Goal: Communication & Community: Share content

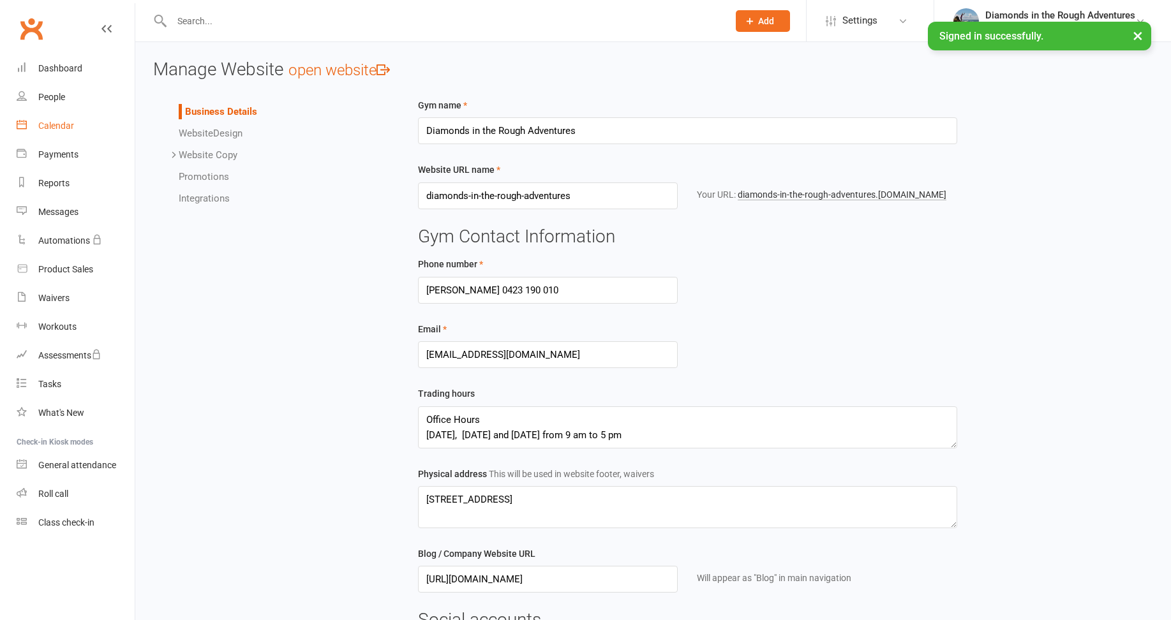
click at [65, 126] on div "Calendar" at bounding box center [56, 126] width 36 height 10
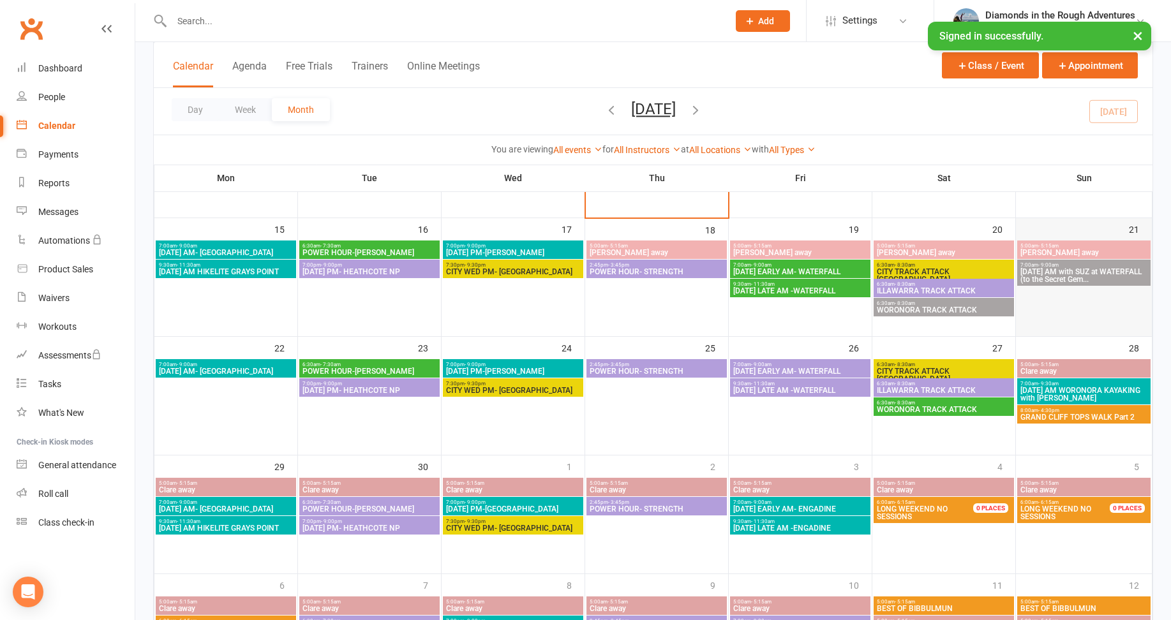
scroll to position [319, 0]
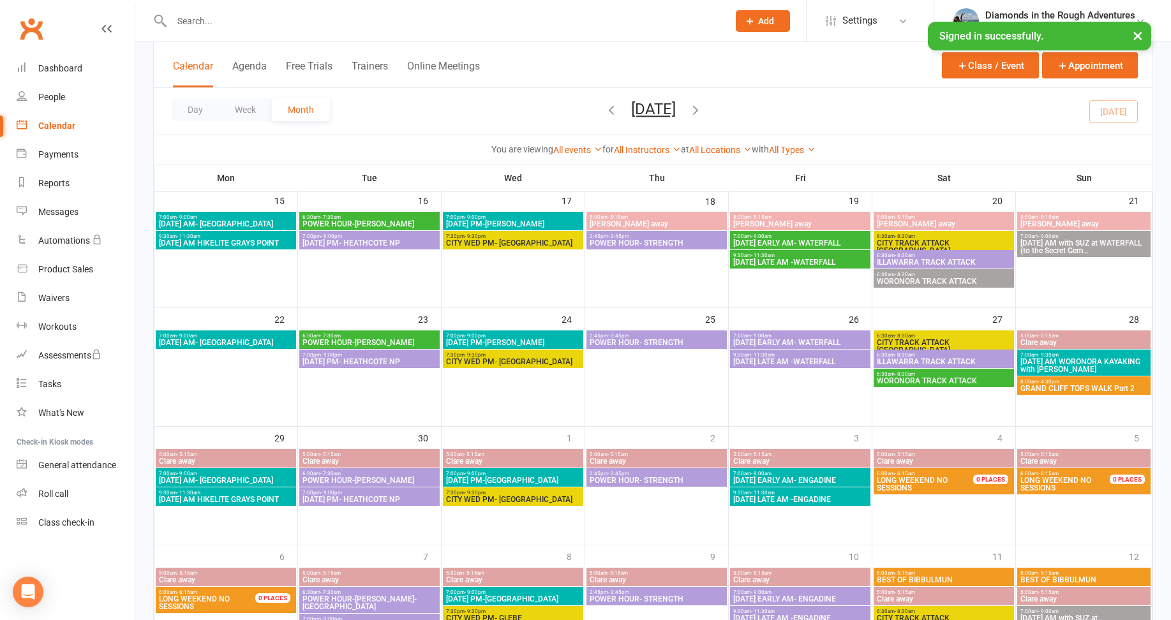
click at [703, 109] on icon "button" at bounding box center [696, 110] width 14 height 14
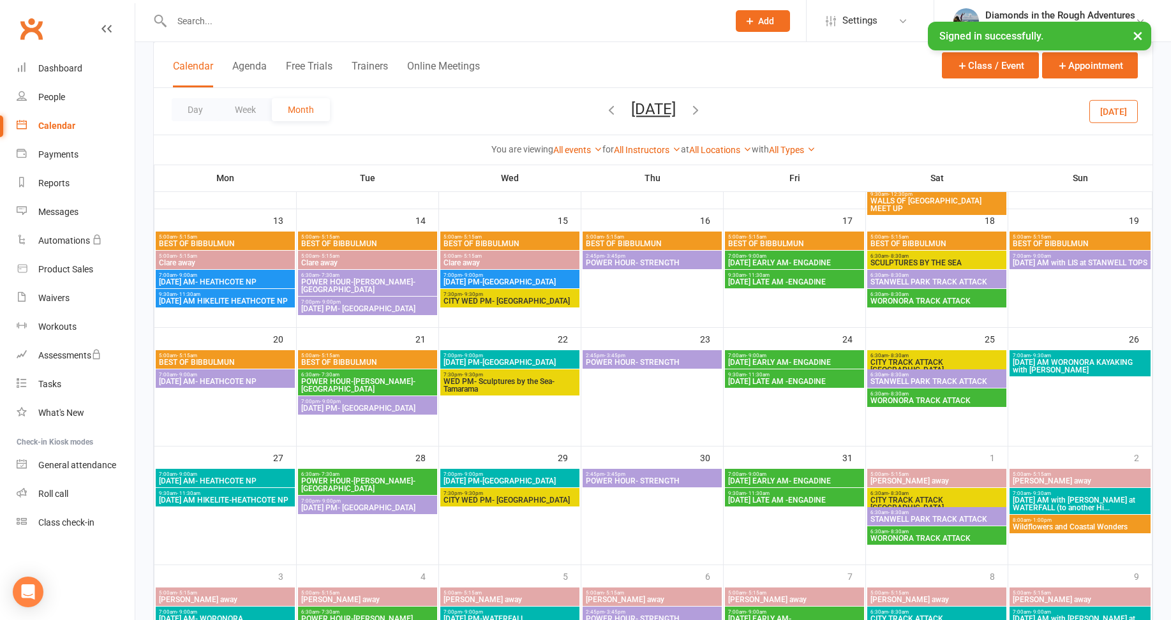
click at [703, 107] on icon "button" at bounding box center [696, 110] width 14 height 14
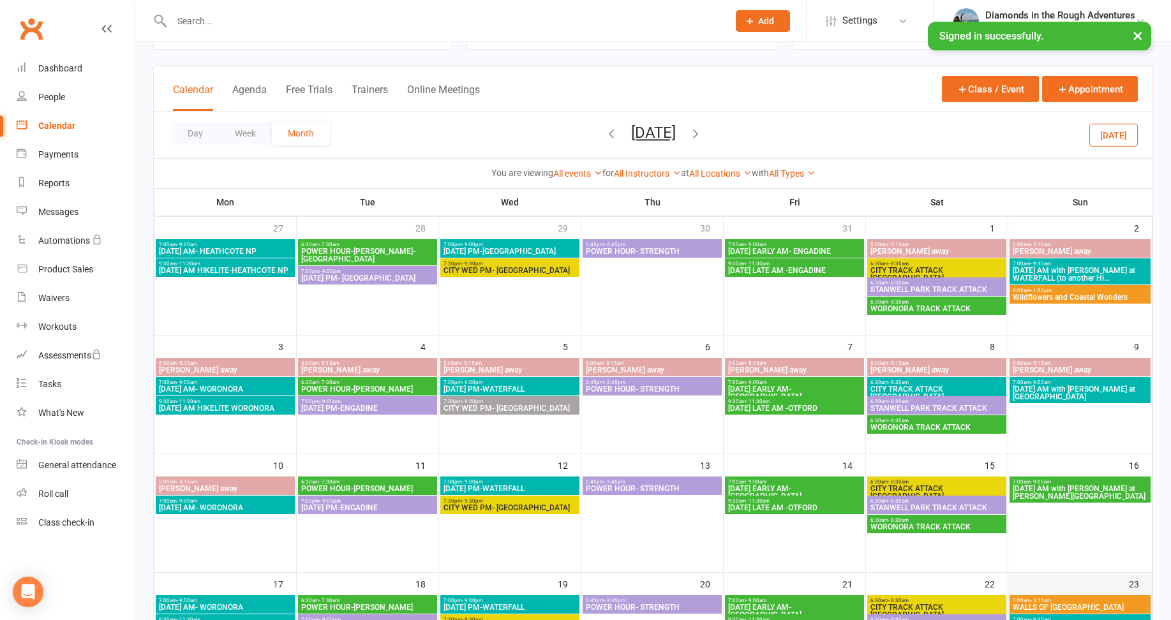
scroll to position [0, 0]
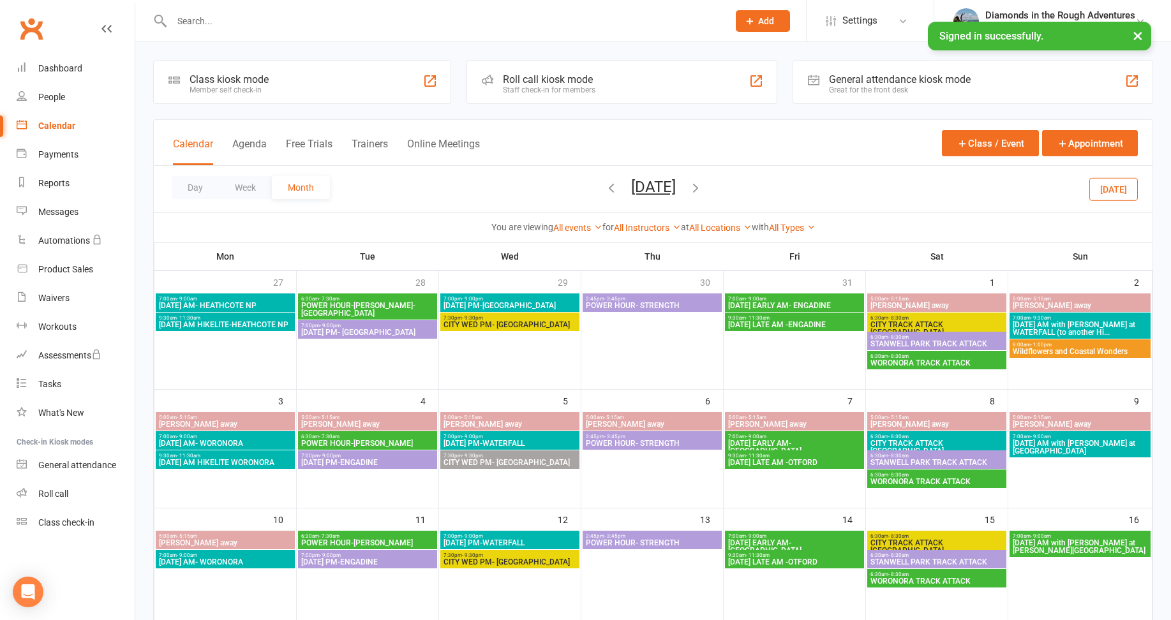
click at [1068, 352] on span "Wildflowers and Coastal Wonders" at bounding box center [1080, 352] width 136 height 8
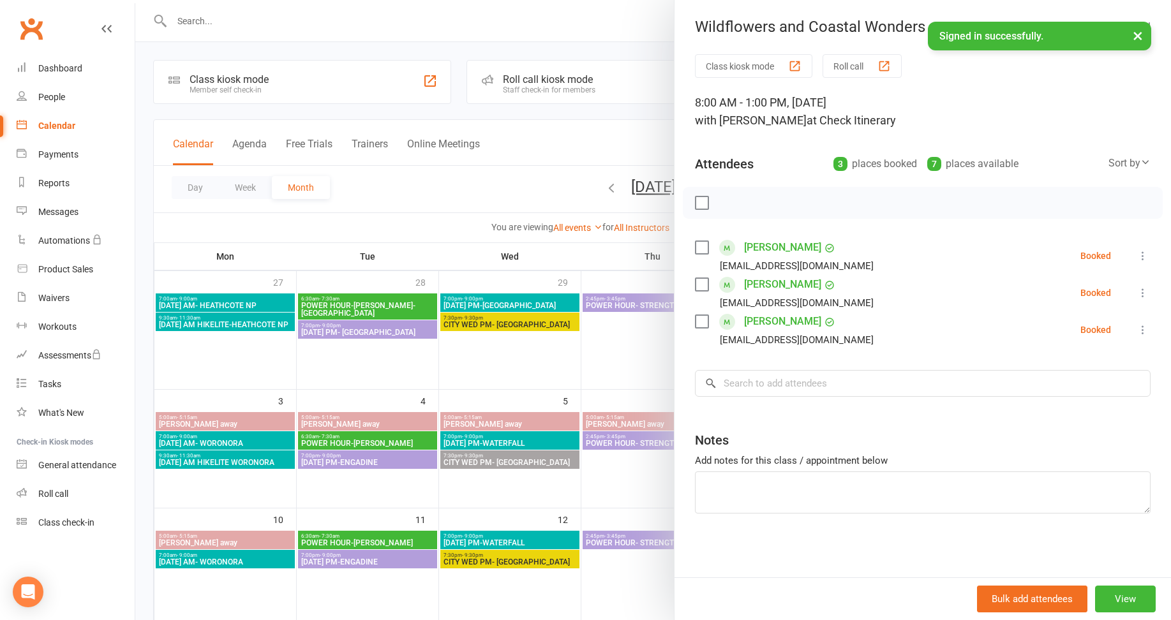
click at [1043, 445] on div "Notes" at bounding box center [923, 437] width 456 height 31
click at [416, 178] on div at bounding box center [653, 310] width 1036 height 620
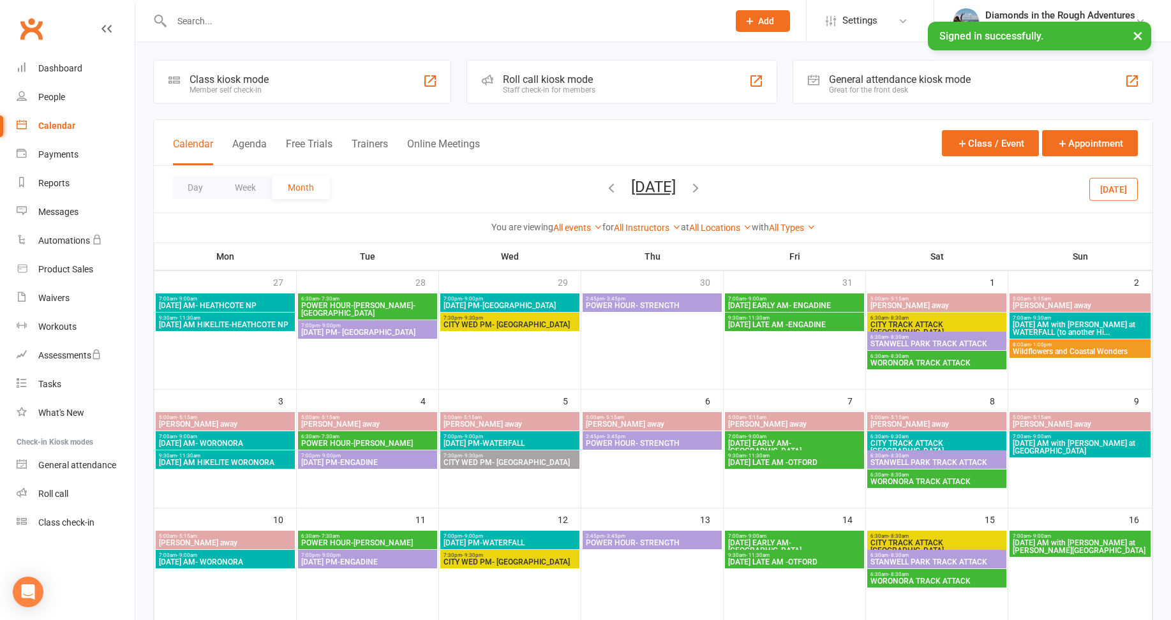
click at [1113, 184] on button "[DATE]" at bounding box center [1113, 188] width 48 height 23
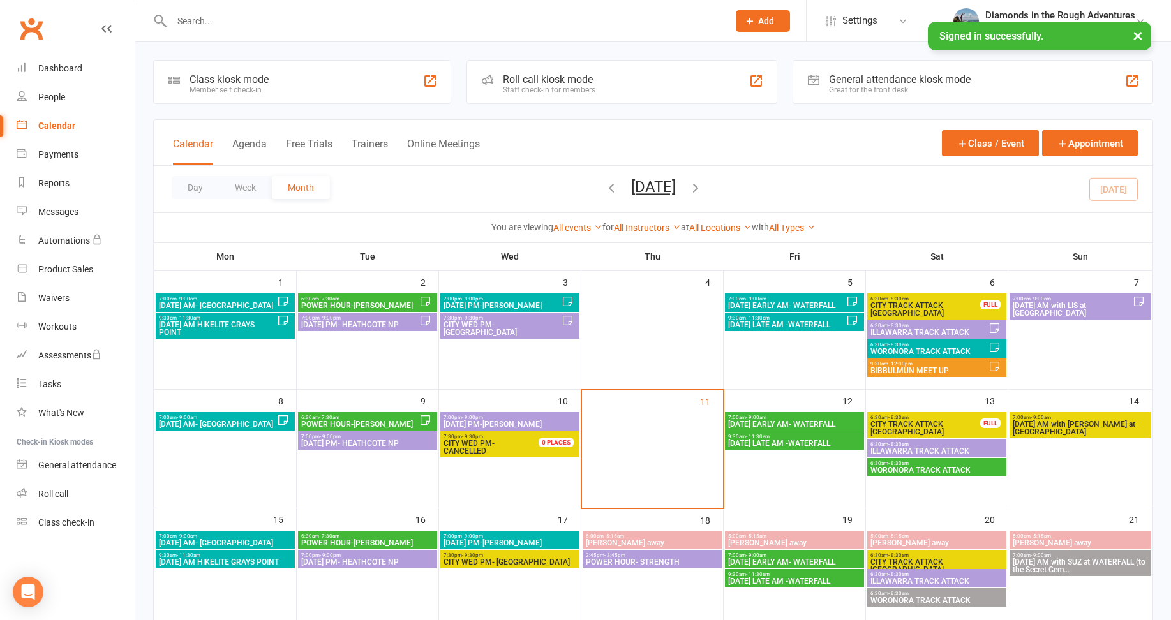
click at [503, 421] on span "[DATE] PM-[PERSON_NAME]" at bounding box center [510, 425] width 134 height 8
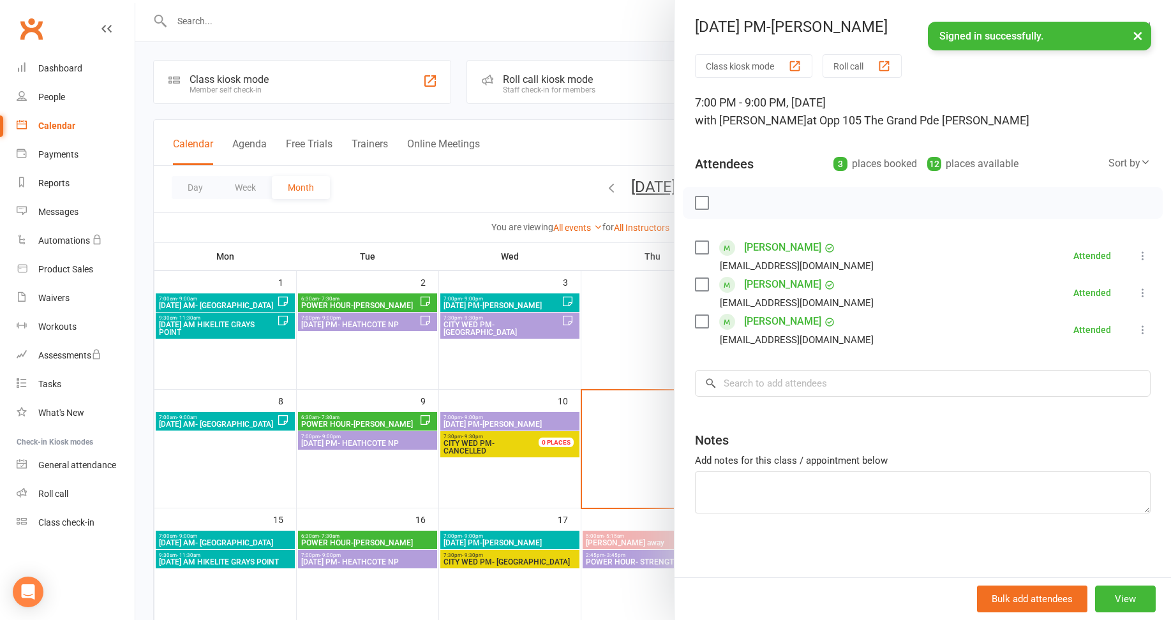
click at [370, 358] on div at bounding box center [653, 310] width 1036 height 620
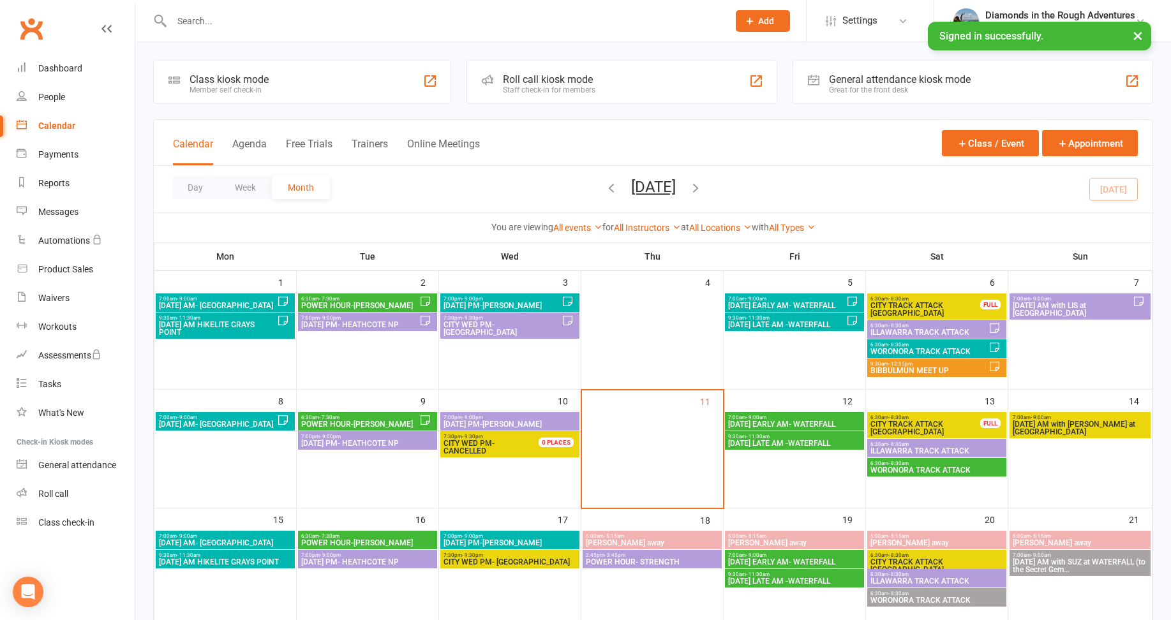
click at [371, 320] on span "7:00pm - 9:00pm" at bounding box center [360, 318] width 119 height 6
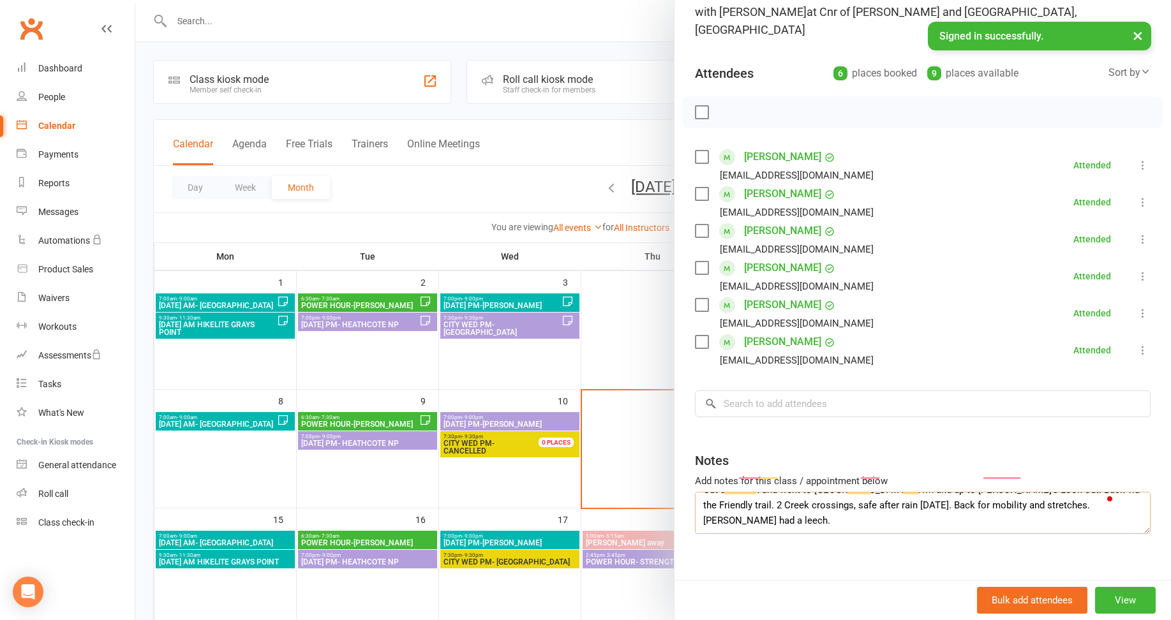
scroll to position [20, 0]
click at [367, 488] on div at bounding box center [653, 310] width 1036 height 620
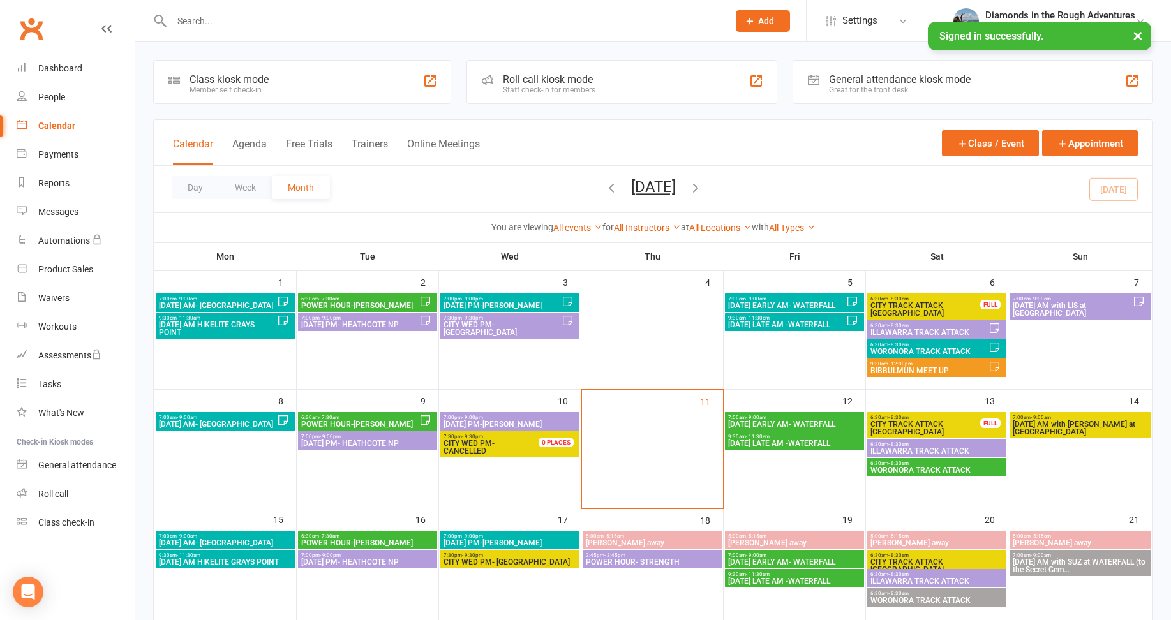
click at [356, 442] on span "[DATE] PM- HEATHCOTE NP" at bounding box center [368, 444] width 134 height 8
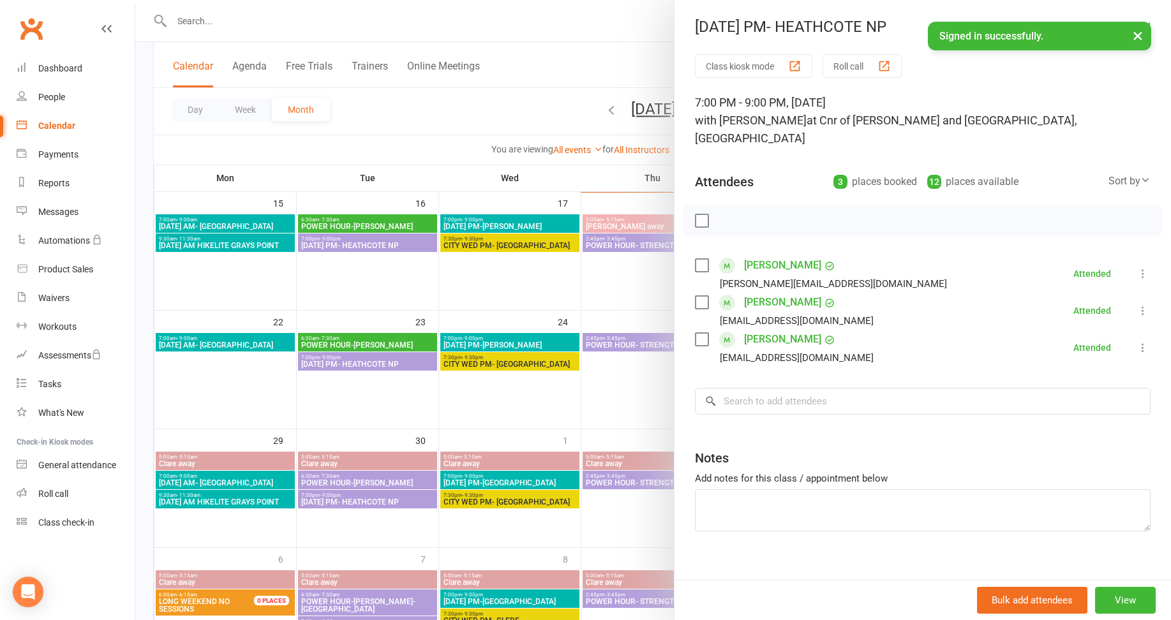
scroll to position [319, 0]
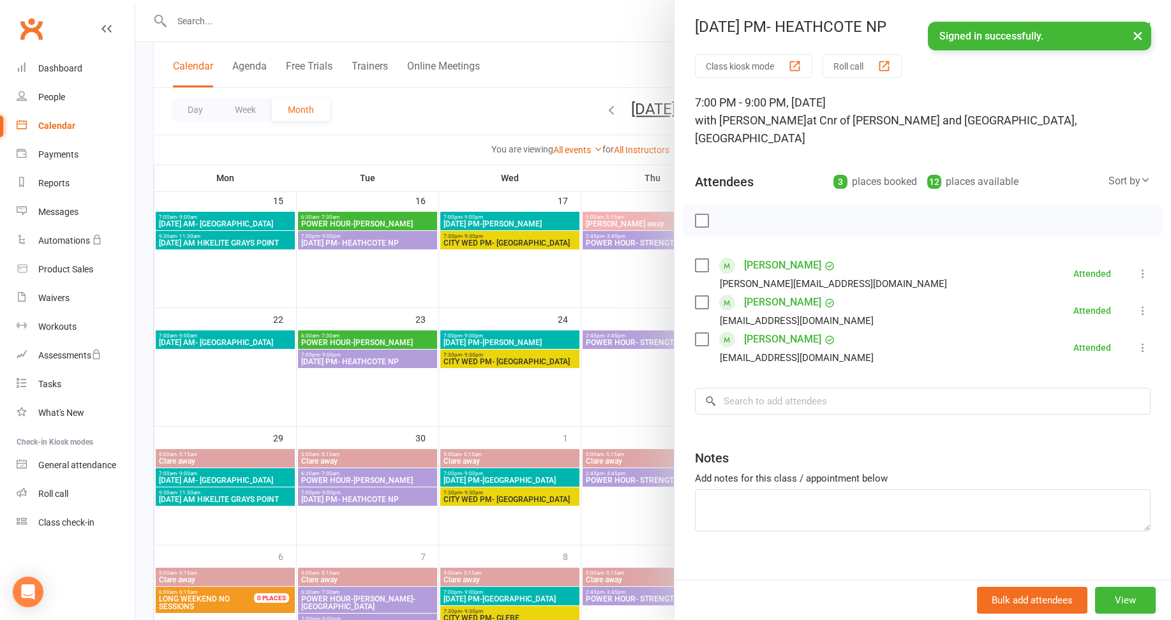
click at [385, 398] on div at bounding box center [653, 310] width 1036 height 620
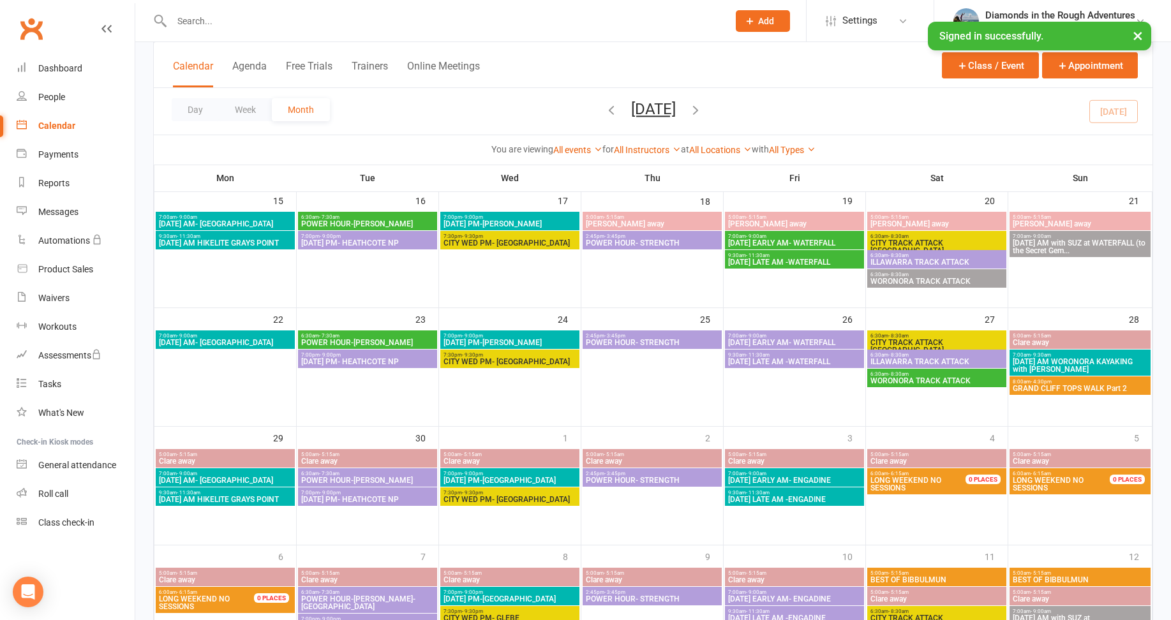
click at [396, 361] on span "[DATE] PM- HEATHCOTE NP" at bounding box center [368, 362] width 134 height 8
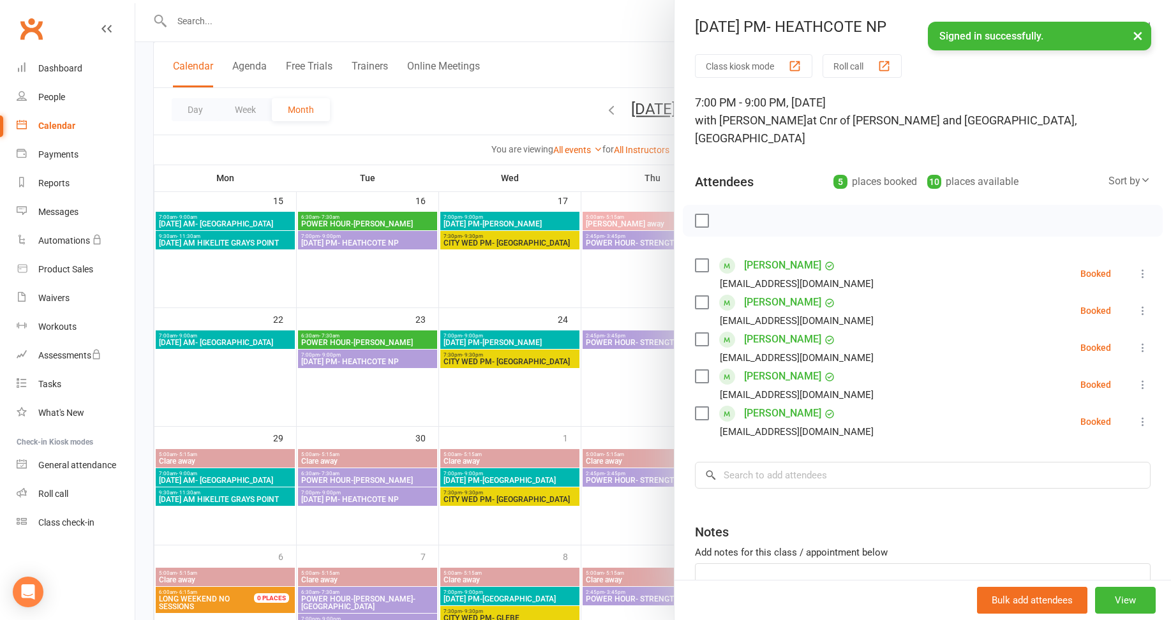
click at [402, 282] on div at bounding box center [653, 310] width 1036 height 620
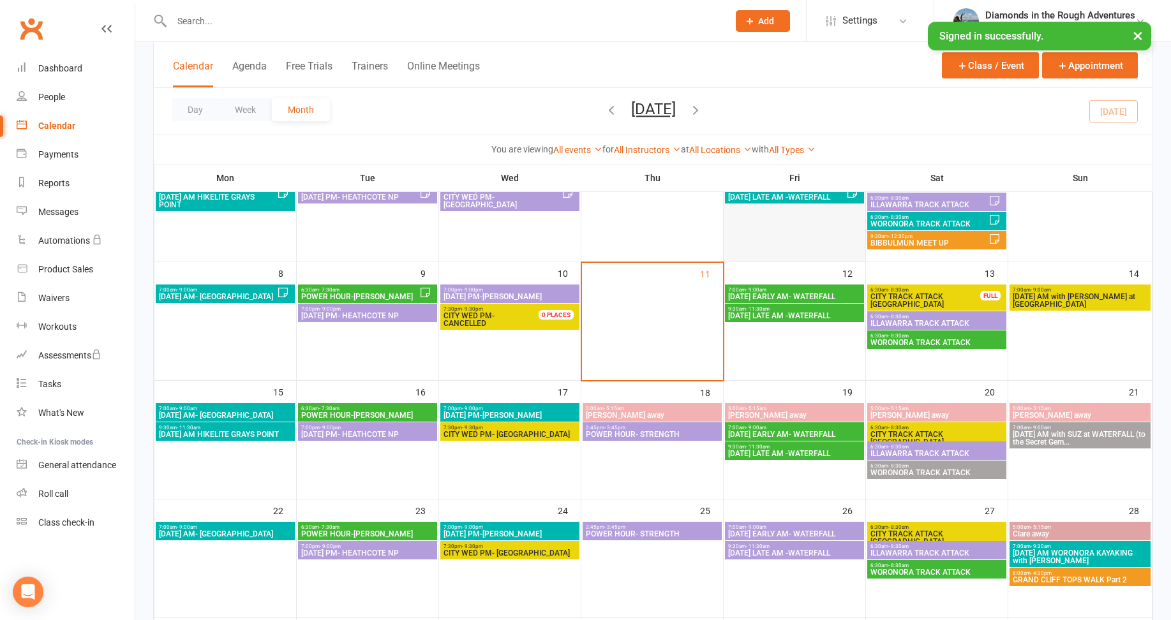
scroll to position [64, 0]
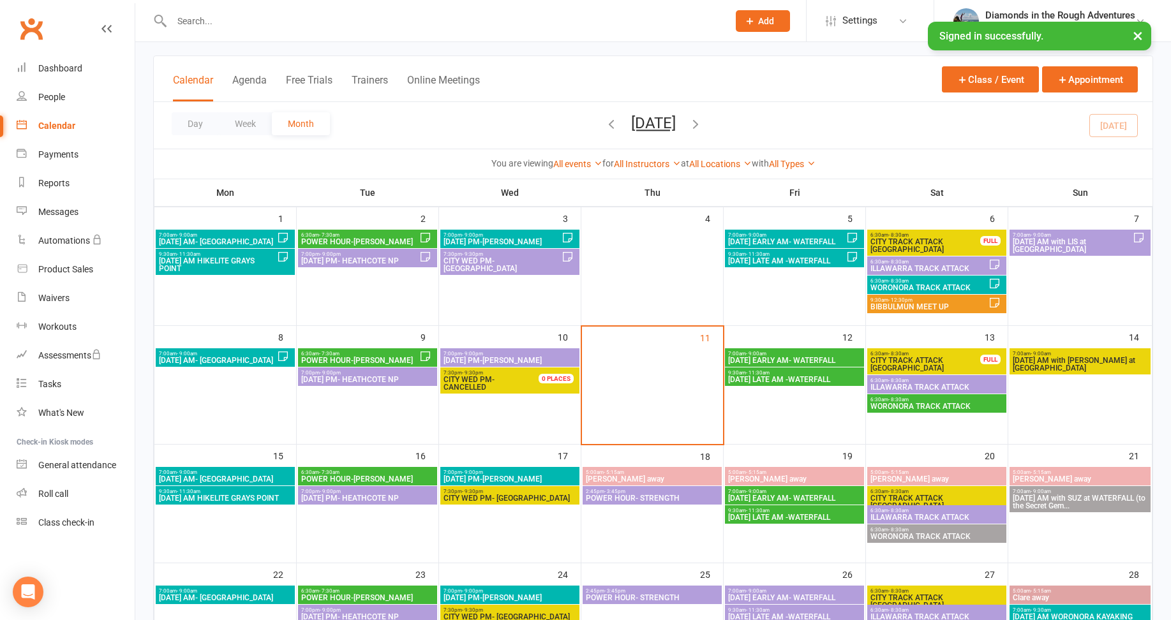
click at [946, 362] on span "CITY TRACK ATTACK [GEOGRAPHIC_DATA]" at bounding box center [925, 364] width 111 height 15
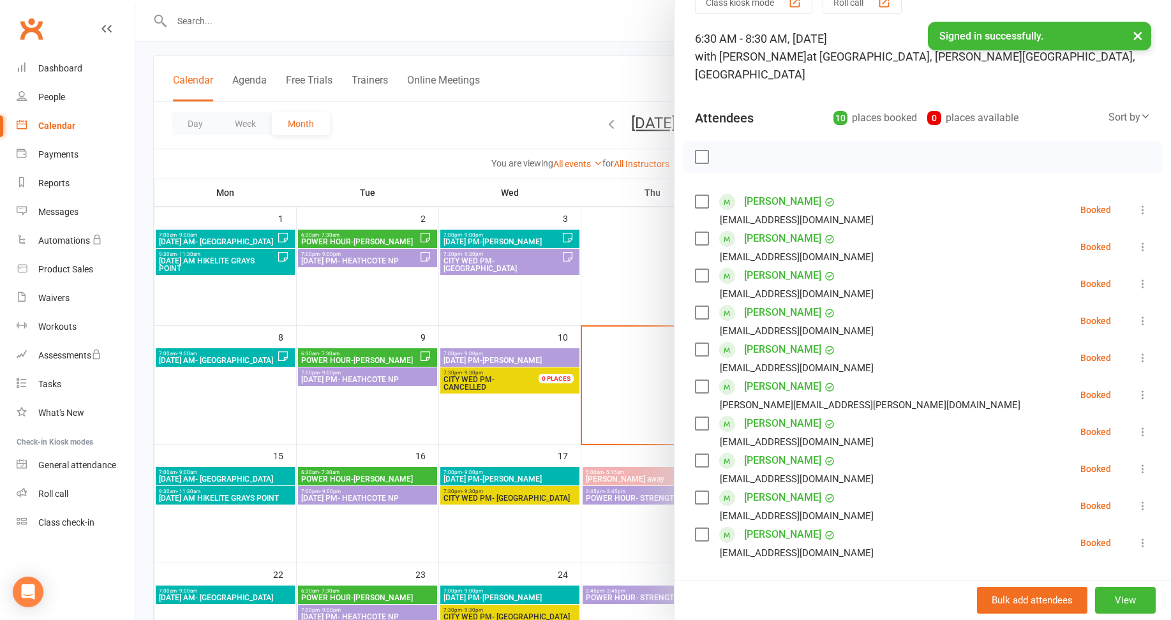
click at [493, 537] on div at bounding box center [653, 310] width 1036 height 620
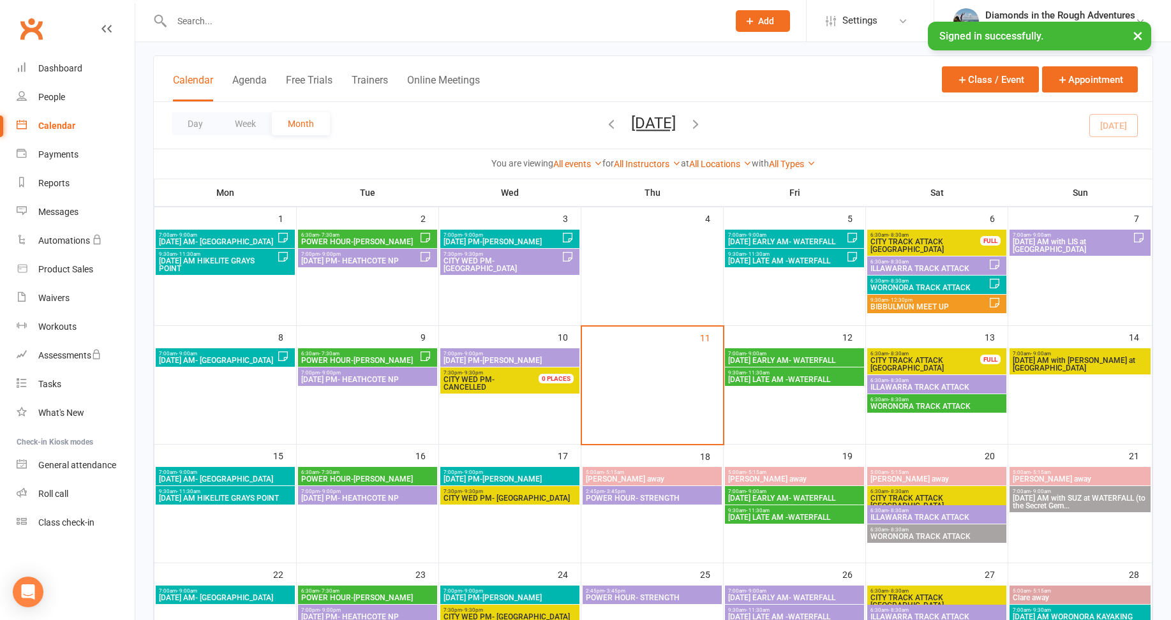
click at [929, 496] on span "CITY TRACK ATTACK [GEOGRAPHIC_DATA]" at bounding box center [937, 502] width 134 height 15
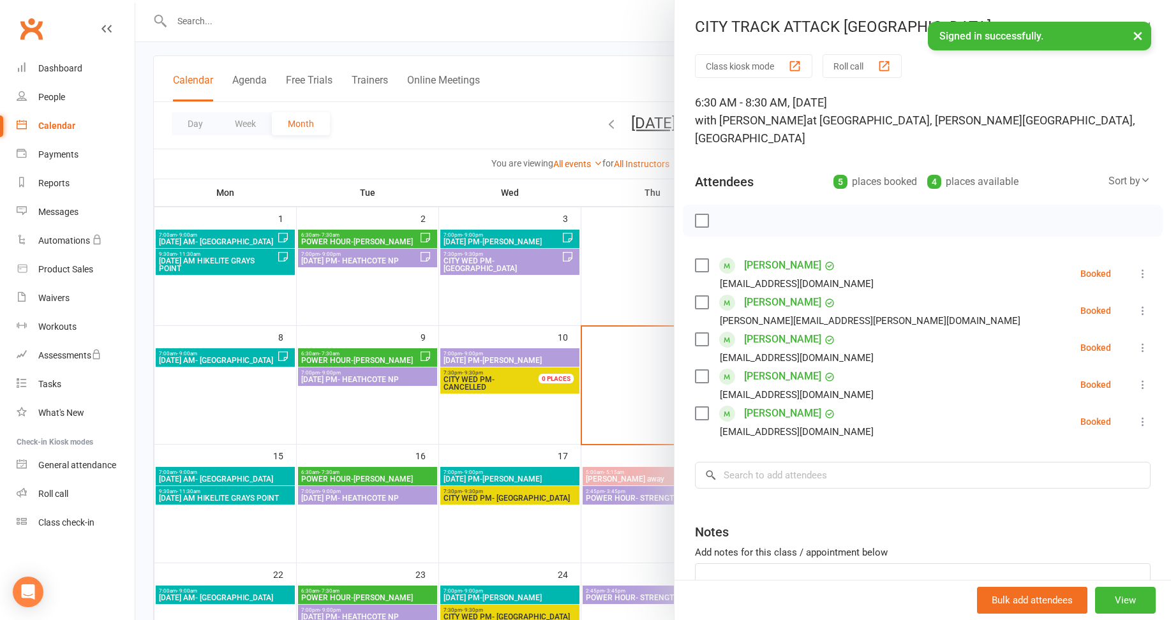
click at [507, 556] on div at bounding box center [653, 310] width 1036 height 620
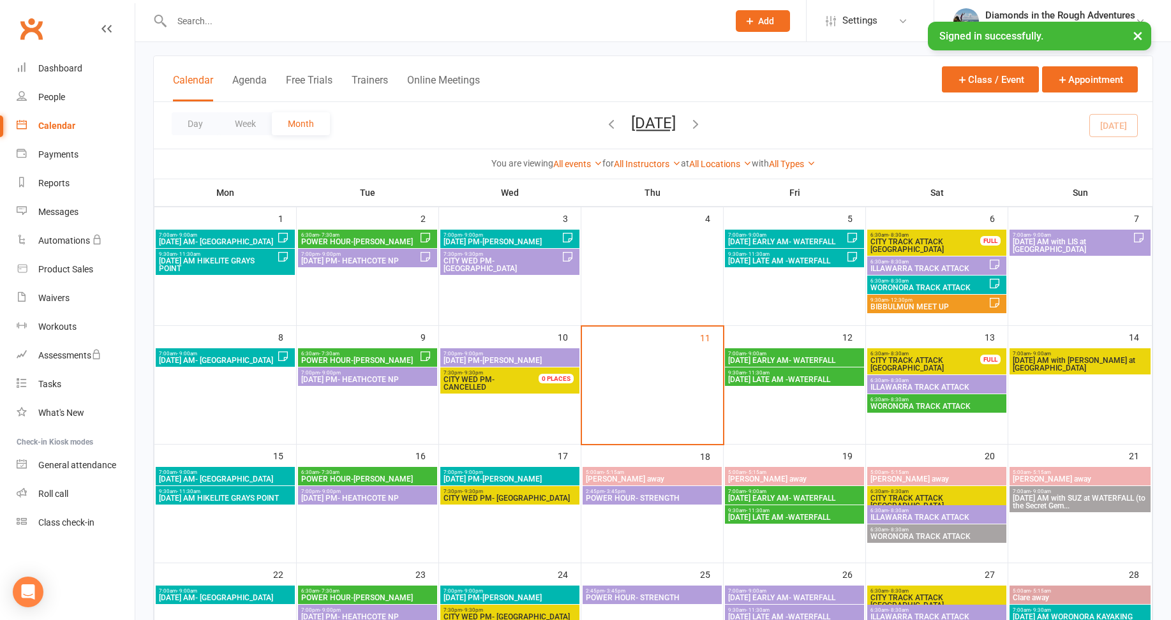
click at [1099, 361] on span "[DATE] AM with [PERSON_NAME] at [GEOGRAPHIC_DATA]" at bounding box center [1080, 364] width 136 height 15
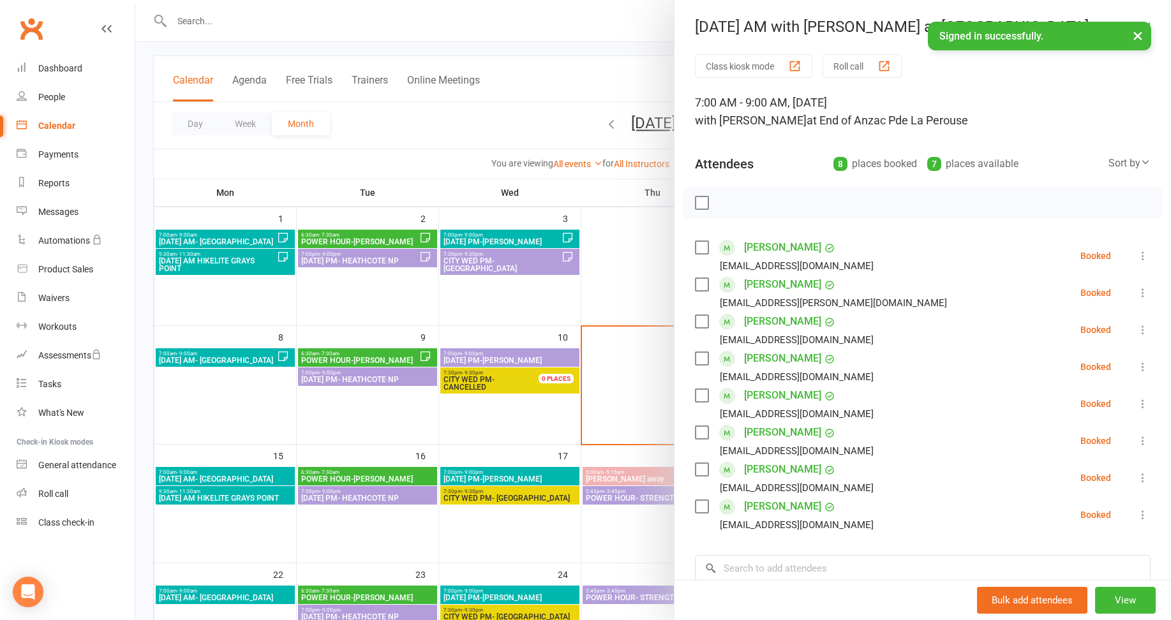
click at [626, 548] on div at bounding box center [653, 310] width 1036 height 620
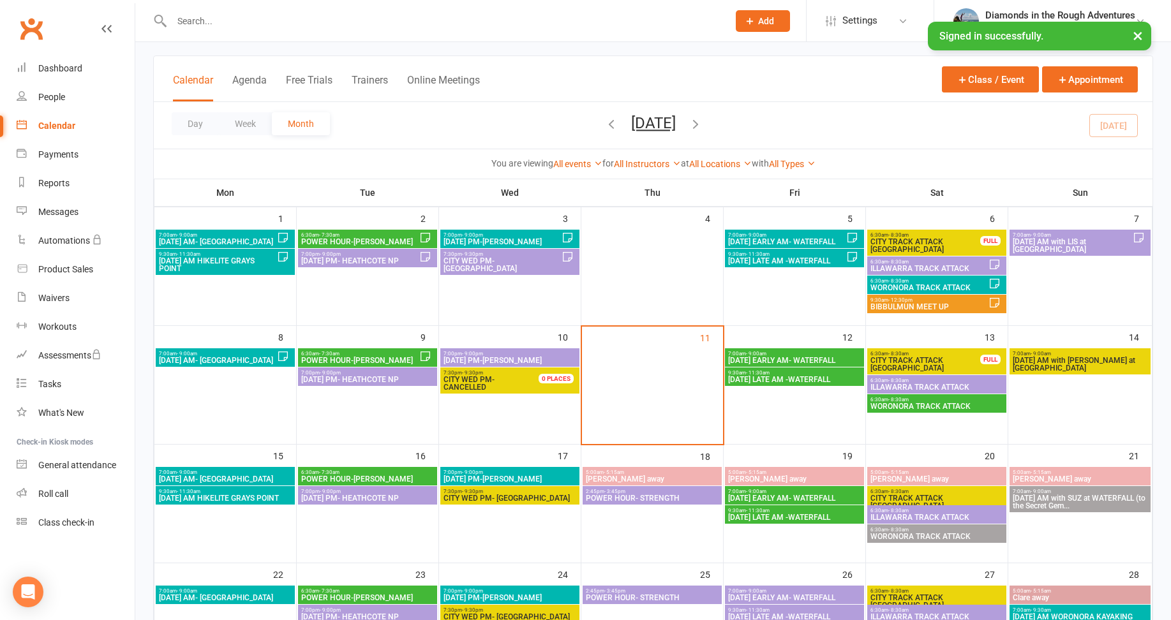
click at [1051, 362] on span "[DATE] AM with [PERSON_NAME] at [GEOGRAPHIC_DATA]" at bounding box center [1080, 364] width 136 height 15
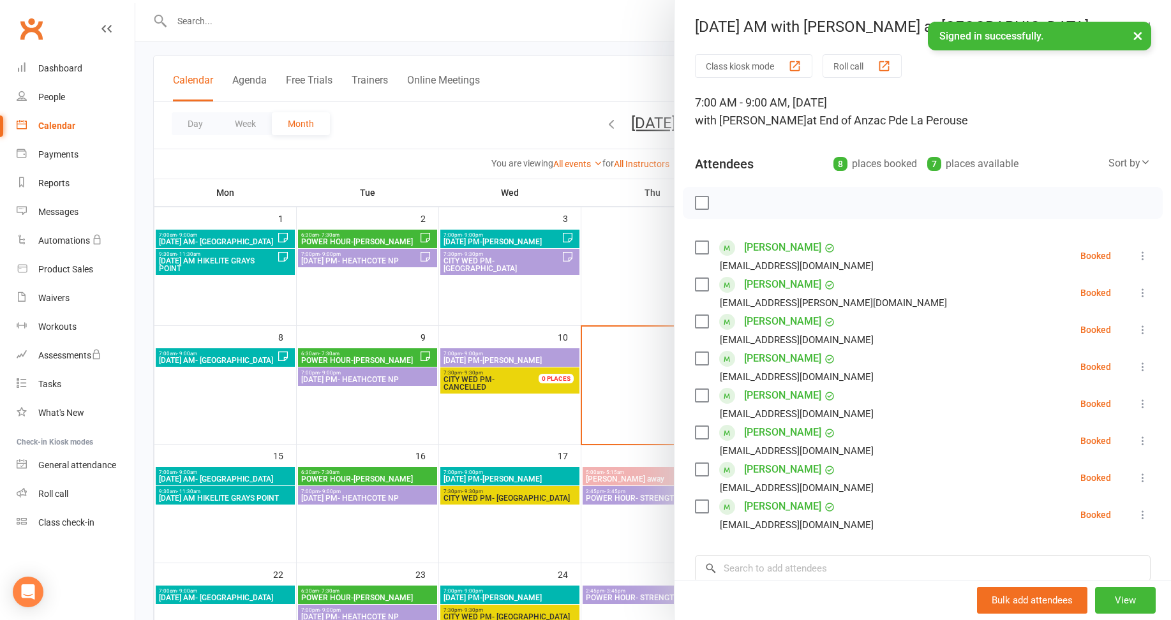
click at [779, 353] on link "[PERSON_NAME]" at bounding box center [782, 358] width 77 height 20
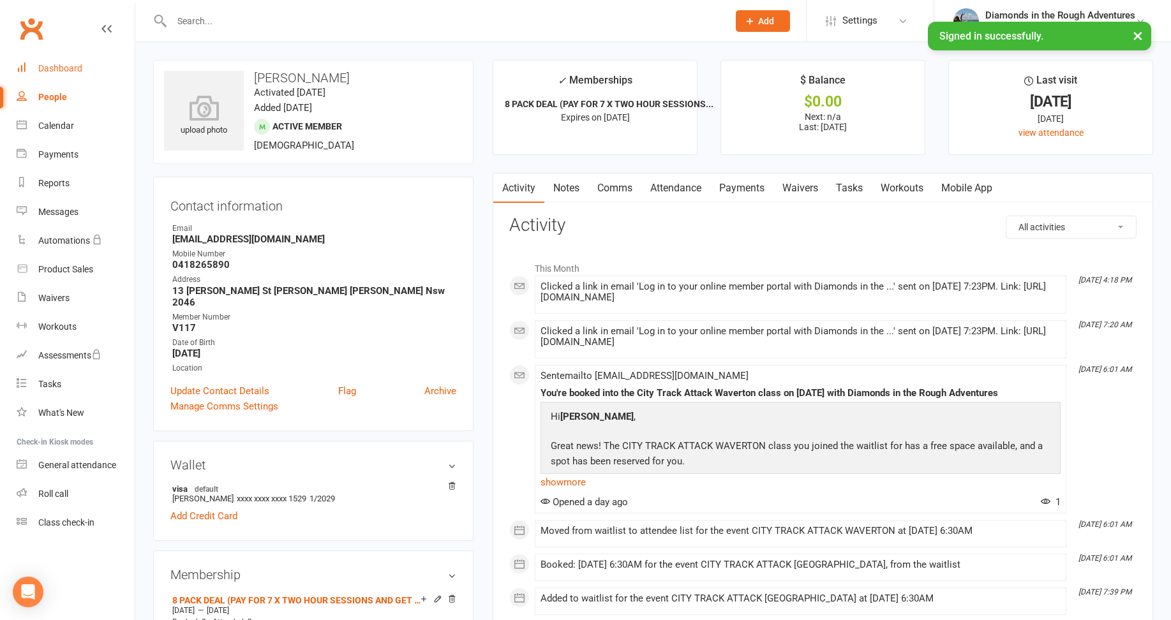
click at [63, 63] on link "Dashboard" at bounding box center [76, 68] width 118 height 29
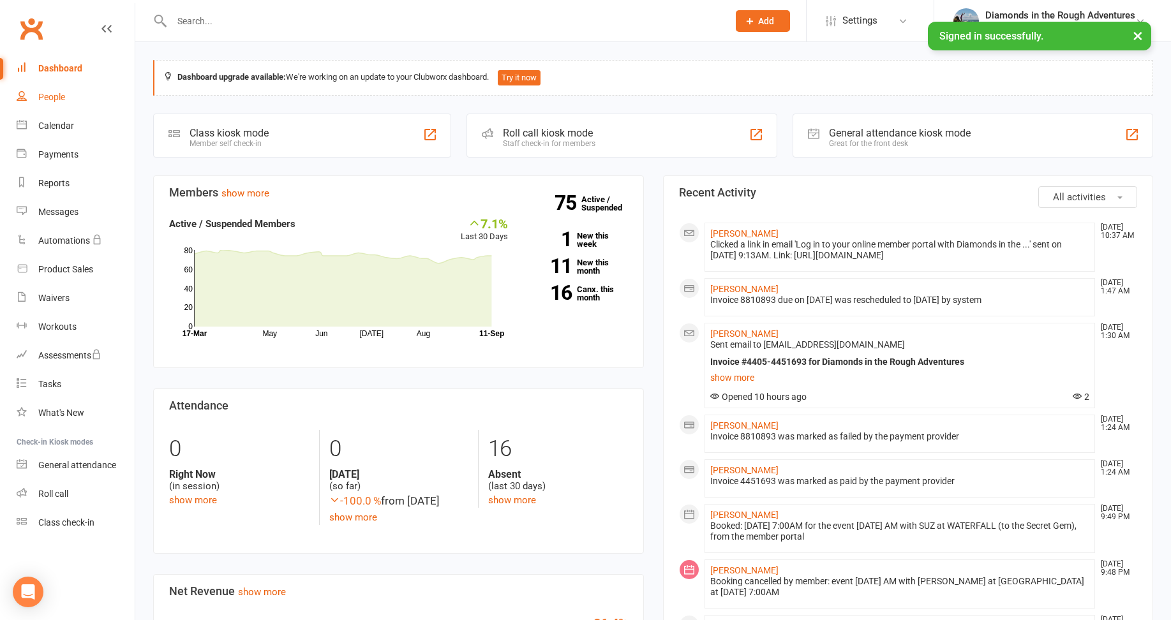
click at [57, 98] on div "People" at bounding box center [51, 97] width 27 height 10
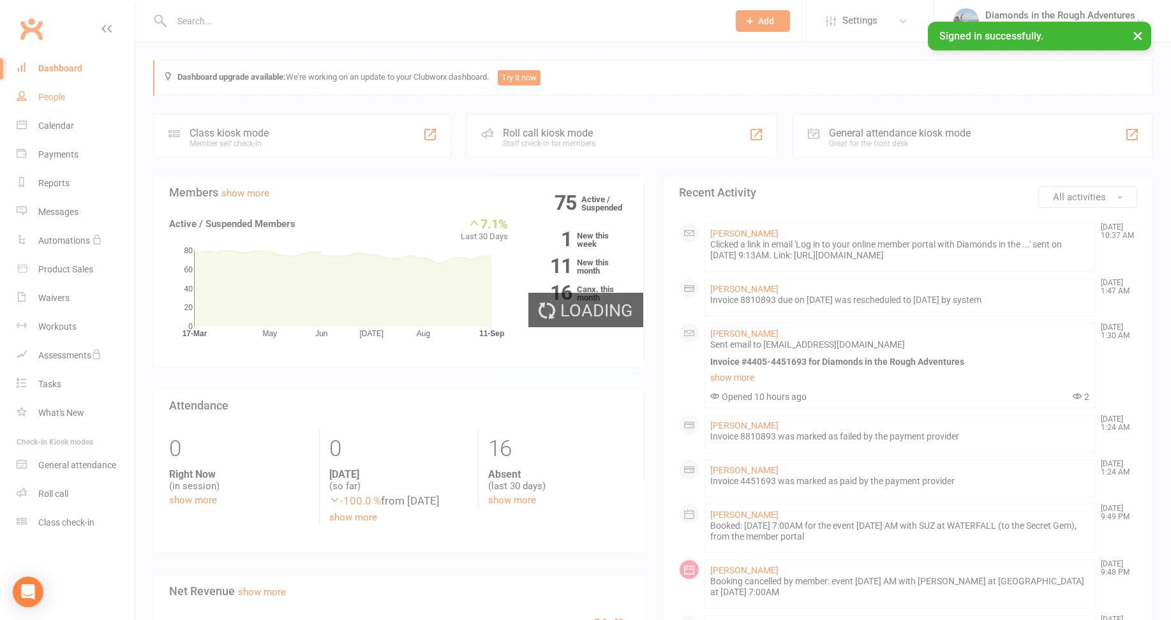
select select "100"
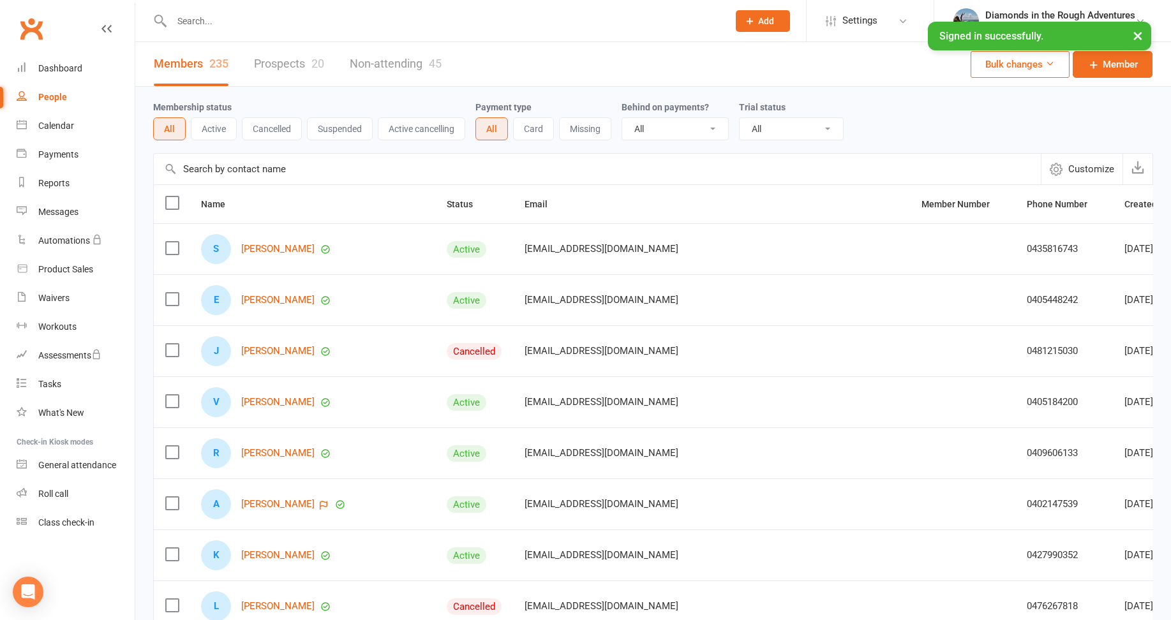
click at [267, 131] on button "Cancelled" at bounding box center [272, 128] width 60 height 23
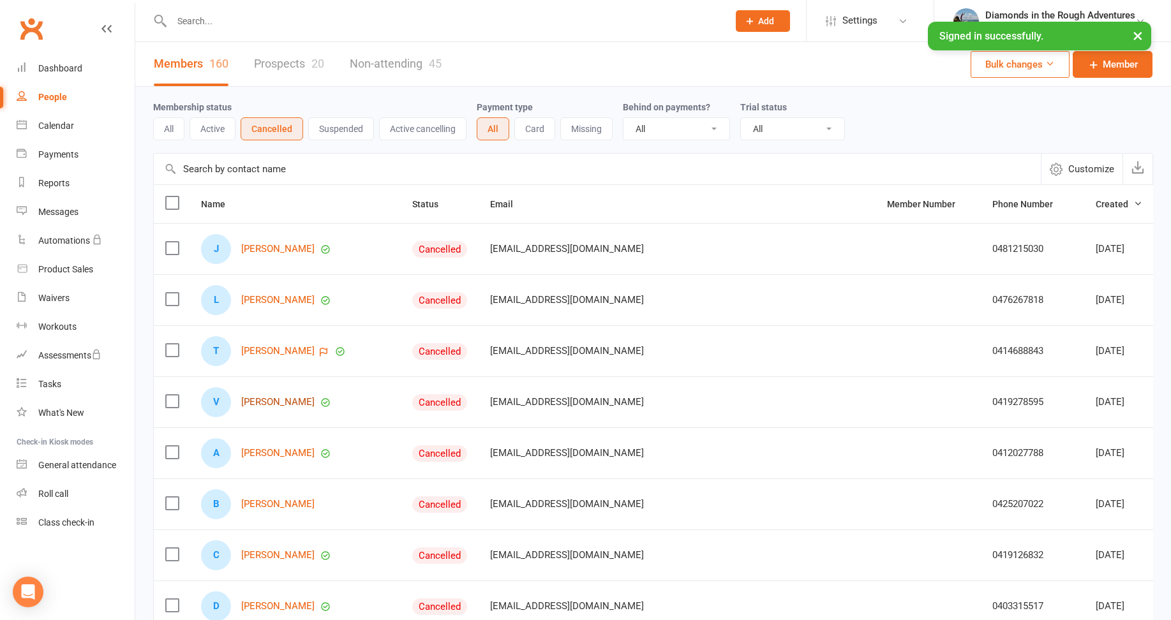
click at [267, 406] on link "[PERSON_NAME]" at bounding box center [277, 402] width 73 height 11
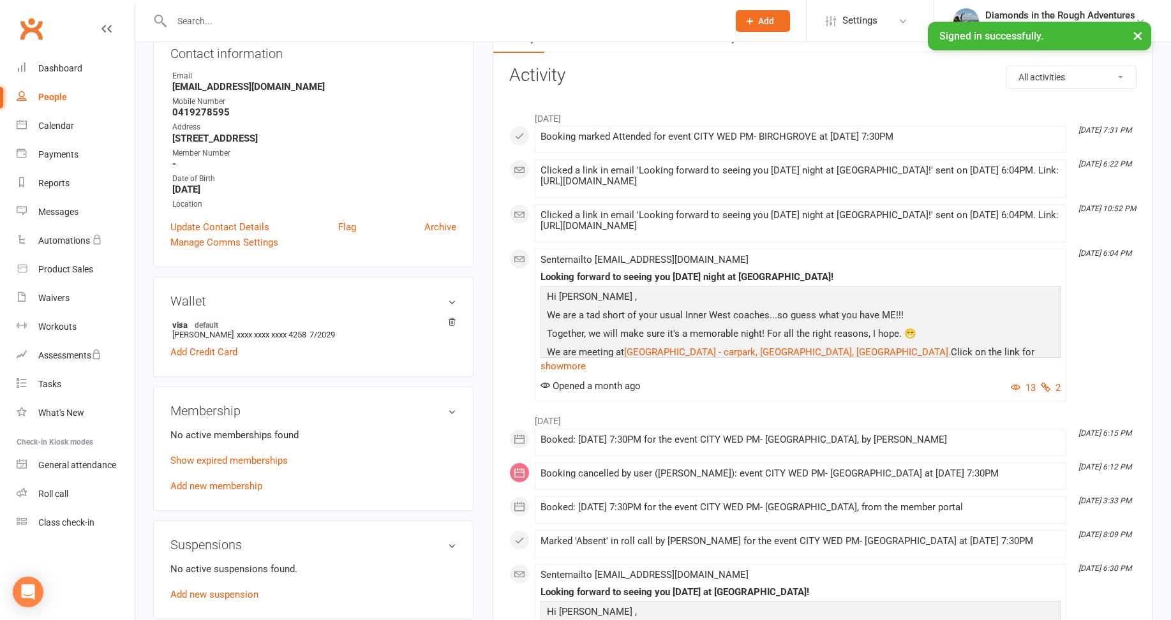
scroll to position [128, 0]
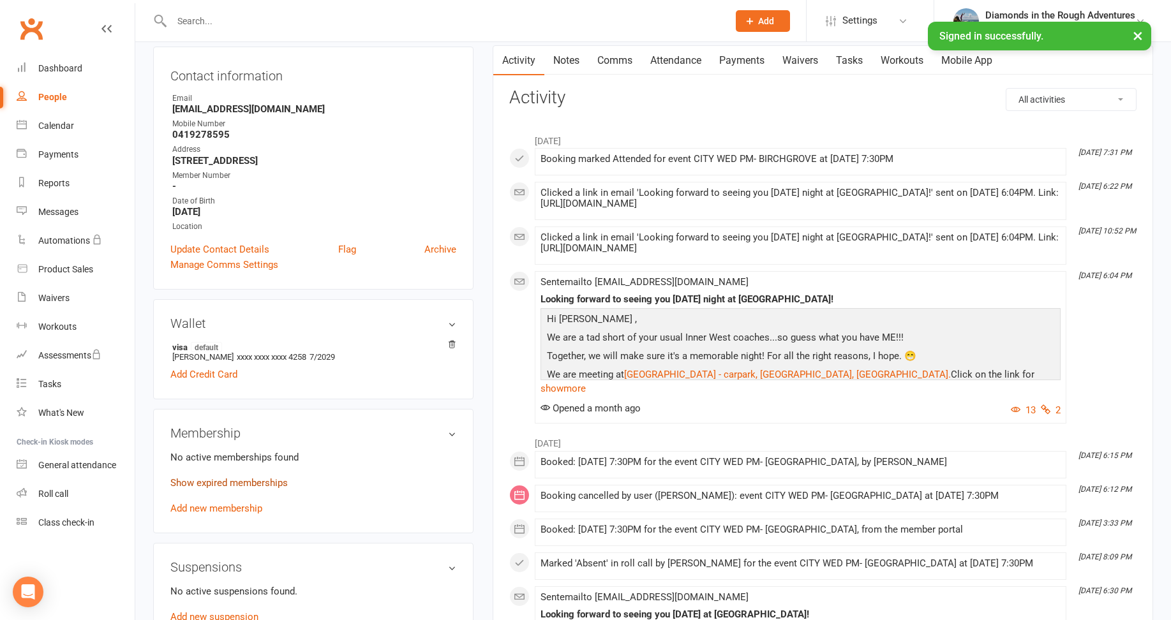
click at [246, 485] on link "Show expired memberships" at bounding box center [228, 482] width 117 height 11
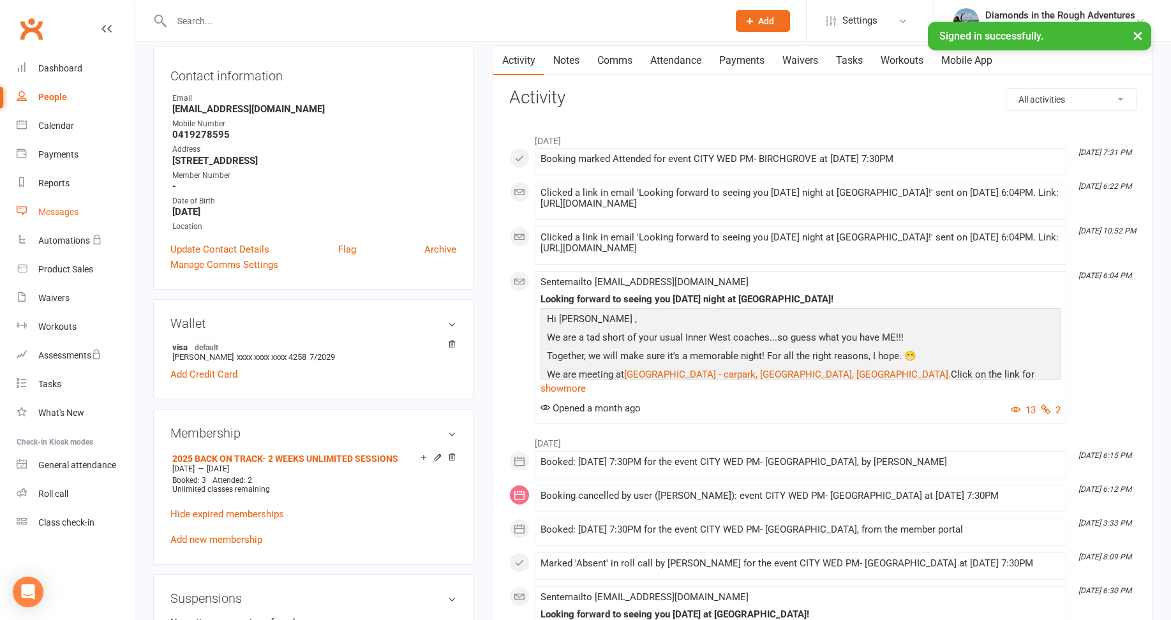
click at [61, 209] on div "Messages" at bounding box center [58, 212] width 40 height 10
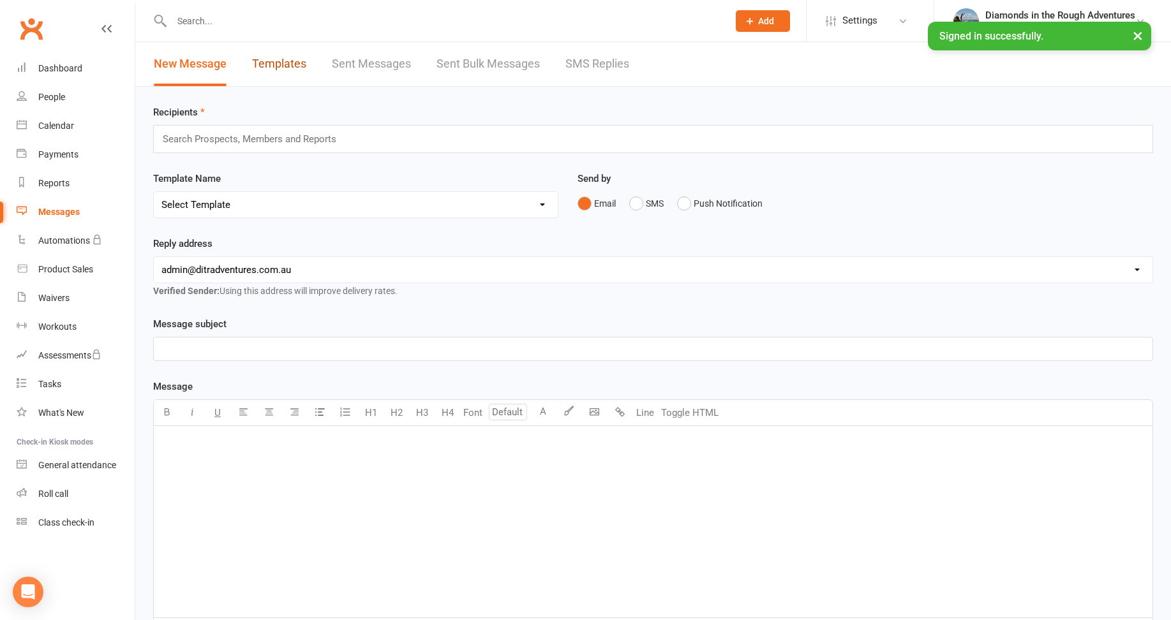
click at [276, 61] on link "Templates" at bounding box center [279, 64] width 54 height 44
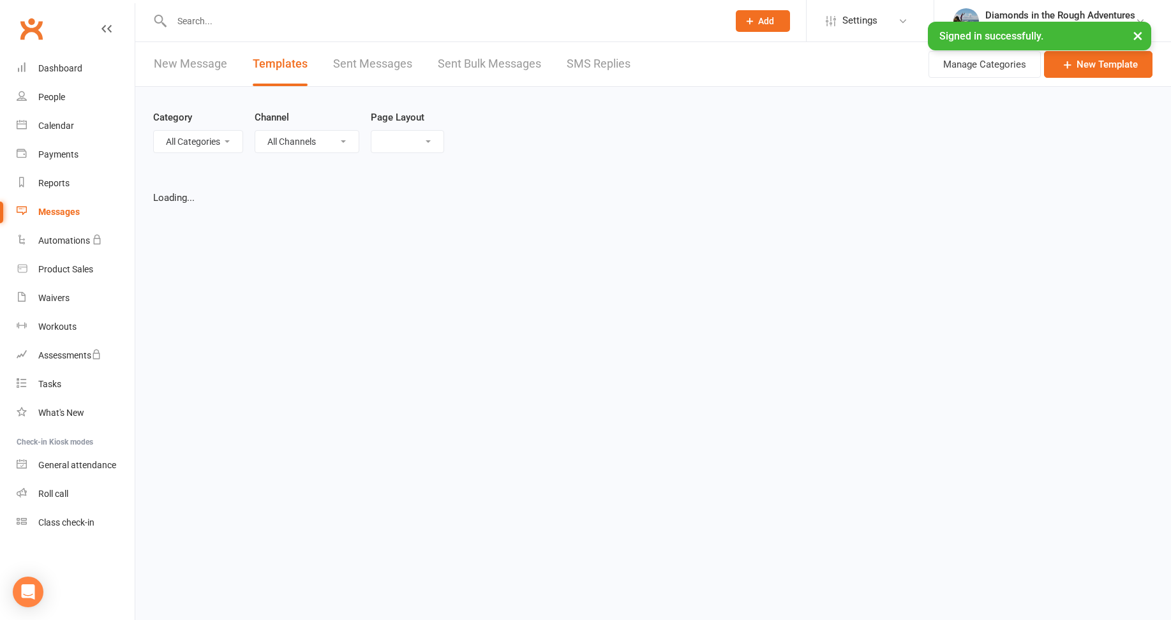
select select "list"
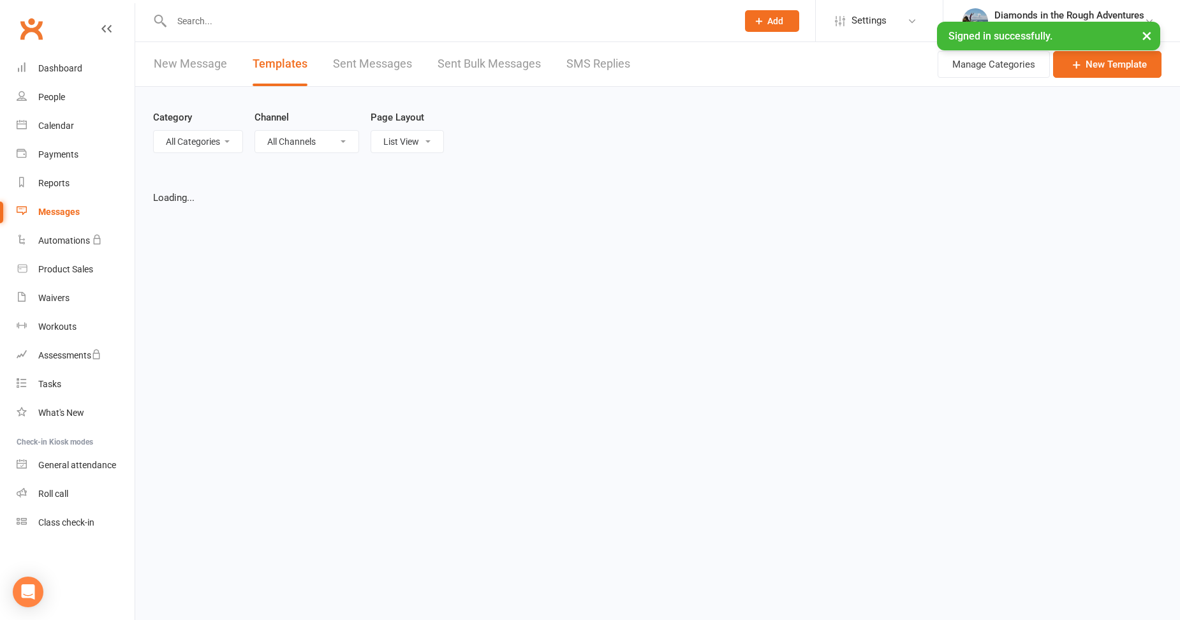
select select "100"
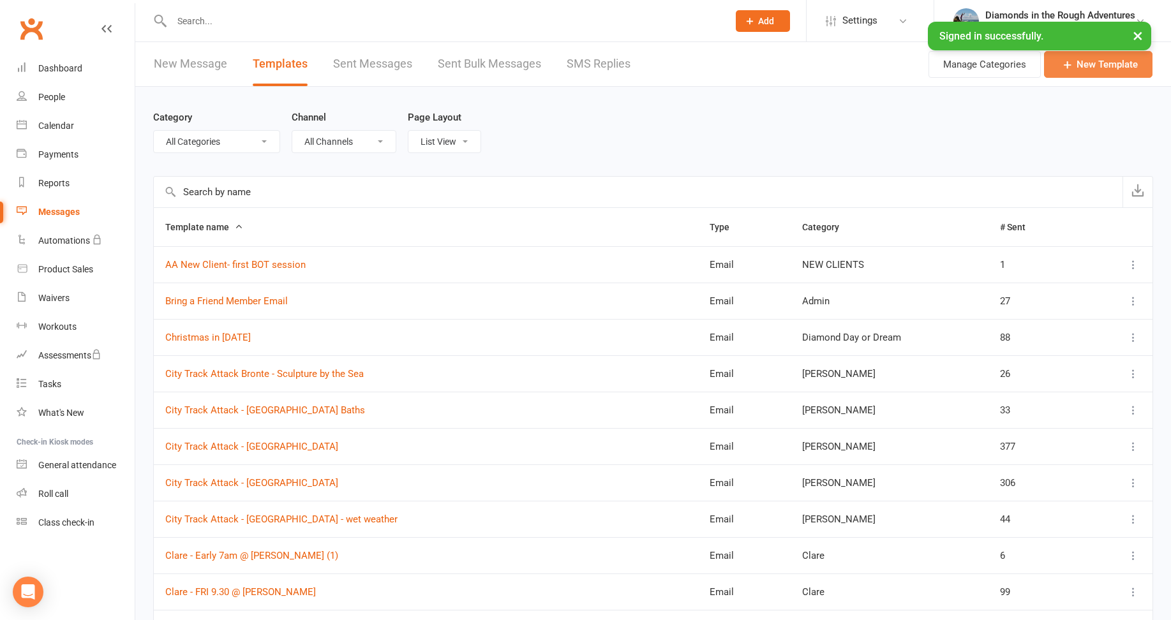
click at [1089, 64] on link "New Template" at bounding box center [1098, 64] width 108 height 27
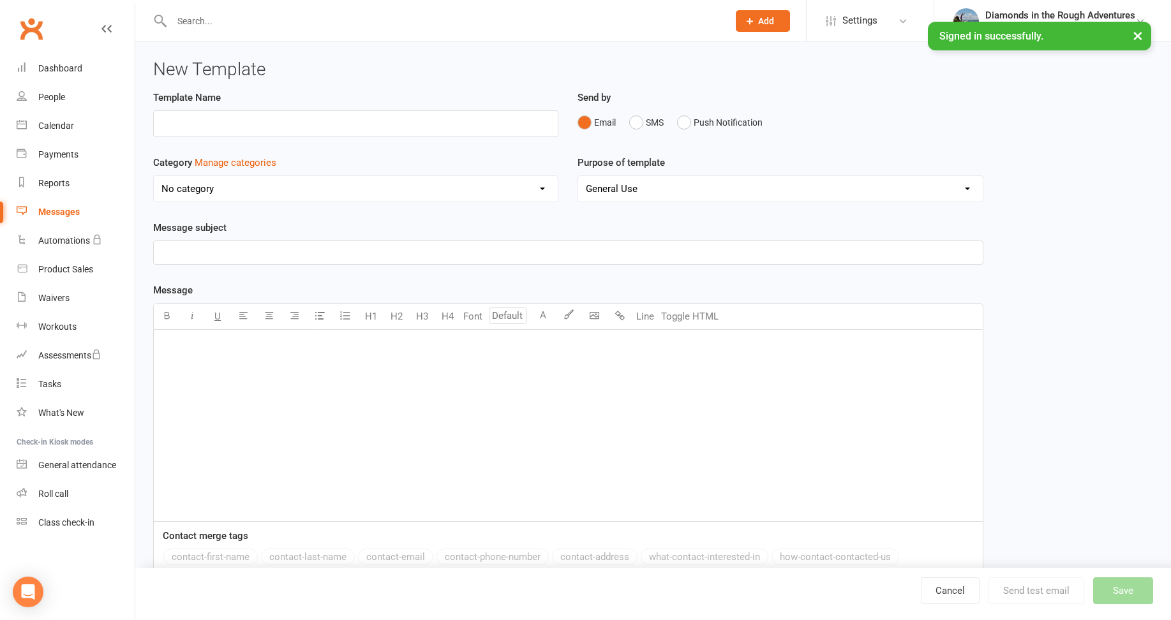
click at [212, 125] on input "text" at bounding box center [355, 123] width 405 height 27
type input "N"
drag, startPoint x: 184, startPoint y: 121, endPoint x: 158, endPoint y: 124, distance: 25.7
click at [158, 124] on input "INtro chase up" at bounding box center [355, 123] width 405 height 27
type input "Intro chase up"
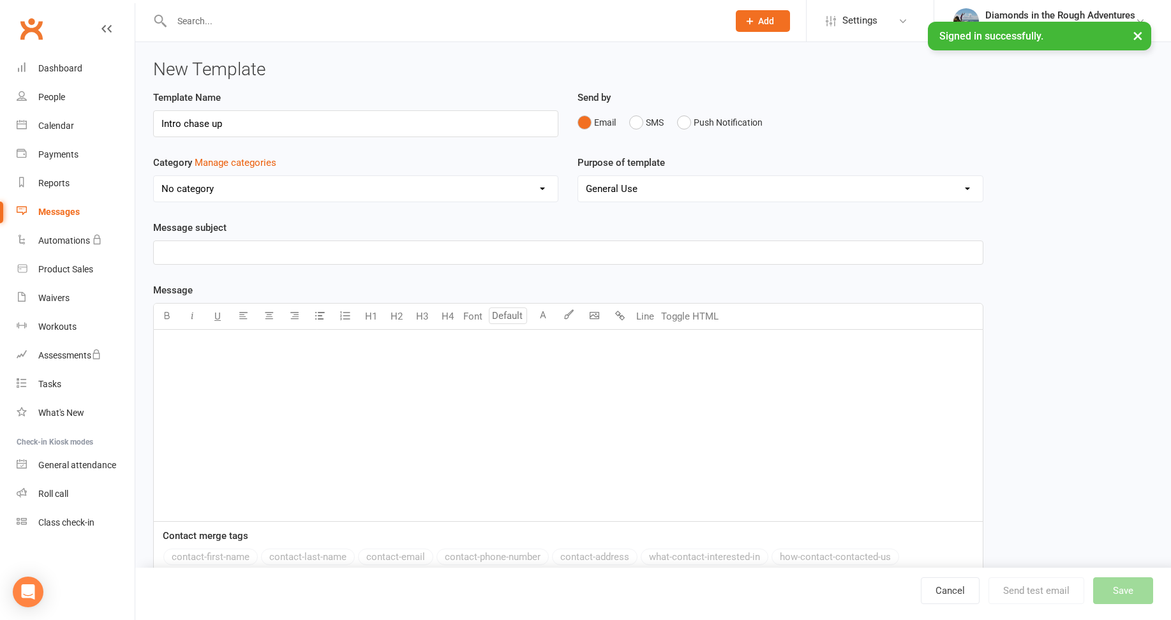
click at [179, 251] on p "﻿" at bounding box center [568, 252] width 814 height 15
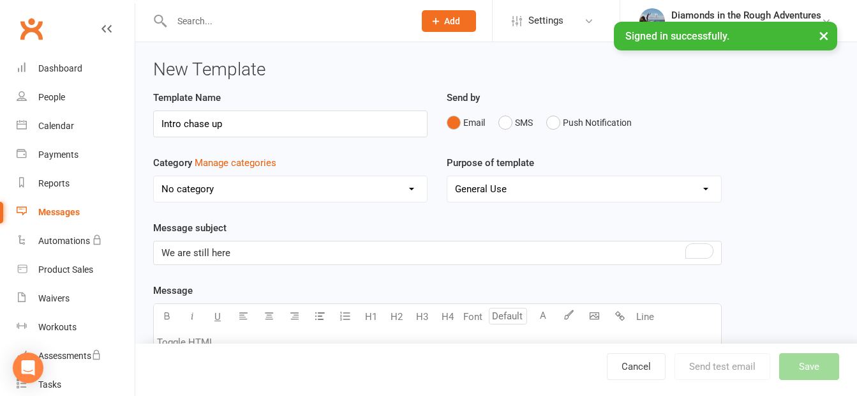
scroll to position [64, 0]
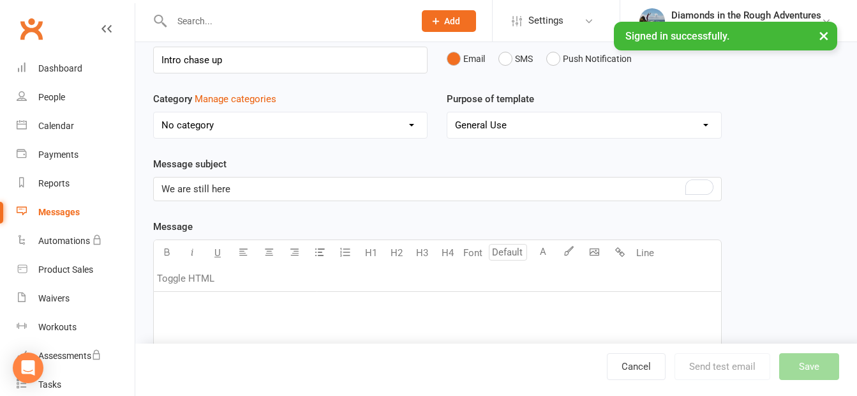
click at [258, 183] on p "We are still here" at bounding box center [437, 188] width 552 height 15
drag, startPoint x: 294, startPoint y: 188, endPoint x: 152, endPoint y: 190, distance: 141.7
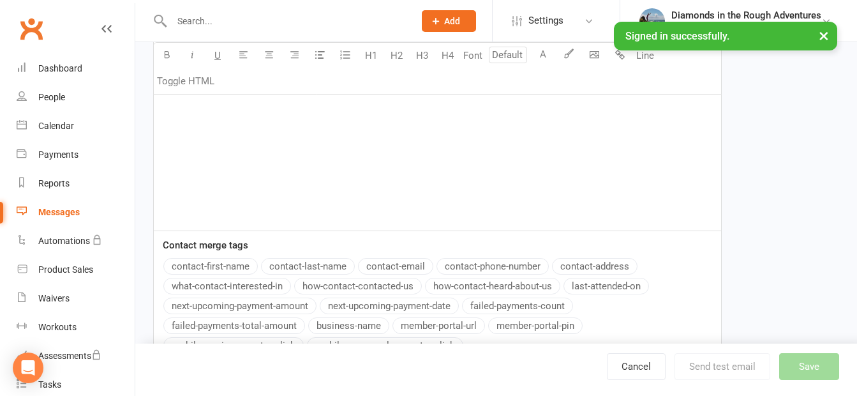
scroll to position [319, 0]
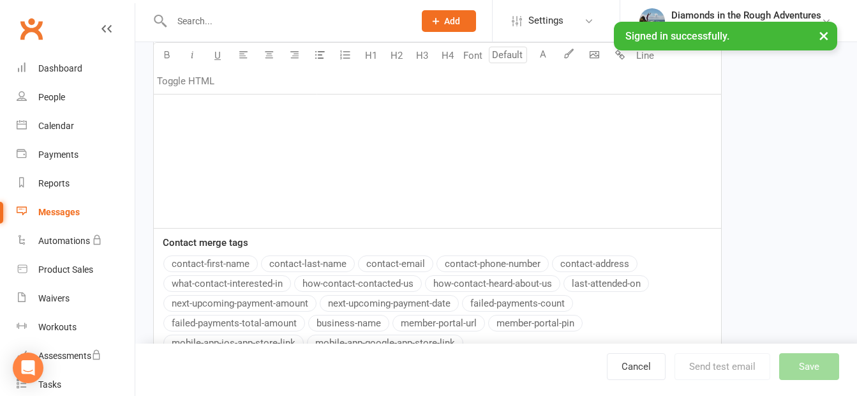
click at [172, 112] on div "﻿" at bounding box center [437, 131] width 567 height 191
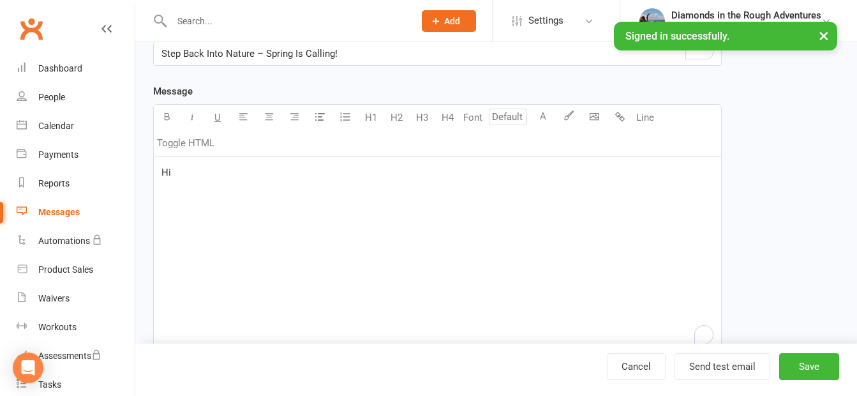
scroll to position [255, 0]
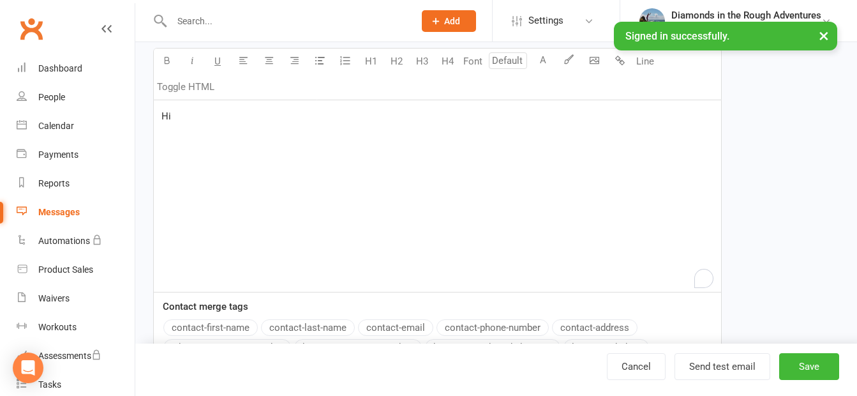
click at [227, 332] on button "contact-first-name" at bounding box center [210, 327] width 94 height 17
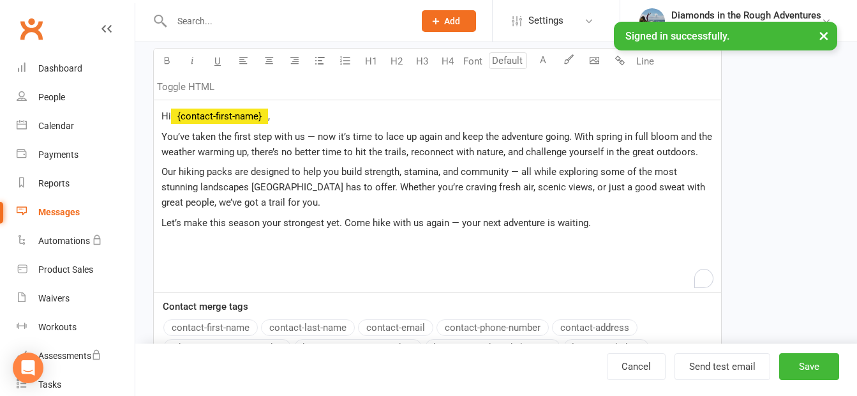
click at [315, 138] on span "You’ve taken the first step with us — now it’s time to lace up again and keep t…" at bounding box center [437, 144] width 553 height 27
drag, startPoint x: 202, startPoint y: 171, endPoint x: 180, endPoint y: 169, distance: 22.4
click at [180, 169] on span "Our hiking packs are designed to help you build strength, stamina, and communit…" at bounding box center [434, 187] width 546 height 42
drag, startPoint x: 275, startPoint y: 184, endPoint x: 203, endPoint y: 190, distance: 72.3
click at [203, 190] on span "Our membership packs are designed to help you build strength, stamina, and comm…" at bounding box center [434, 187] width 546 height 42
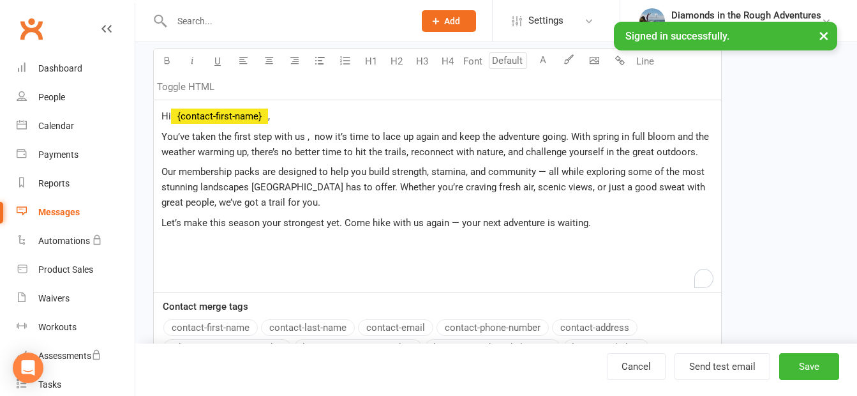
click at [344, 258] on div "Hi ﻿ {contact-first-name} , You’ve taken the first step with us , now it’s time…" at bounding box center [437, 195] width 567 height 191
drag, startPoint x: 274, startPoint y: 184, endPoint x: 202, endPoint y: 187, distance: 72.8
click at [202, 187] on span "Our membership packs are designed to help you build strength, stamina, and comm…" at bounding box center [434, 187] width 546 height 42
click at [280, 203] on p "Our membership packs are designed to help you build strength, stamina, and comm…" at bounding box center [437, 187] width 552 height 46
drag, startPoint x: 265, startPoint y: 184, endPoint x: 201, endPoint y: 186, distance: 64.5
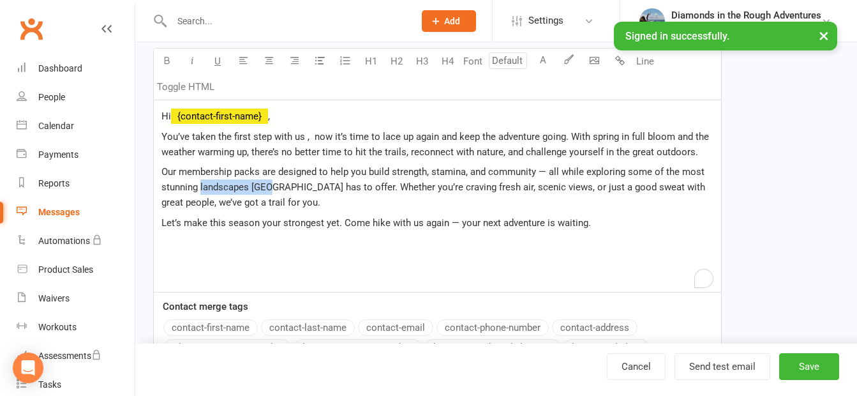
click at [201, 186] on span "Our membership packs are designed to help you build strength, stamina, and comm…" at bounding box center [434, 187] width 546 height 42
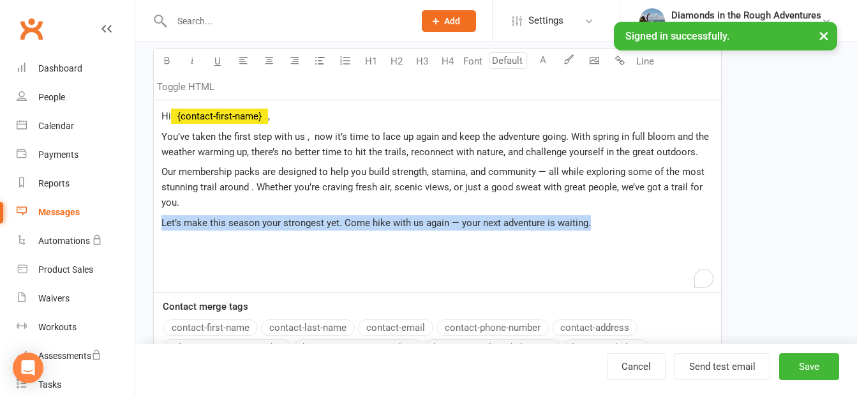
drag, startPoint x: 595, startPoint y: 218, endPoint x: 129, endPoint y: 230, distance: 466.6
click at [129, 230] on ui-view "Prospect Member Non-attending contact Class / event Appointment Task Membership…" at bounding box center [428, 207] width 857 height 919
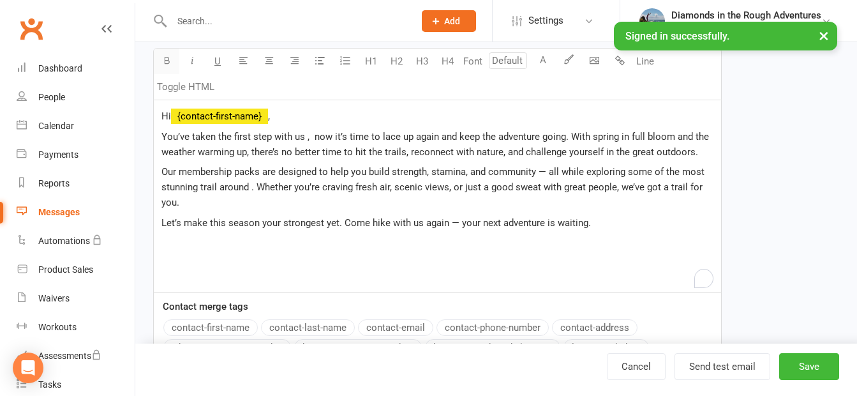
drag, startPoint x: 168, startPoint y: 61, endPoint x: 174, endPoint y: 60, distance: 6.4
click at [167, 61] on icon "button" at bounding box center [167, 61] width 10 height 10
drag, startPoint x: 189, startPoint y: 57, endPoint x: 394, endPoint y: 146, distance: 223.2
click at [190, 58] on icon "button" at bounding box center [193, 61] width 10 height 10
click at [612, 225] on p "Let’s make this season your strongest yet. Come hike with us again — your next …" at bounding box center [437, 222] width 552 height 15
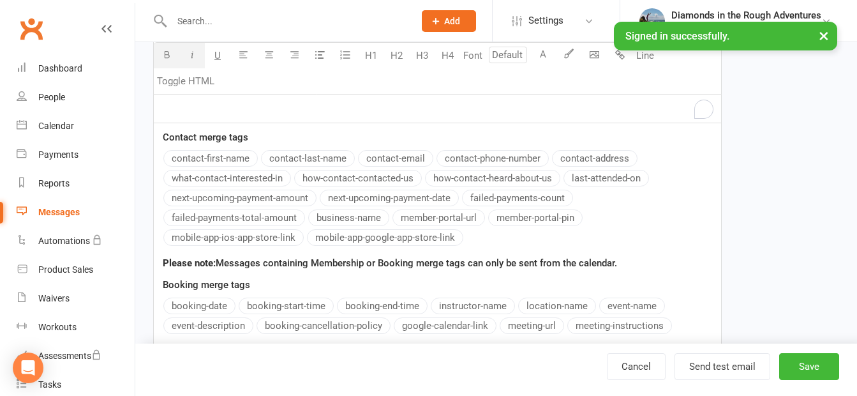
scroll to position [447, 0]
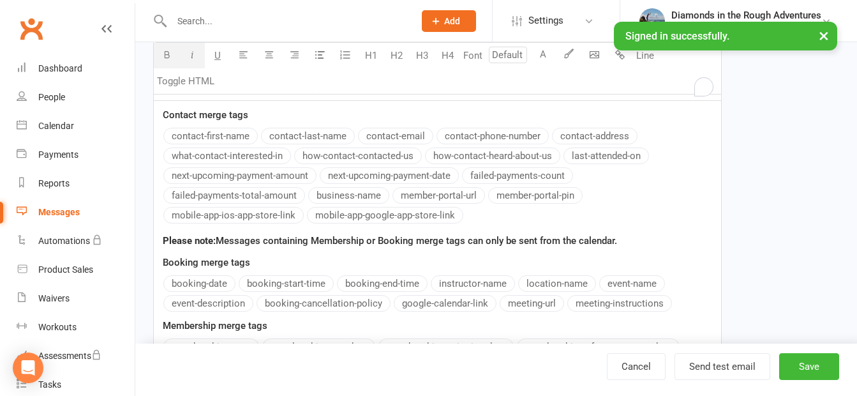
click at [441, 191] on button "member-portal-url" at bounding box center [438, 195] width 93 height 17
click at [531, 197] on button "member-portal-pin" at bounding box center [535, 195] width 94 height 17
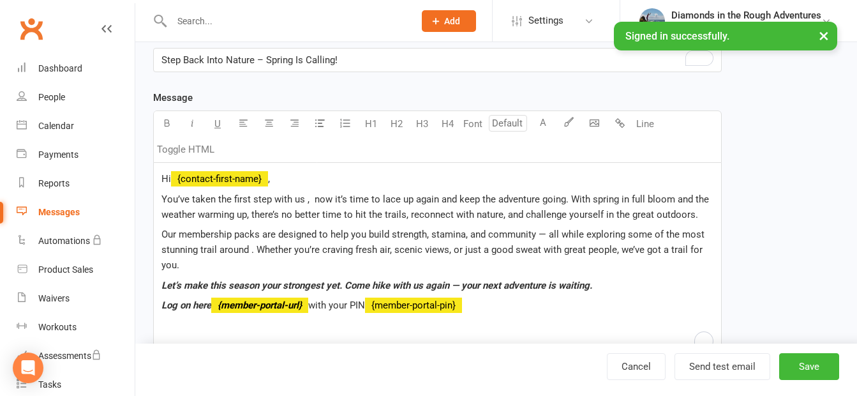
scroll to position [255, 0]
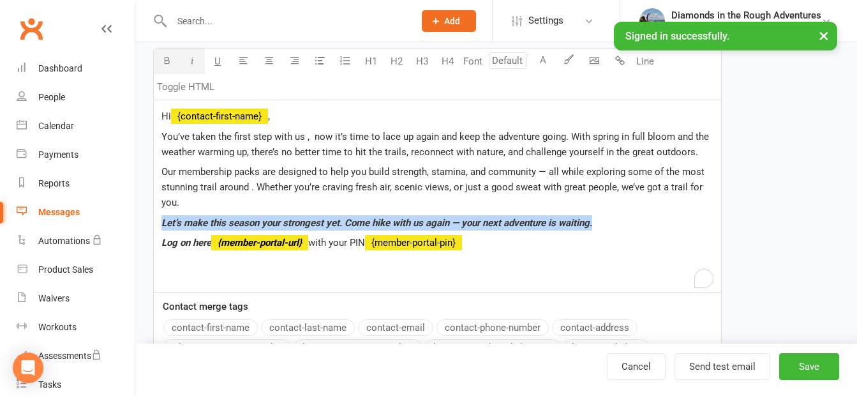
drag, startPoint x: 607, startPoint y: 222, endPoint x: 145, endPoint y: 218, distance: 461.4
click at [145, 218] on div "Template Name Intro chase up Send by Email SMS Push Notification Category Manag…" at bounding box center [438, 246] width 588 height 822
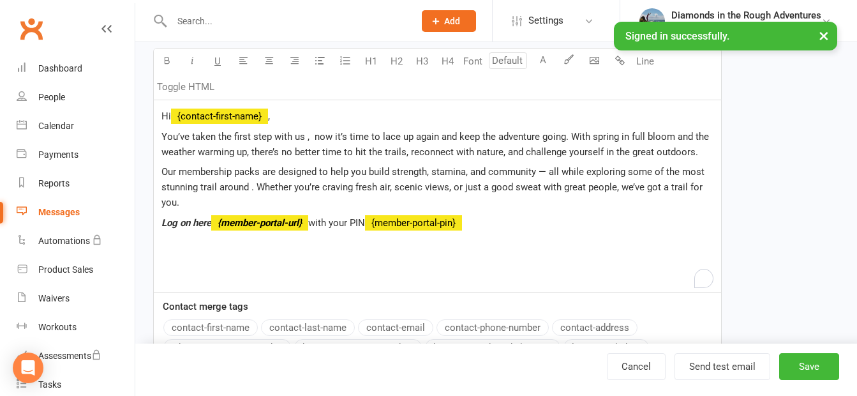
click at [499, 226] on p "Log on here ﻿ {member-portal-url} with your PIN ﻿ {member-portal-pin}" at bounding box center [437, 222] width 552 height 15
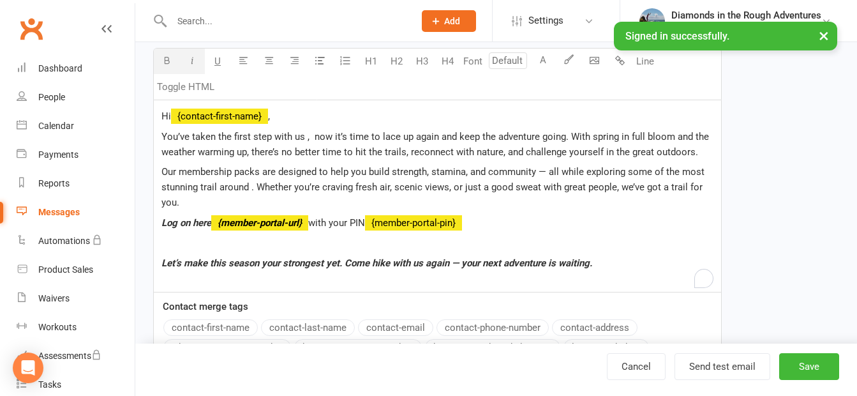
click at [179, 244] on p "﻿" at bounding box center [437, 242] width 552 height 15
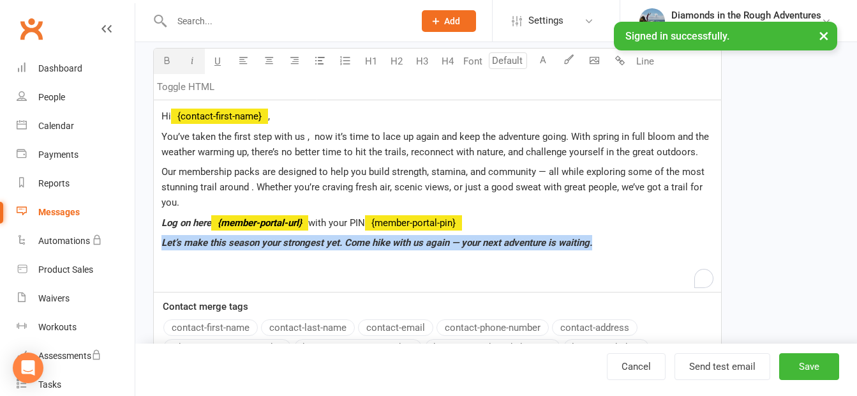
drag, startPoint x: 600, startPoint y: 245, endPoint x: 149, endPoint y: 248, distance: 451.1
click at [149, 248] on div "Template Name Intro chase up Send by Email SMS Push Notification Category Manag…" at bounding box center [438, 246] width 588 height 822
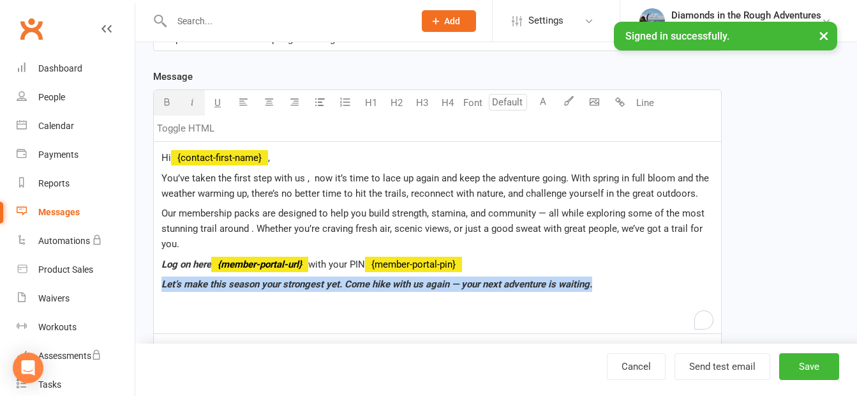
scroll to position [191, 0]
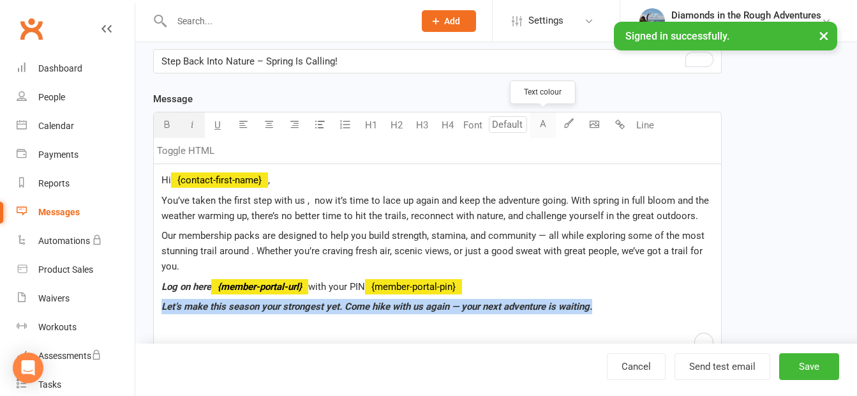
click at [544, 123] on button "A" at bounding box center [543, 125] width 26 height 26
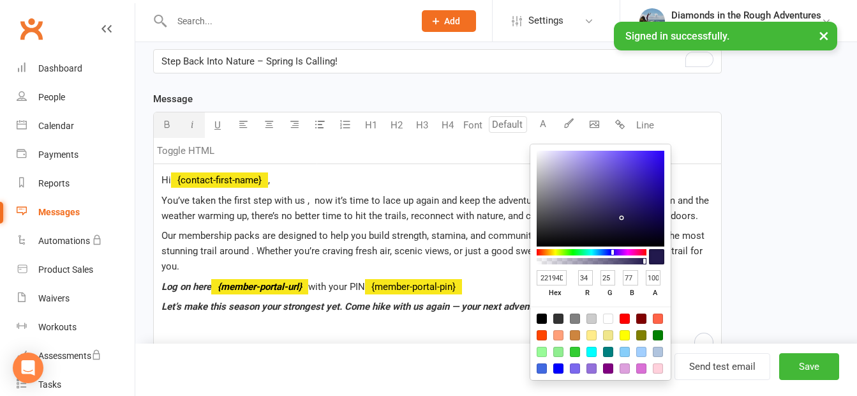
click at [607, 351] on div at bounding box center [608, 351] width 10 height 10
type input "008080"
type input "0"
type input "128"
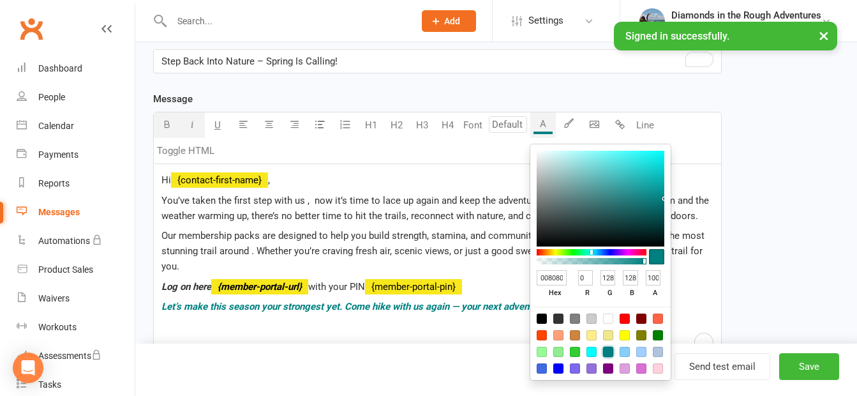
click at [488, 327] on div "Hi ﻿ {contact-first-name} , You’ve taken the first step with us , now it’s time…" at bounding box center [437, 259] width 567 height 191
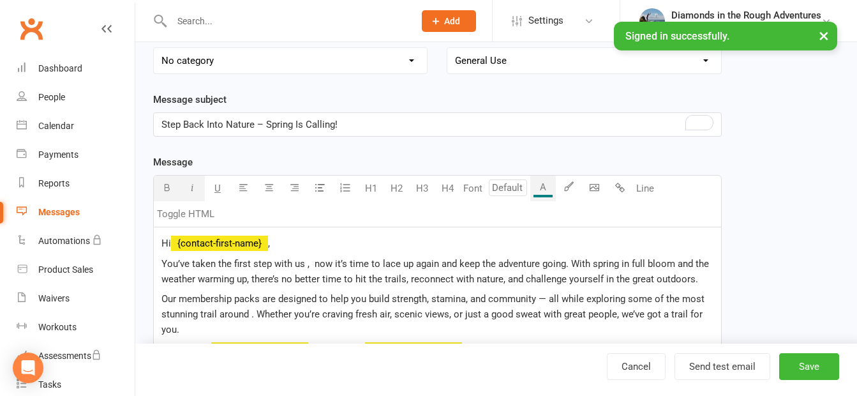
scroll to position [128, 0]
drag, startPoint x: 304, startPoint y: 127, endPoint x: 160, endPoint y: 133, distance: 144.4
click at [160, 133] on div "Step Back Into Nature – Spring Is Calling!" at bounding box center [437, 125] width 567 height 23
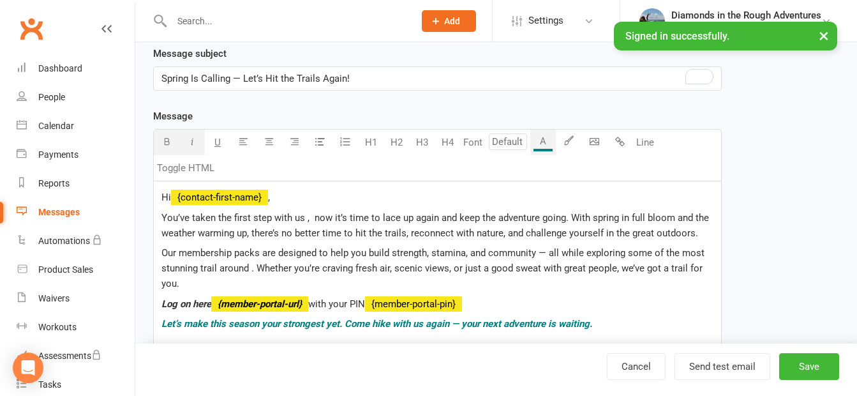
scroll to position [191, 0]
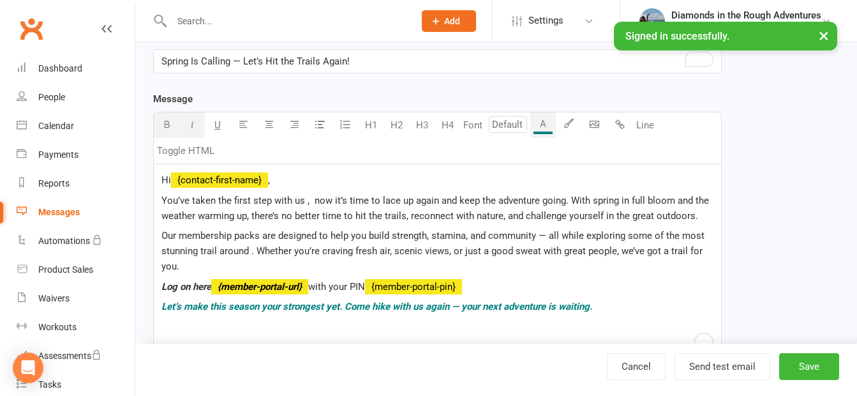
click at [696, 218] on p "You’ve taken the first step with us , now it’s time to lace up again and keep t…" at bounding box center [437, 208] width 552 height 31
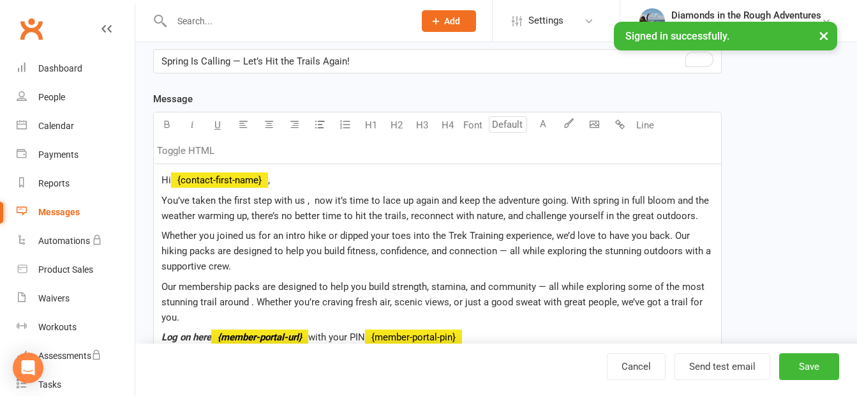
scroll to position [255, 0]
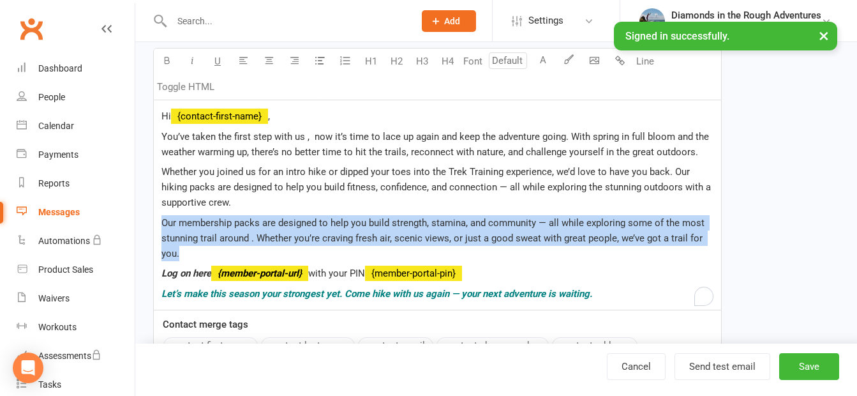
drag, startPoint x: 188, startPoint y: 251, endPoint x: 159, endPoint y: 226, distance: 38.5
click at [159, 226] on div "Hi ﻿ {contact-first-name} , You’ve taken the first step with us , now it’s time…" at bounding box center [437, 205] width 567 height 210
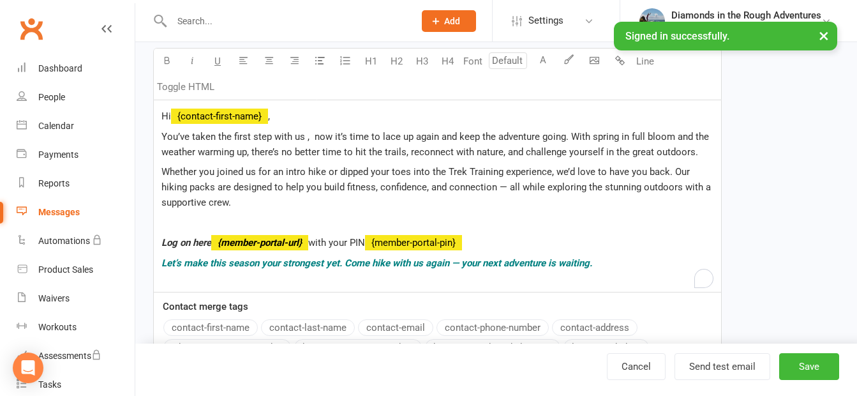
click at [482, 242] on p "Log on here ﻿ {member-portal-url} with your PIN ﻿ {member-portal-pin}" at bounding box center [437, 242] width 552 height 15
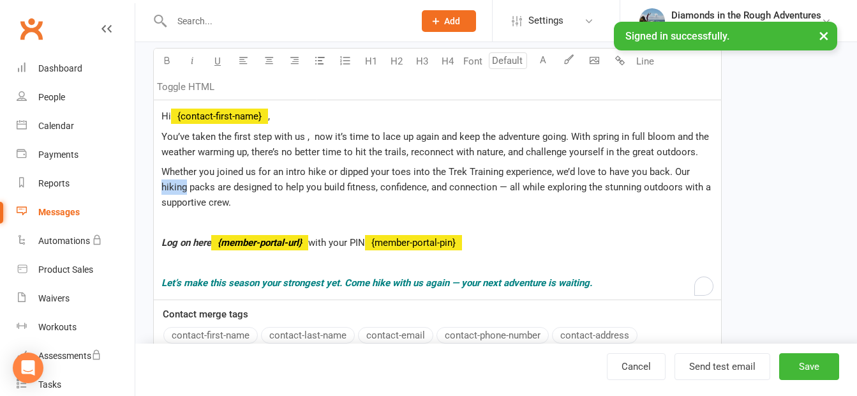
drag, startPoint x: 711, startPoint y: 170, endPoint x: 690, endPoint y: 167, distance: 21.9
click at [690, 168] on span "Whether you joined us for an intro hike or dipped your toes into the Trek Train…" at bounding box center [437, 187] width 552 height 42
drag, startPoint x: 519, startPoint y: 238, endPoint x: 528, endPoint y: 241, distance: 9.5
click at [519, 239] on p "Log on here ﻿ {member-portal-url} with your PIN ﻿ {member-portal-pin}" at bounding box center [437, 242] width 552 height 15
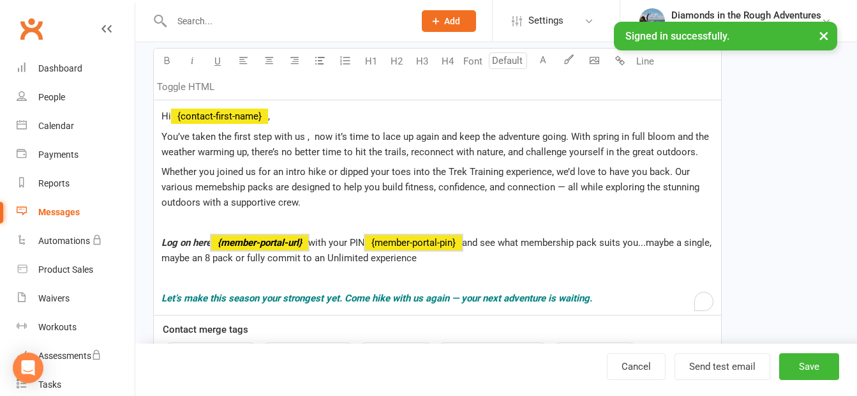
drag, startPoint x: 456, startPoint y: 264, endPoint x: 160, endPoint y: 133, distance: 323.7
click at [160, 133] on div "Hi ﻿ {contact-first-name} , You’ve taken the first step with us , now it’s time…" at bounding box center [437, 207] width 567 height 214
copy div "You’ve taken the first step with us , now it’s time to lace up again and keep t…"
click at [522, 216] on p "﻿" at bounding box center [437, 222] width 552 height 15
drag, startPoint x: 518, startPoint y: 265, endPoint x: 154, endPoint y: 136, distance: 385.9
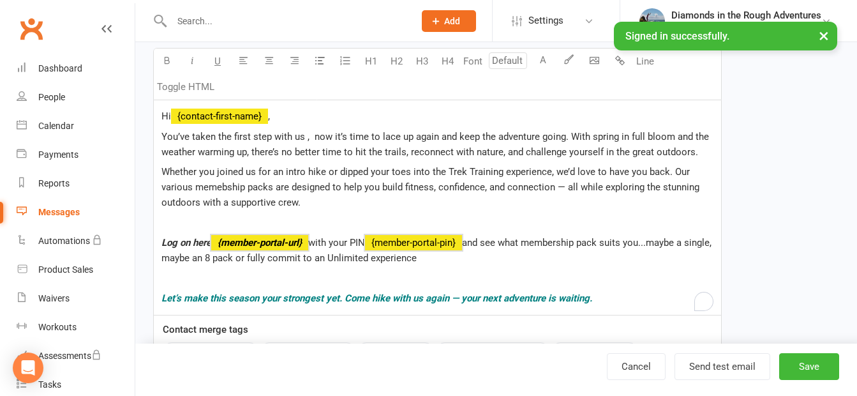
click at [154, 136] on div "Hi ﻿ {contact-first-name} , You’ve taken the first step with us , now it’s time…" at bounding box center [437, 207] width 567 height 214
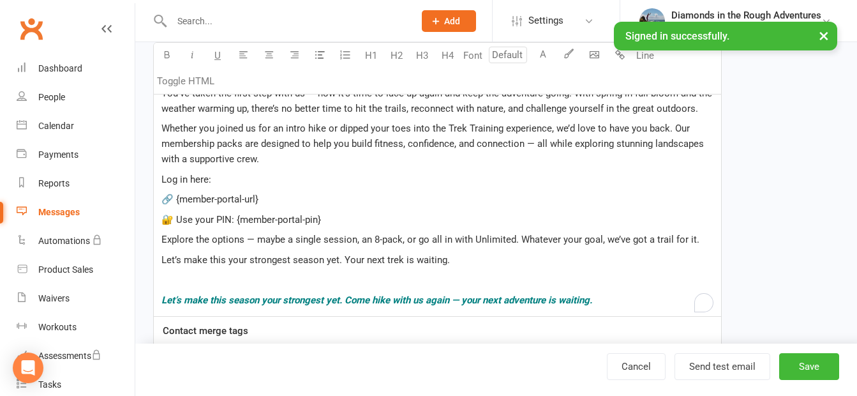
scroll to position [319, 0]
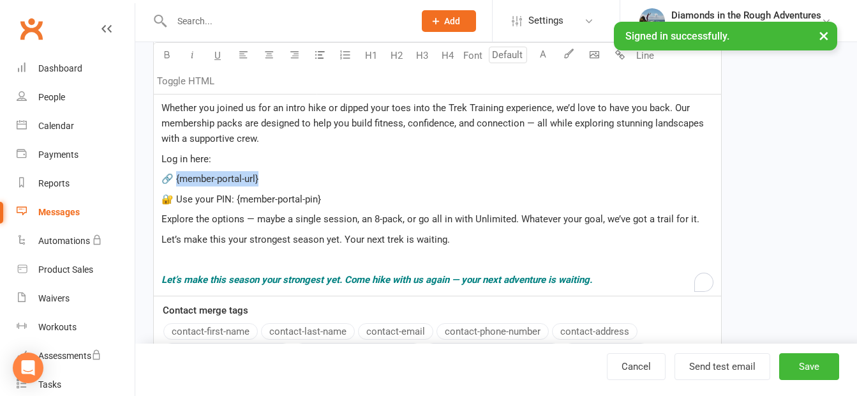
drag, startPoint x: 262, startPoint y: 175, endPoint x: 176, endPoint y: 180, distance: 85.6
click at [176, 180] on p "🔗 {member-portal-url}" at bounding box center [437, 178] width 552 height 15
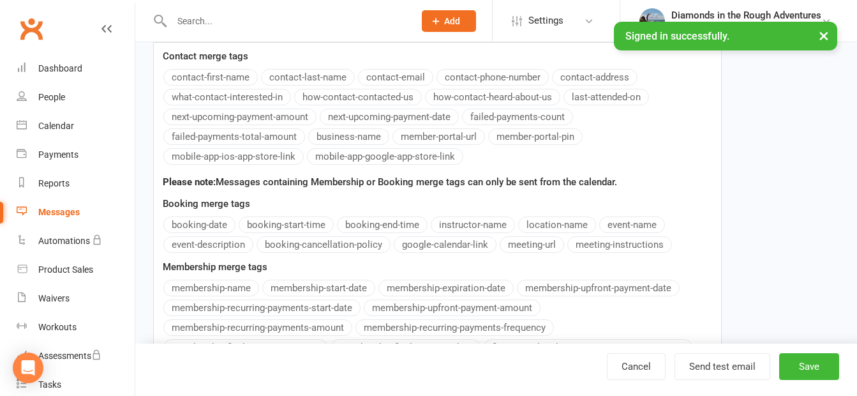
scroll to position [574, 0]
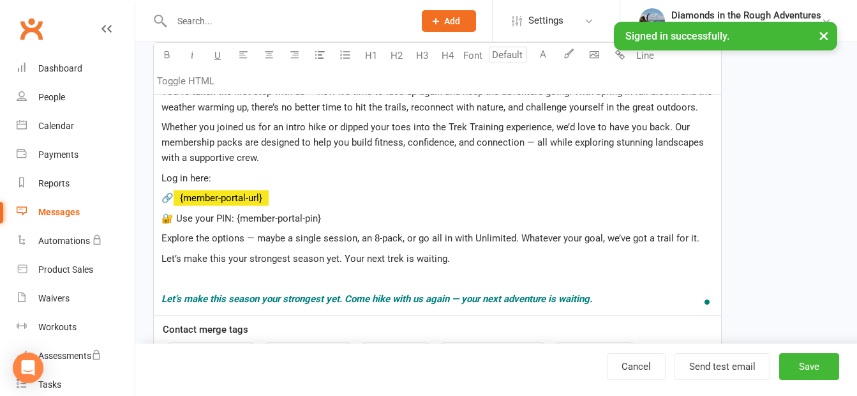
click at [434, 139] on div "Message Select image from library U H1 H2 H3 H4 Font A Line Toggle HTML Hi ﻿ {c…" at bounding box center [437, 323] width 569 height 680
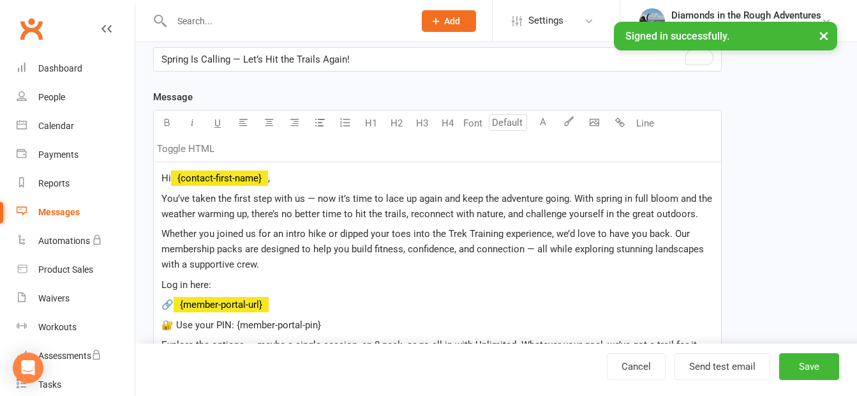
scroll to position [300, 0]
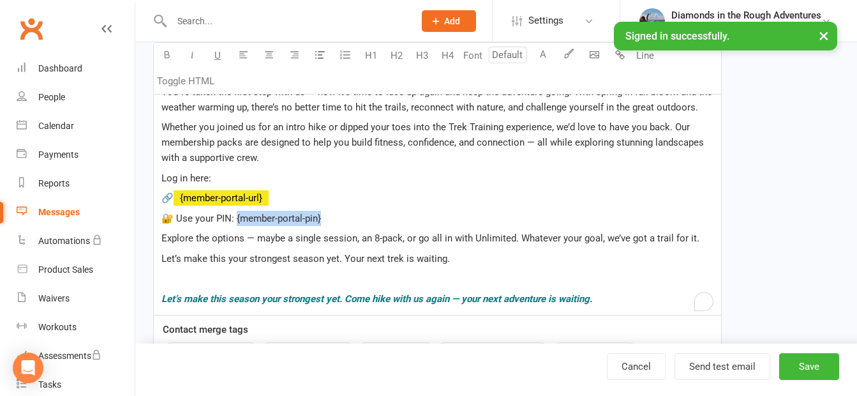
drag, startPoint x: 329, startPoint y: 218, endPoint x: 237, endPoint y: 219, distance: 91.9
click at [237, 219] on p "🔐 Use your PIN: {member-portal-pin}" at bounding box center [437, 218] width 552 height 15
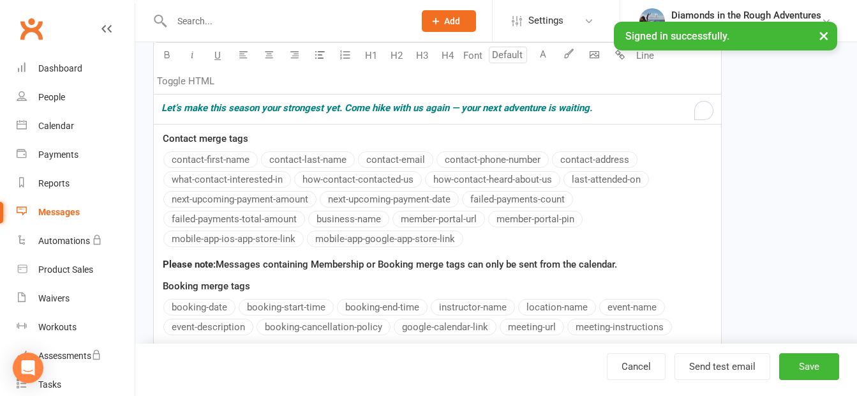
scroll to position [491, 0]
click at [534, 224] on button "member-portal-pin" at bounding box center [535, 218] width 94 height 17
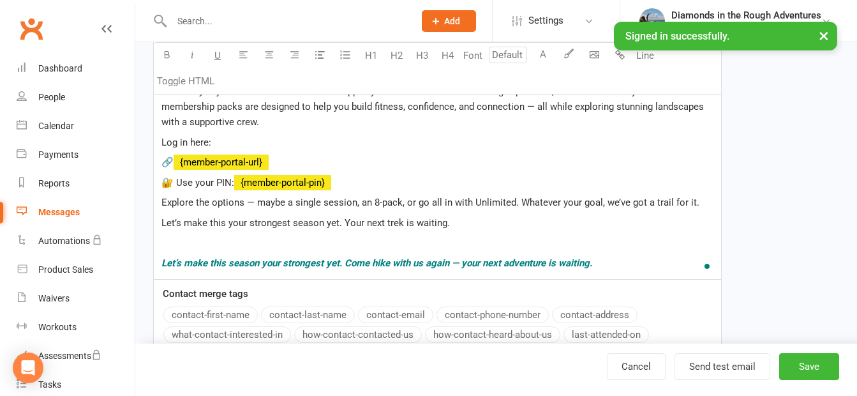
scroll to position [300, 0]
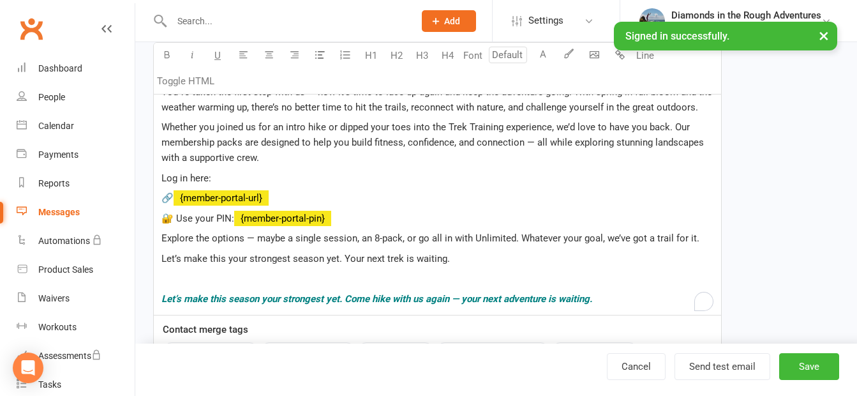
click at [204, 276] on p "﻿" at bounding box center [437, 278] width 552 height 15
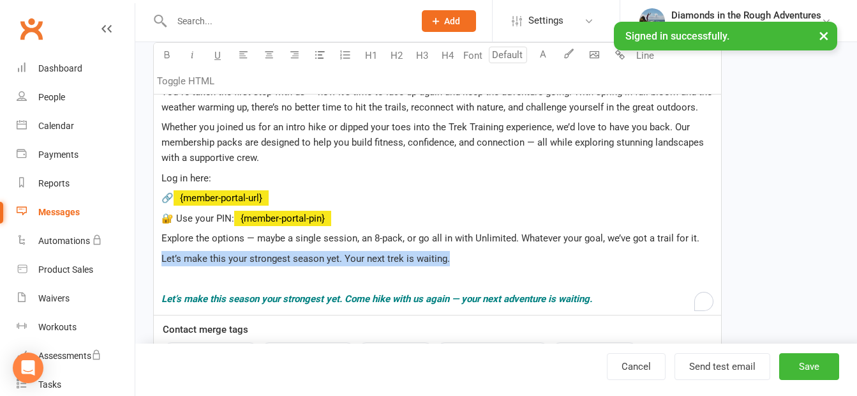
drag, startPoint x: 438, startPoint y: 255, endPoint x: 138, endPoint y: 248, distance: 299.4
click at [138, 248] on div "New Template Template Name Intro chase up Send by Email SMS Push Notification C…" at bounding box center [496, 216] width 722 height 948
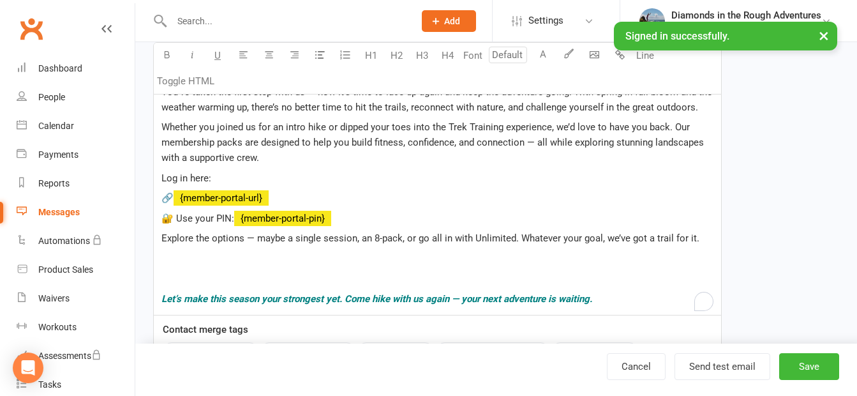
click at [172, 273] on p "﻿" at bounding box center [437, 278] width 552 height 15
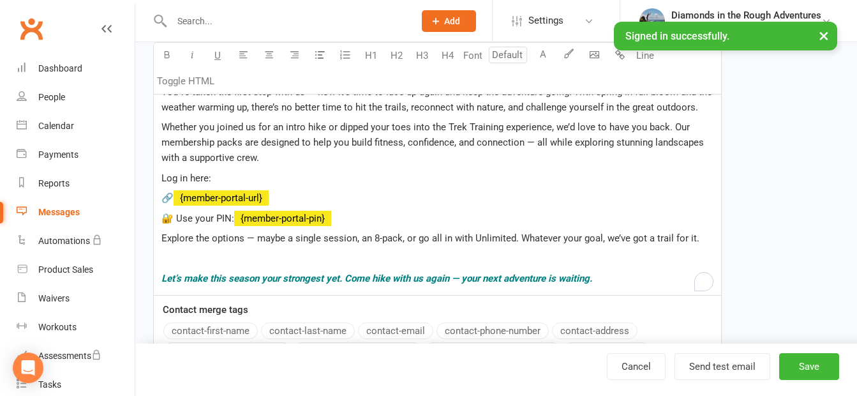
click at [175, 254] on p "﻿" at bounding box center [437, 258] width 552 height 15
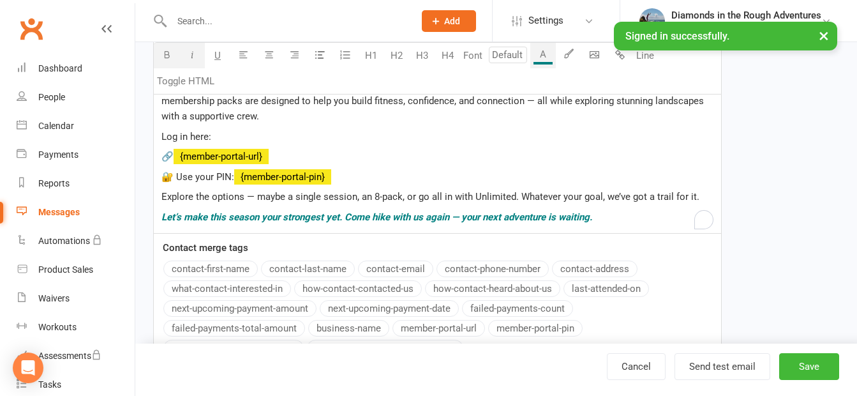
scroll to position [364, 0]
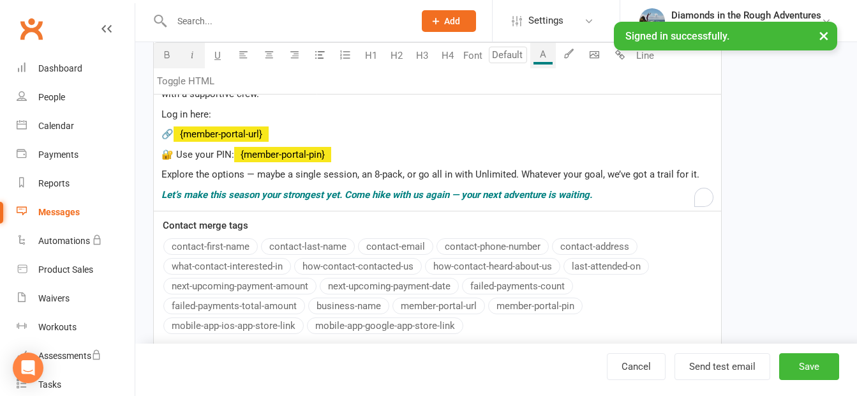
click at [609, 195] on p "Let’s make this season your strongest yet. Come hike with us again — your next …" at bounding box center [437, 194] width 552 height 15
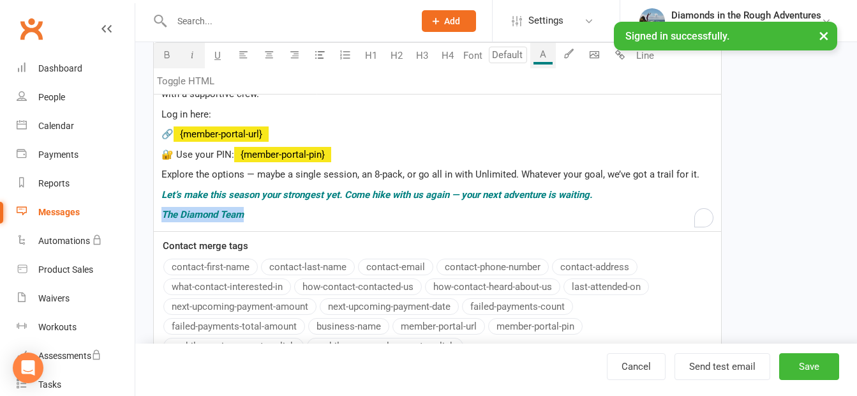
drag, startPoint x: 247, startPoint y: 217, endPoint x: 144, endPoint y: 220, distance: 103.4
click at [144, 220] on div "Template Name Intro chase up Send by Email SMS Push Notification Category Manag…" at bounding box center [438, 161] width 588 height 870
click at [544, 57] on button "A" at bounding box center [543, 56] width 26 height 26
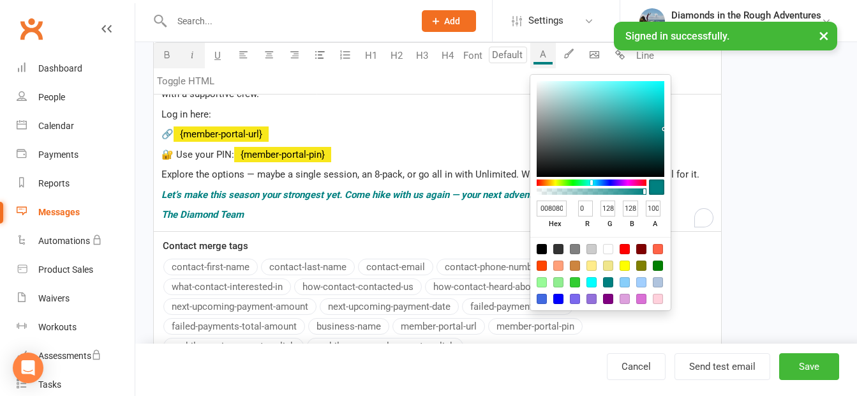
click at [542, 248] on div at bounding box center [542, 249] width 10 height 10
type input "000000"
type input "0"
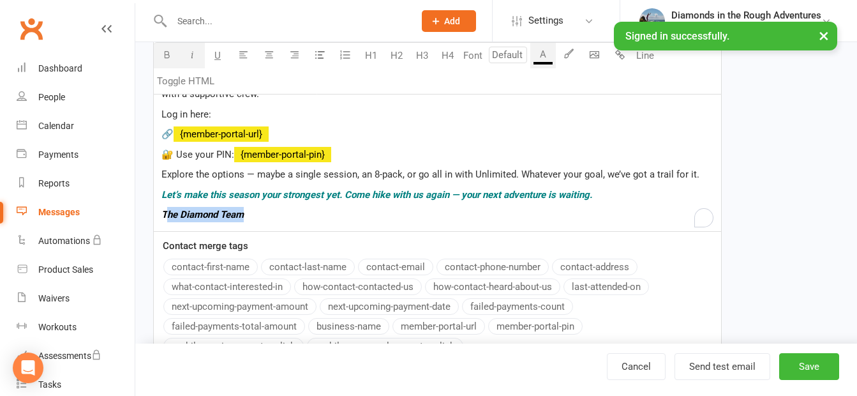
drag, startPoint x: 246, startPoint y: 211, endPoint x: 161, endPoint y: 202, distance: 85.3
click at [163, 213] on p "The Diamond Team" at bounding box center [437, 214] width 552 height 15
click at [189, 57] on icon "button" at bounding box center [193, 55] width 10 height 10
drag, startPoint x: 604, startPoint y: 113, endPoint x: 570, endPoint y: 123, distance: 35.3
click at [604, 114] on p "Log in here:" at bounding box center [437, 114] width 552 height 15
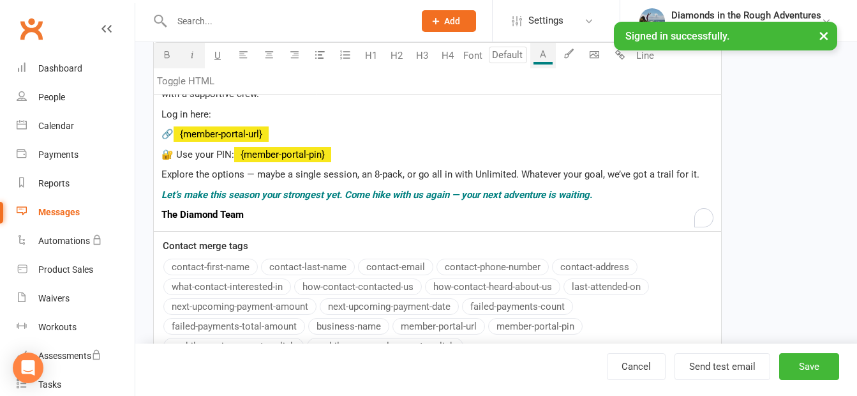
click at [597, 193] on p "Let’s make this season your strongest yet. Come hike with us again — your next …" at bounding box center [437, 194] width 552 height 15
drag, startPoint x: 211, startPoint y: 213, endPoint x: 149, endPoint y: 215, distance: 61.9
click at [149, 215] on div "Template Name Intro chase up Send by Email SMS Push Notification Category Manag…" at bounding box center [438, 161] width 588 height 870
click at [166, 56] on icon "button" at bounding box center [167, 55] width 10 height 10
click at [592, 191] on span "Let’s make this season your strongest yet. Come hike with us again — your next …" at bounding box center [376, 194] width 431 height 11
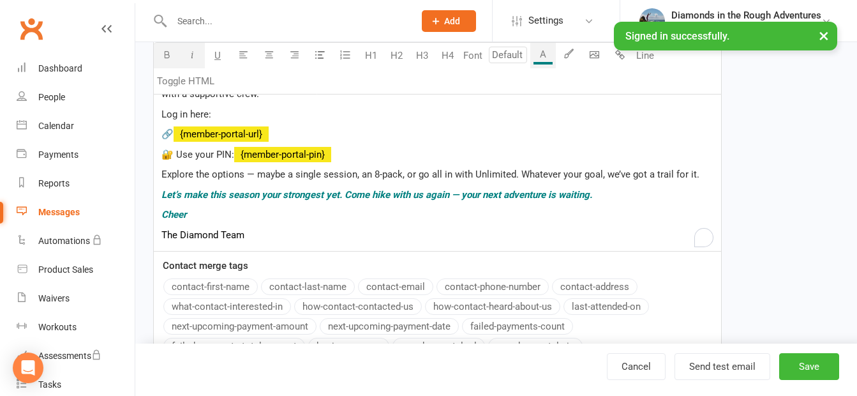
click at [216, 218] on p "Cheer" at bounding box center [437, 214] width 552 height 15
drag, startPoint x: 215, startPoint y: 218, endPoint x: 147, endPoint y: 217, distance: 67.6
click at [147, 217] on div "Template Name Intro chase up Send by Email SMS Push Notification Category Manag…" at bounding box center [438, 171] width 588 height 890
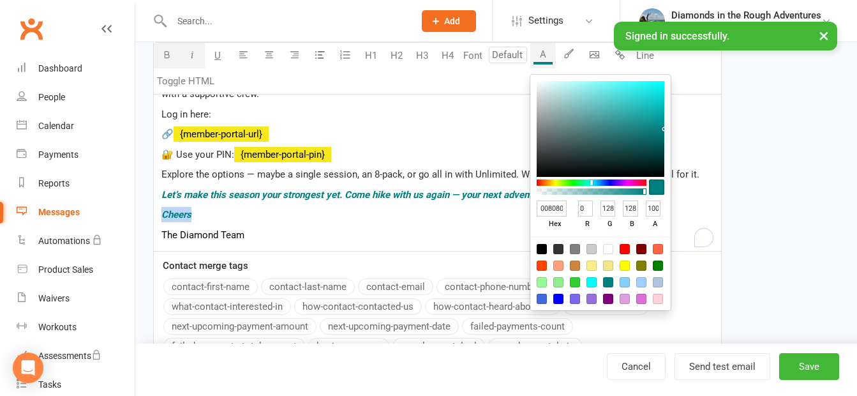
click at [547, 59] on button "A" at bounding box center [543, 56] width 26 height 26
drag, startPoint x: 540, startPoint y: 245, endPoint x: 379, endPoint y: 152, distance: 186.4
click at [540, 244] on div at bounding box center [542, 249] width 10 height 10
type input "000000"
type input "0"
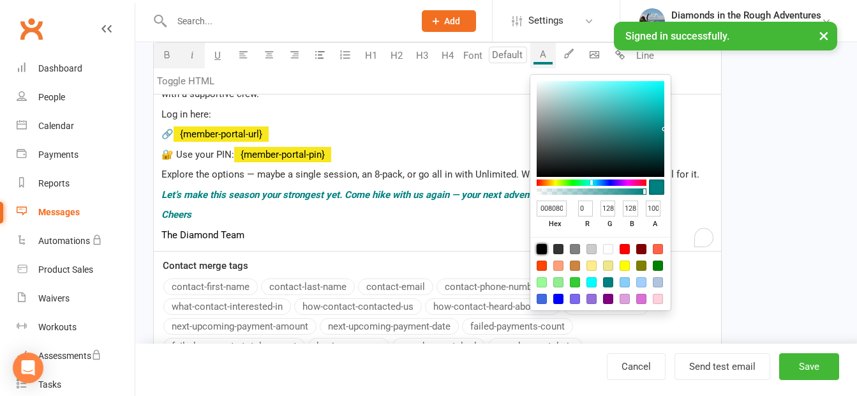
type input "0"
drag, startPoint x: 191, startPoint y: 52, endPoint x: 167, endPoint y: 50, distance: 24.3
click at [188, 52] on icon "button" at bounding box center [193, 55] width 10 height 10
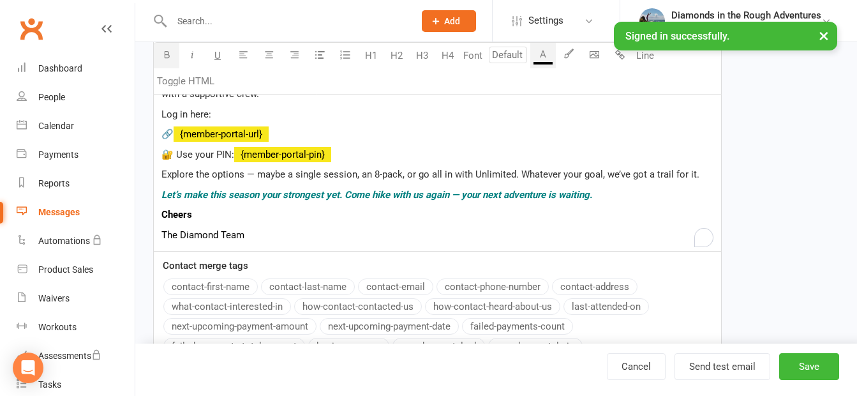
click at [162, 50] on icon "button" at bounding box center [167, 55] width 10 height 10
click at [604, 191] on p "Let’s make this season your strongest yet. Come hike with us again — your next …" at bounding box center [437, 194] width 552 height 15
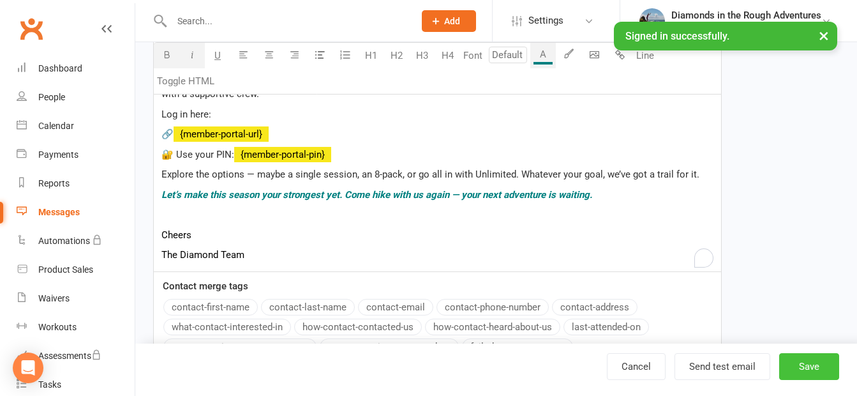
click at [803, 365] on button "Save" at bounding box center [809, 366] width 60 height 27
select select "100"
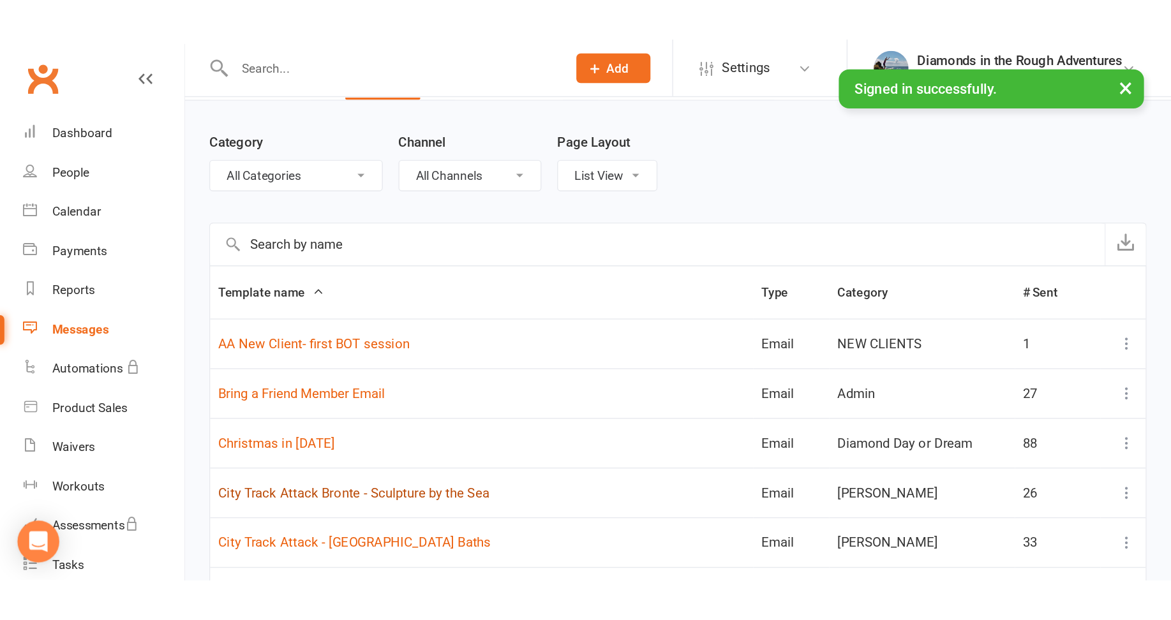
scroll to position [64, 0]
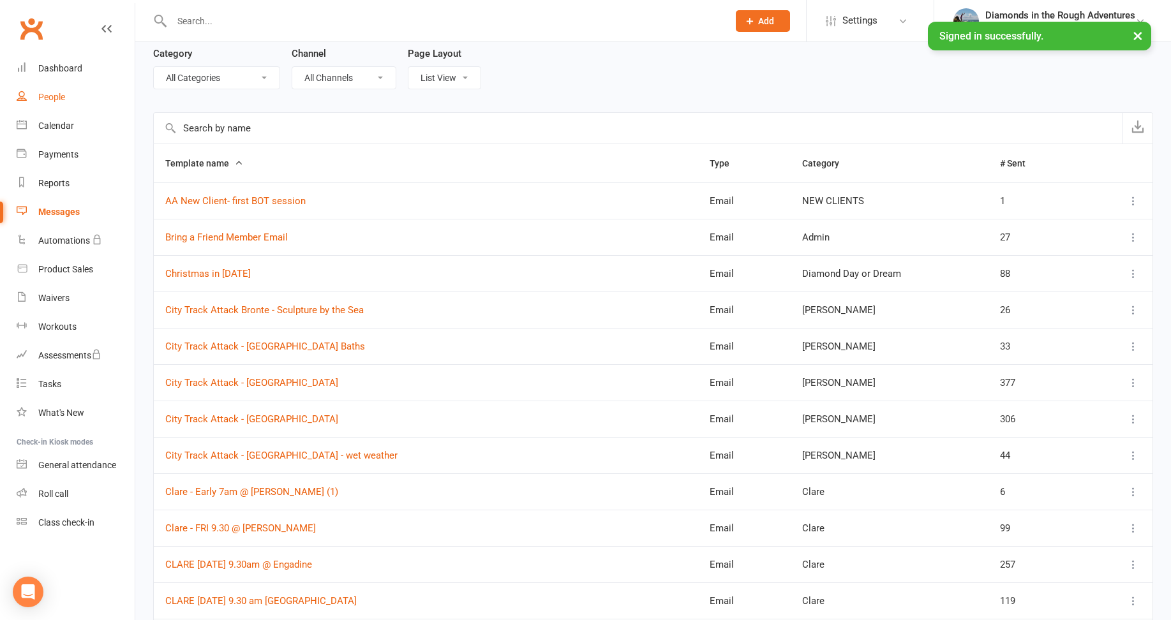
click at [53, 102] on div "People" at bounding box center [51, 97] width 27 height 10
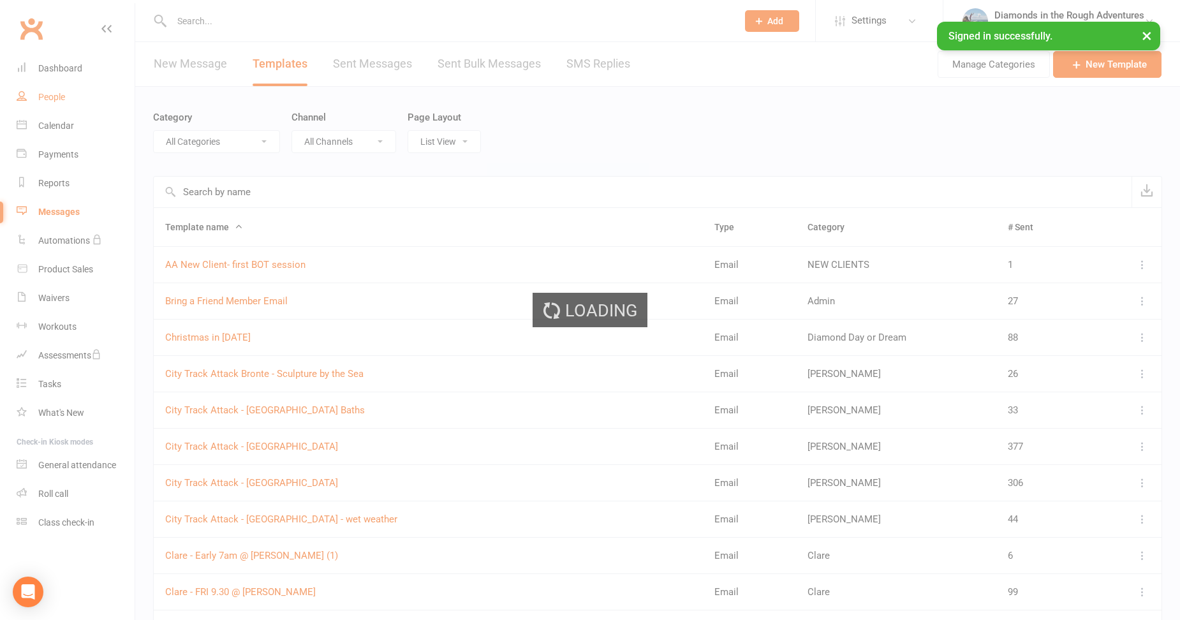
select select "100"
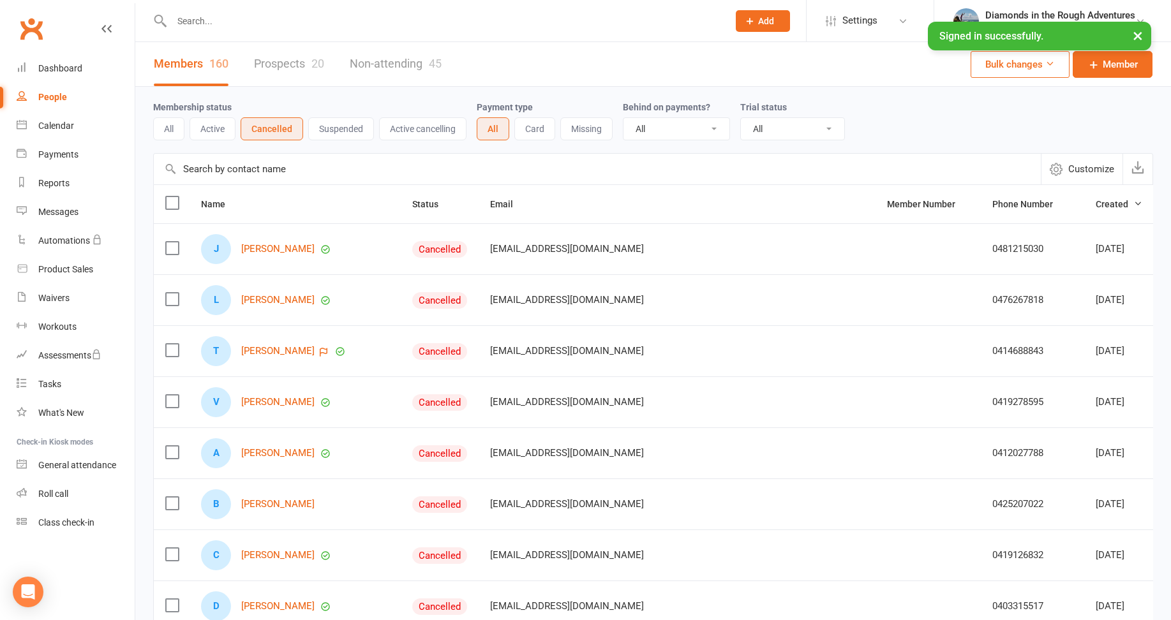
click at [274, 130] on button "Cancelled" at bounding box center [272, 128] width 63 height 23
click at [61, 209] on div "Messages" at bounding box center [58, 212] width 40 height 10
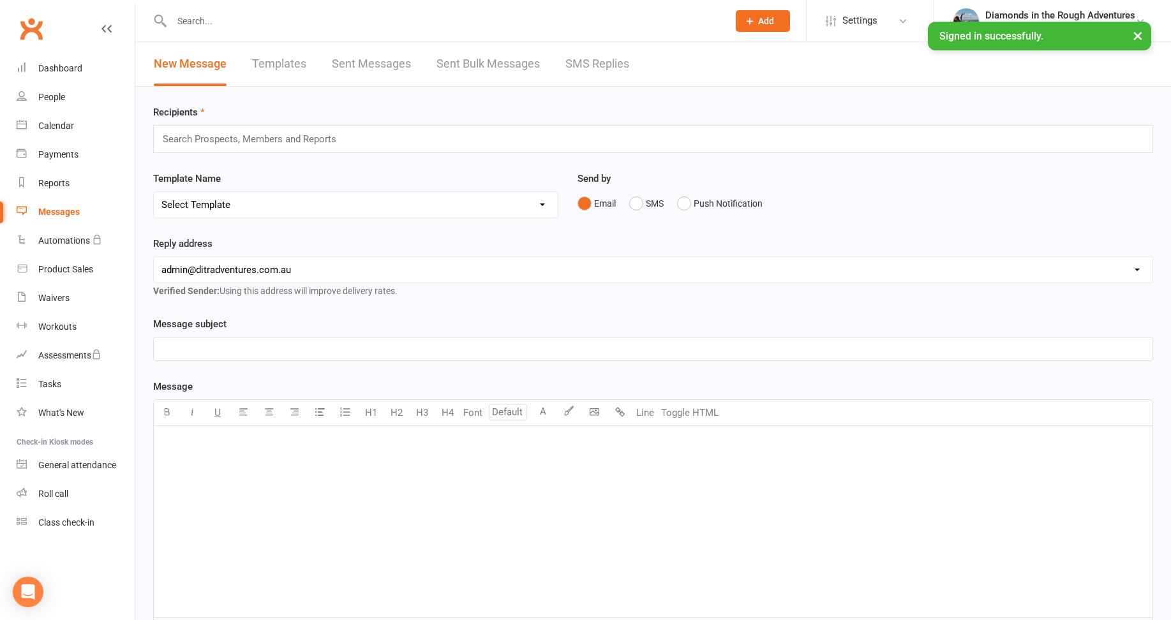
click at [192, 133] on input "text" at bounding box center [254, 139] width 187 height 17
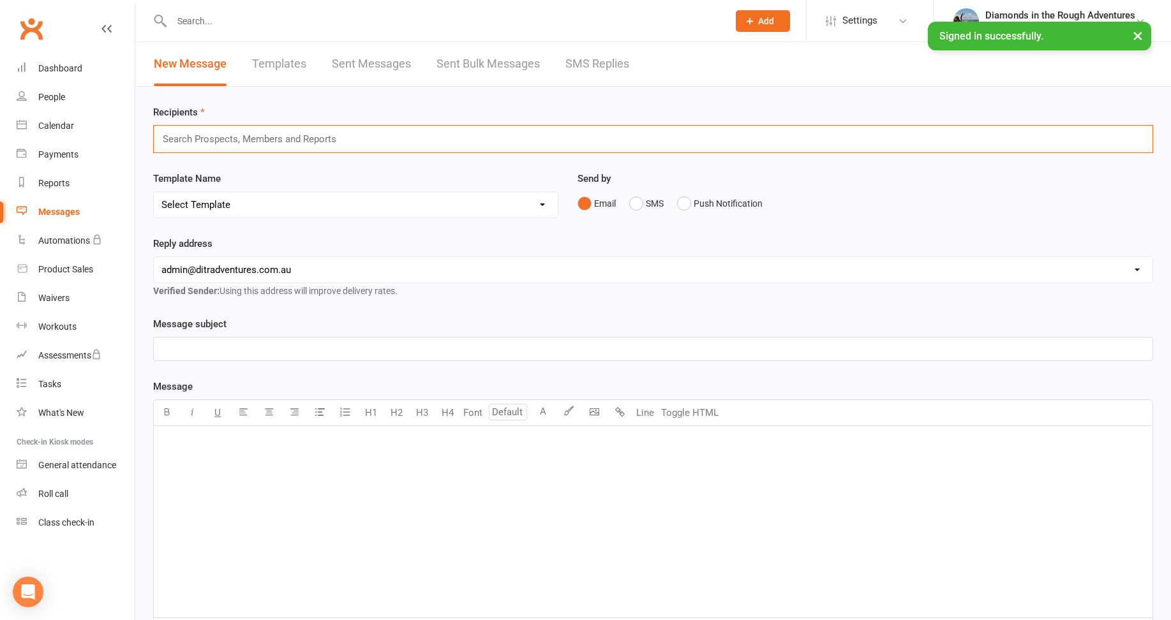
click at [230, 138] on input "text" at bounding box center [254, 139] width 187 height 17
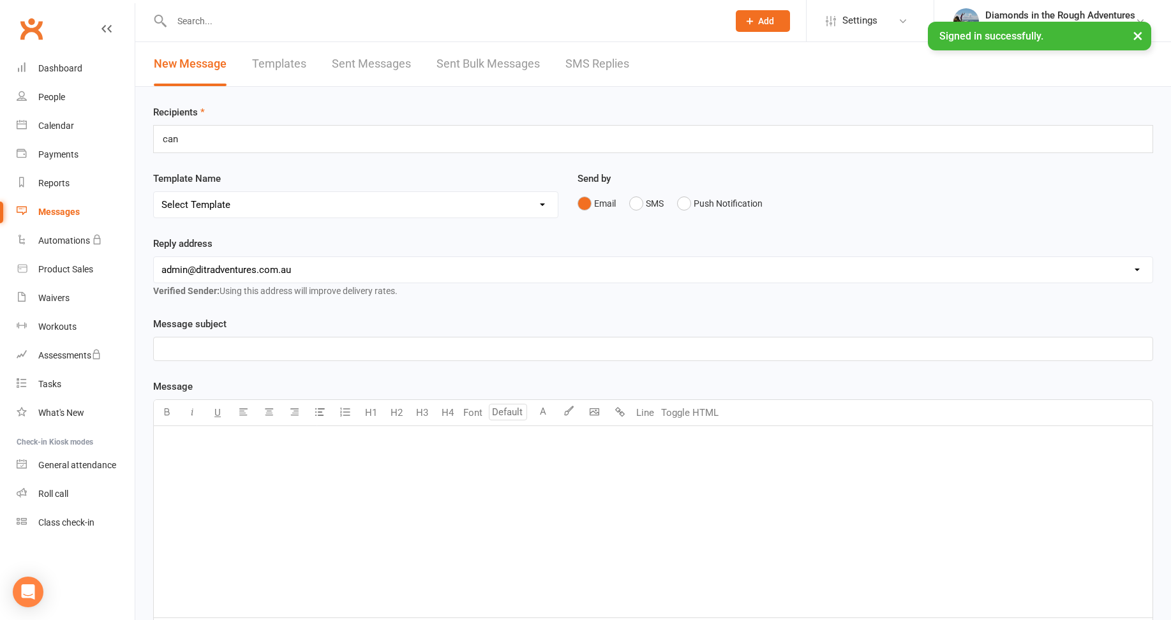
drag, startPoint x: 208, startPoint y: 118, endPoint x: 190, endPoint y: 132, distance: 22.7
click at [191, 131] on div "Recipients can can" at bounding box center [653, 129] width 1000 height 48
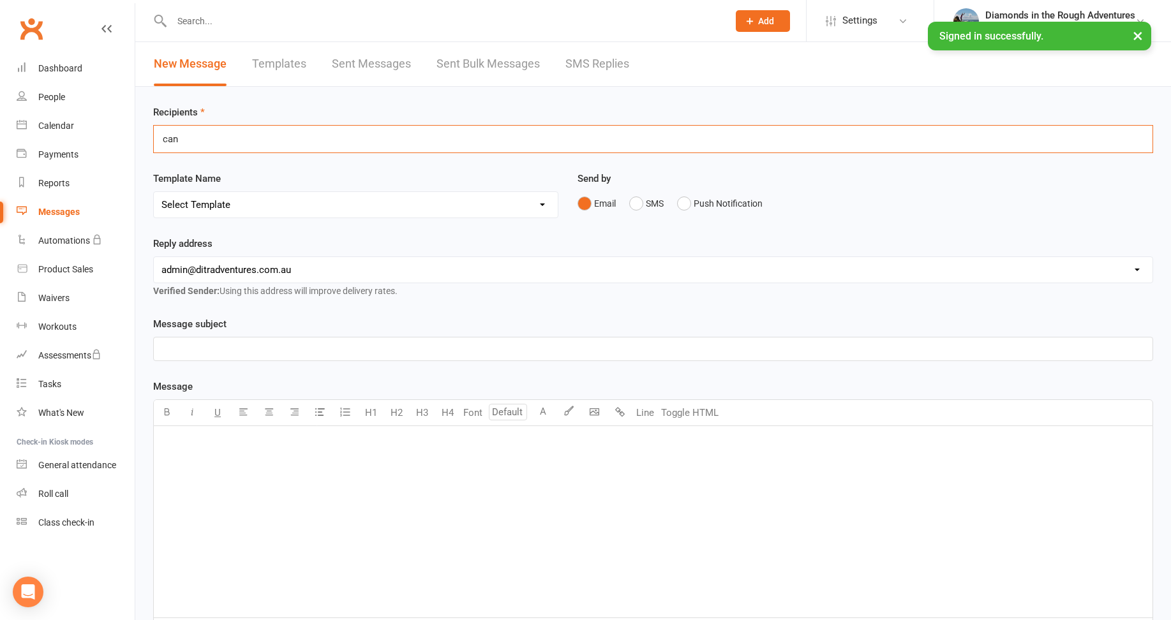
drag, startPoint x: 188, startPoint y: 145, endPoint x: 153, endPoint y: 141, distance: 34.7
click at [153, 141] on div "can can" at bounding box center [653, 139] width 1000 height 28
click at [191, 142] on input "all a" at bounding box center [182, 139] width 43 height 17
drag, startPoint x: 210, startPoint y: 145, endPoint x: 137, endPoint y: 143, distance: 73.4
click at [137, 143] on div "Recipients all can all can Template Name Select Template [Email] Bring a Friend…" at bounding box center [653, 449] width 1036 height 724
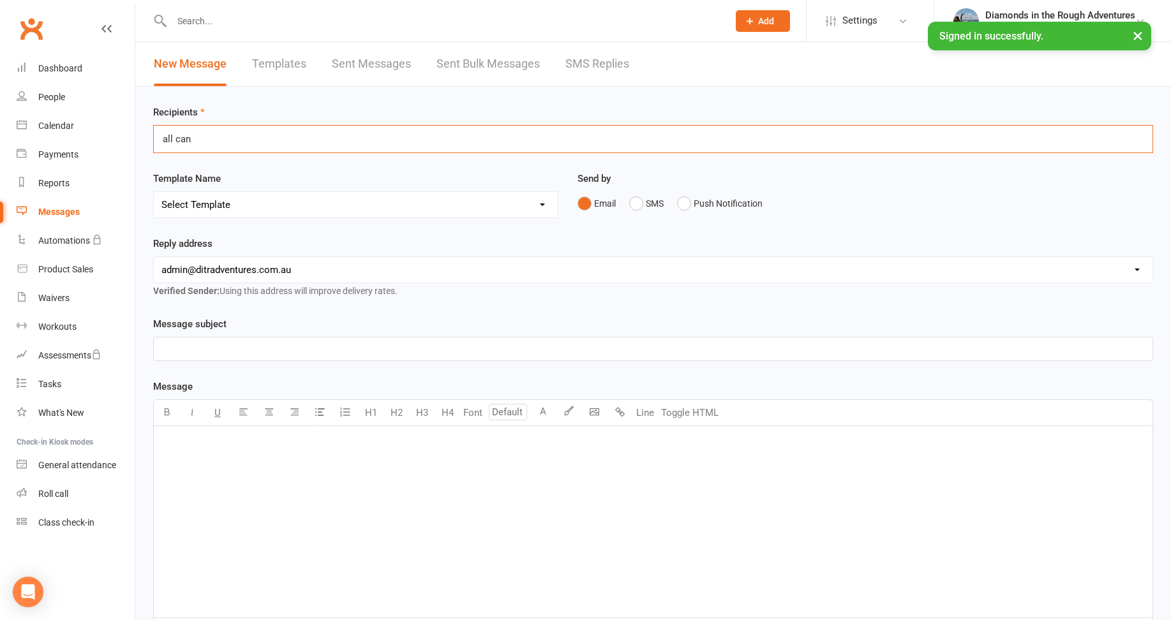
click at [232, 138] on div "all can all can" at bounding box center [653, 139] width 1000 height 28
drag, startPoint x: 216, startPoint y: 137, endPoint x: 153, endPoint y: 142, distance: 63.4
click at [153, 142] on div "Recipients all can all can Template Name Select Template [Email] Bring a Friend…" at bounding box center [653, 449] width 1036 height 724
drag, startPoint x: 153, startPoint y: 142, endPoint x: 270, endPoint y: 101, distance: 124.3
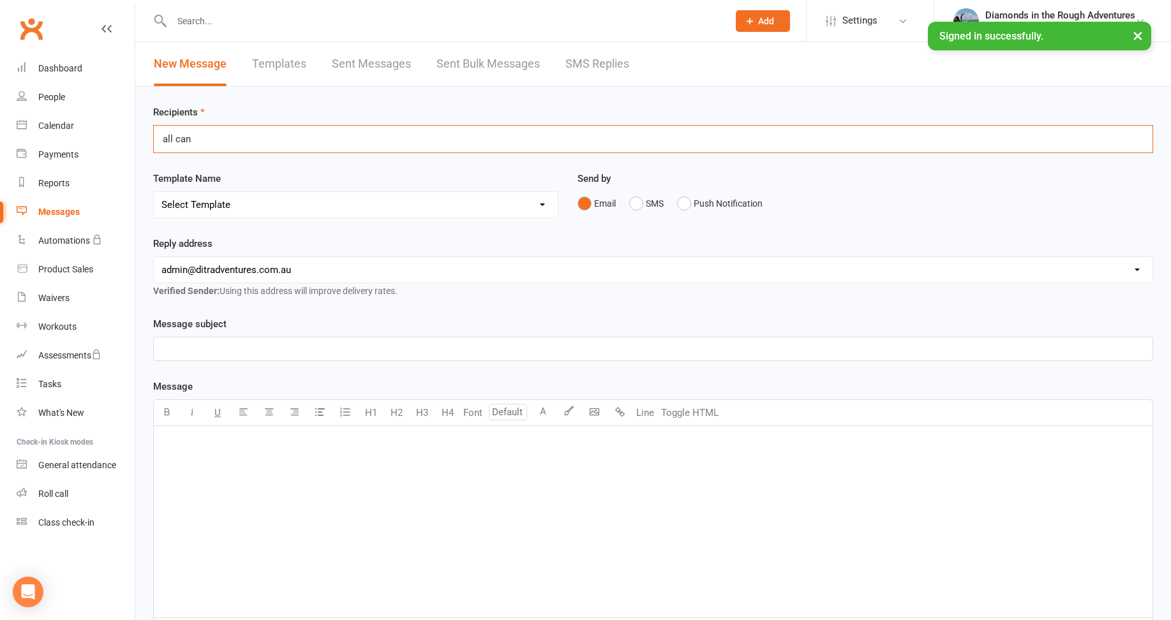
click at [270, 101] on div "Recipients all can all can Template Name Select Template [Email] Bring a Friend…" at bounding box center [653, 449] width 1036 height 724
click at [221, 137] on div "all can all can" at bounding box center [653, 139] width 1000 height 28
type input "a"
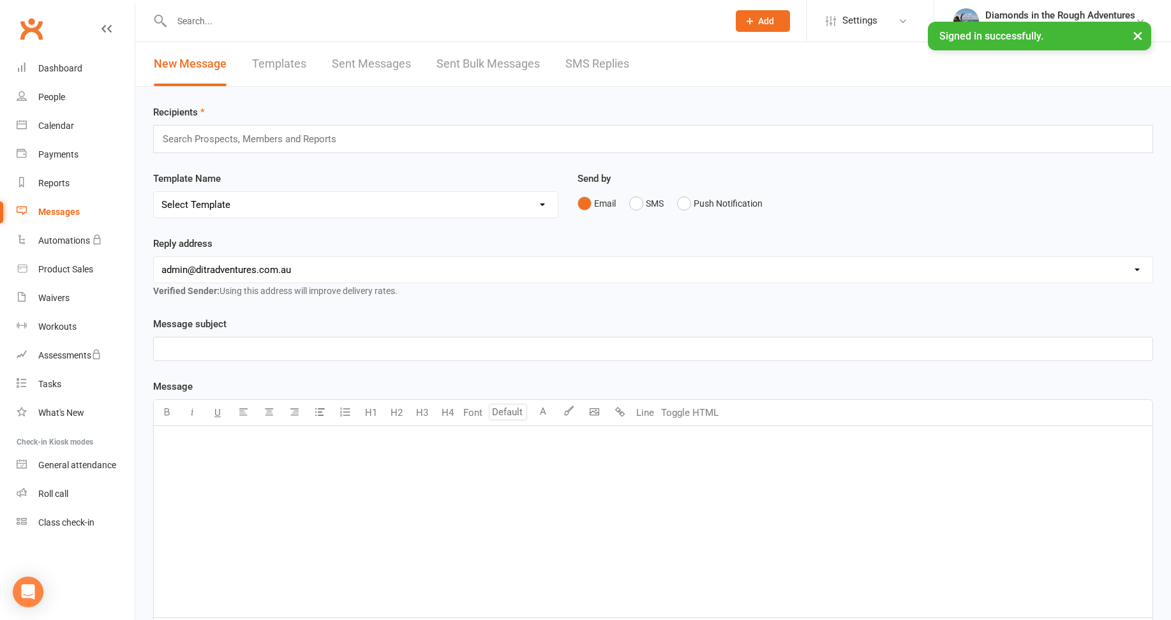
click at [272, 268] on select "[EMAIL_ADDRESS][DOMAIN_NAME] [EMAIL_ADDRESS][DOMAIN_NAME] [PERSON_NAME][EMAIL_A…" at bounding box center [653, 270] width 999 height 26
select select "2"
click at [154, 257] on select "[EMAIL_ADDRESS][DOMAIN_NAME] [EMAIL_ADDRESS][DOMAIN_NAME] [PERSON_NAME][EMAIL_A…" at bounding box center [653, 270] width 999 height 26
click at [218, 205] on select "Select Template [Email] Bring a Friend Member Email [Email] DIAMOND VIRTUAL TRA…" at bounding box center [356, 205] width 404 height 26
select select "145"
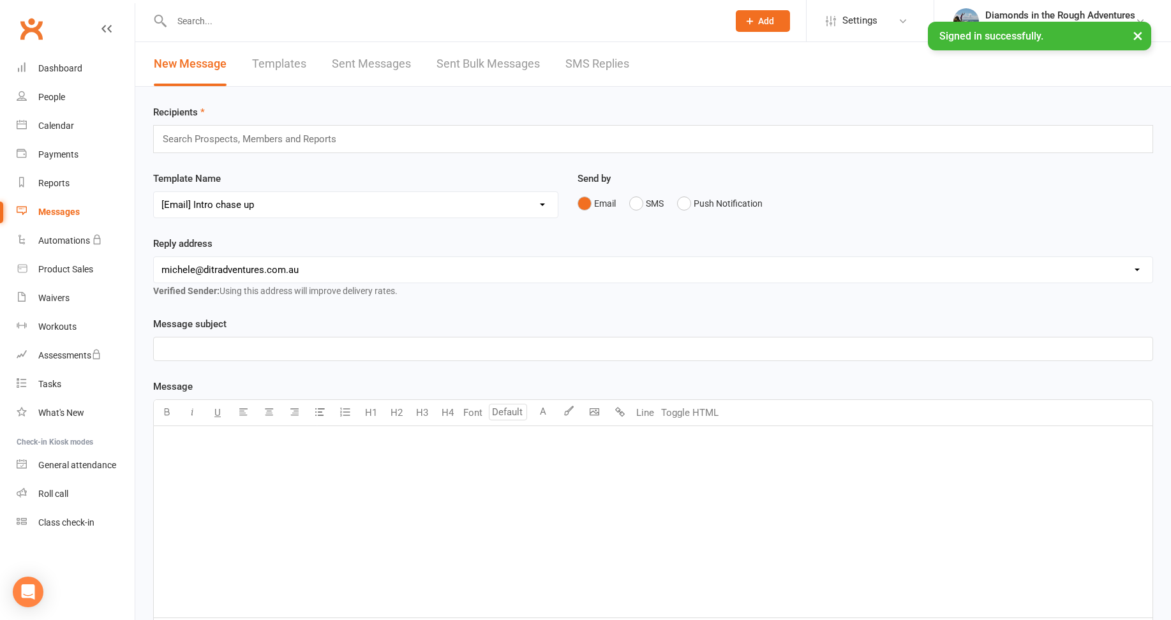
click at [154, 192] on select "Select Template [Email] Bring a Friend Member Email [Email] DIAMOND VIRTUAL TRA…" at bounding box center [356, 205] width 404 height 26
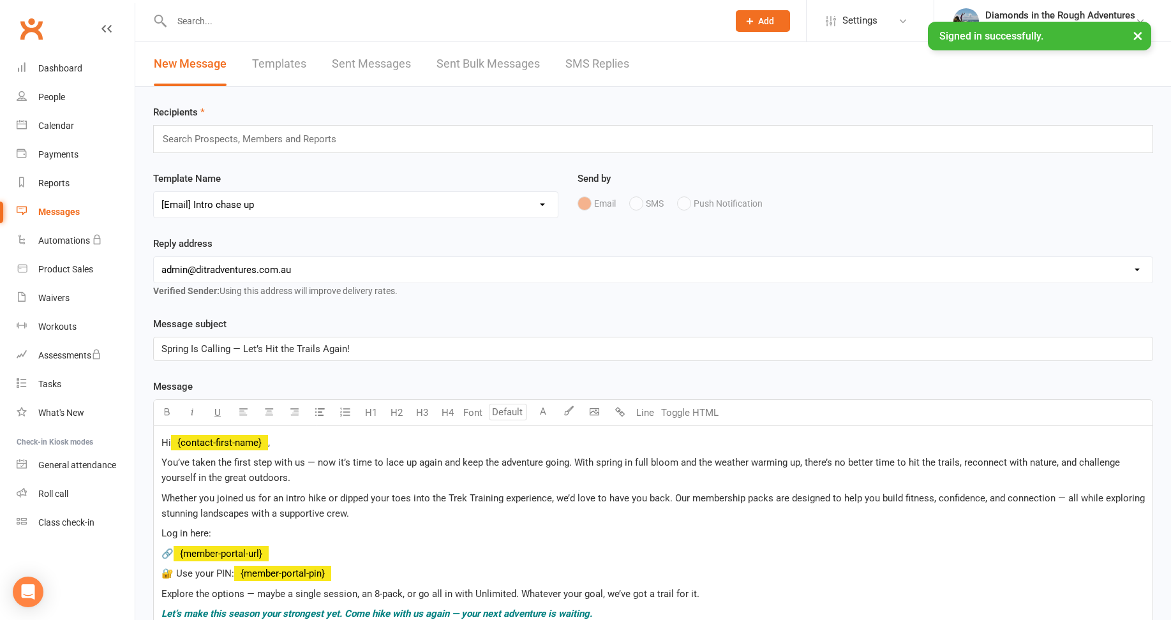
click at [288, 269] on select "[EMAIL_ADDRESS][DOMAIN_NAME] [EMAIL_ADDRESS][DOMAIN_NAME] [PERSON_NAME][EMAIL_A…" at bounding box center [653, 270] width 999 height 26
select select "2"
click at [154, 257] on select "[EMAIL_ADDRESS][DOMAIN_NAME] [EMAIL_ADDRESS][DOMAIN_NAME] [PERSON_NAME][EMAIL_A…" at bounding box center [653, 270] width 999 height 26
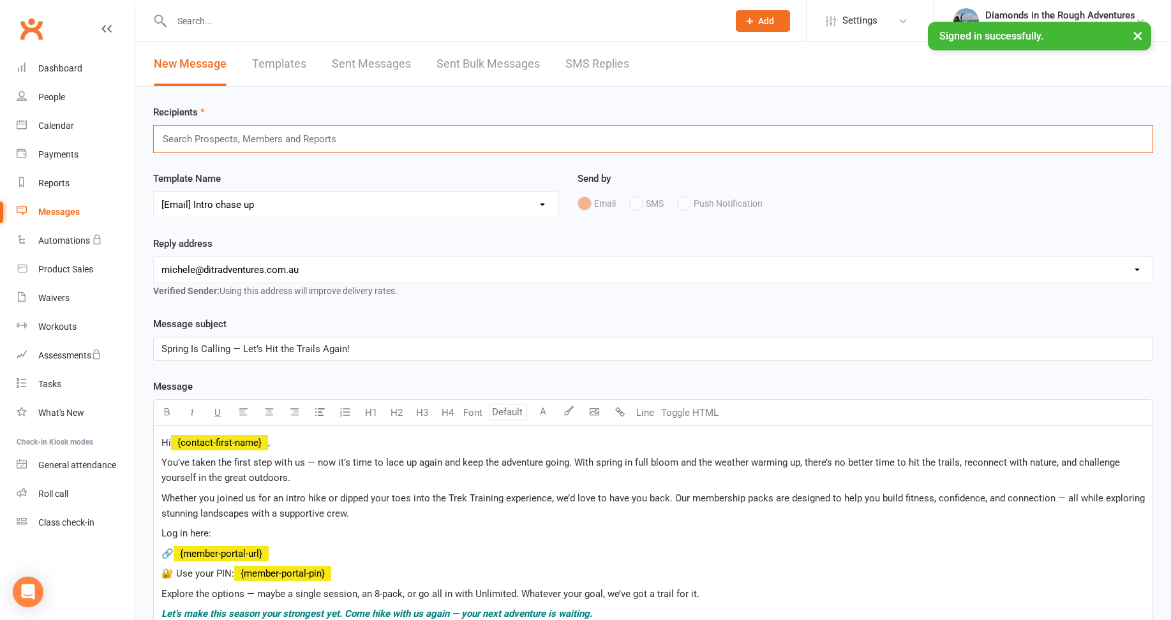
click at [174, 131] on input "text" at bounding box center [254, 139] width 187 height 17
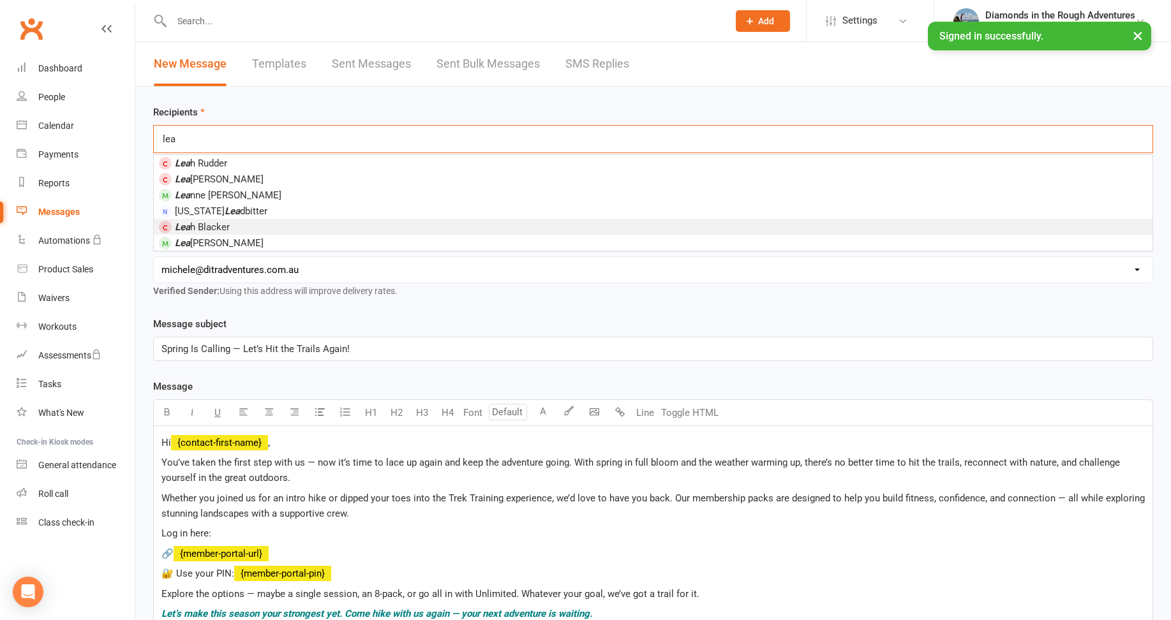
type input "lea"
click at [216, 223] on span "[PERSON_NAME]" at bounding box center [202, 226] width 55 height 11
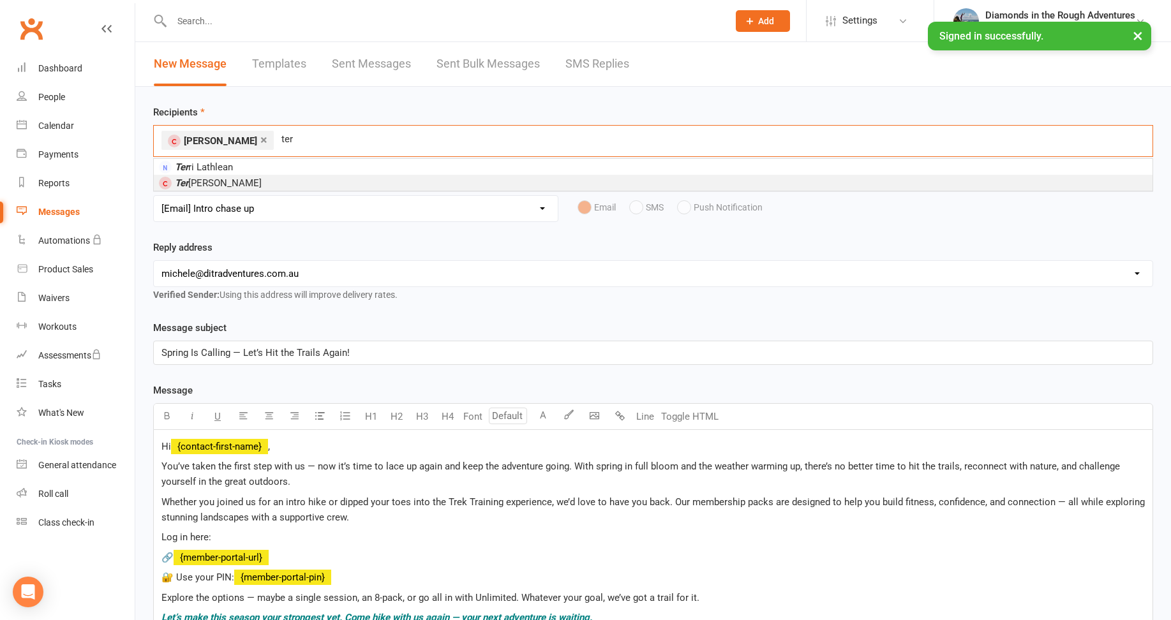
type input "ter"
click at [244, 183] on span "Ter eza Watherston" at bounding box center [218, 182] width 87 height 11
type input "vic"
click at [212, 182] on span "Vic ki Melitas" at bounding box center [203, 182] width 56 height 11
type input "den"
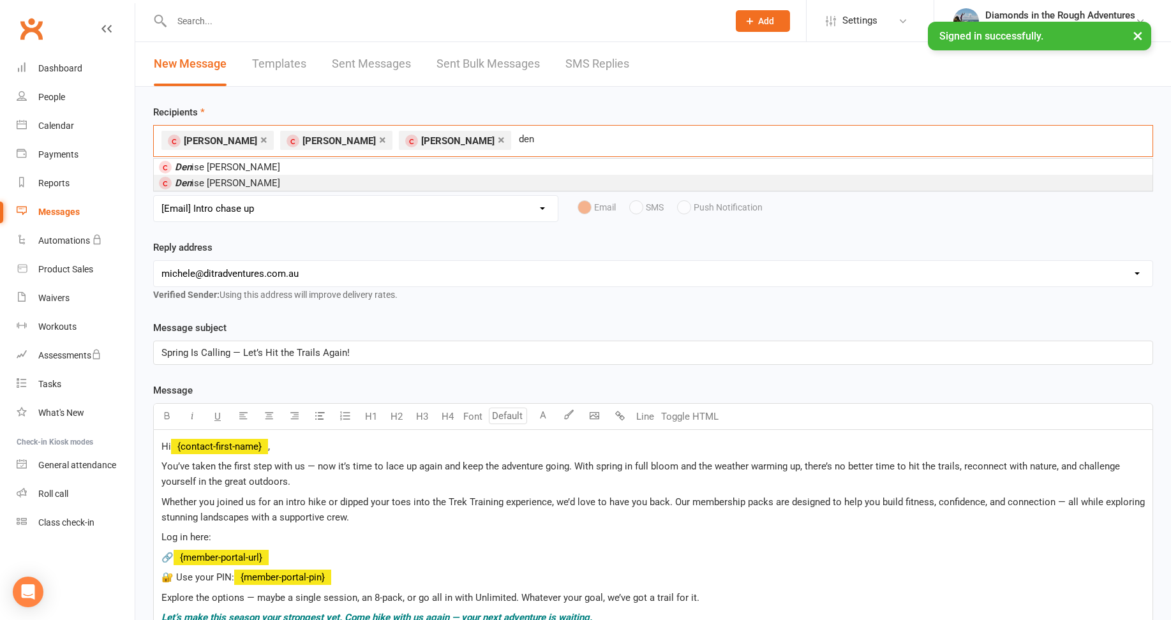
click at [232, 186] on span "Den ise [PERSON_NAME]" at bounding box center [227, 182] width 105 height 11
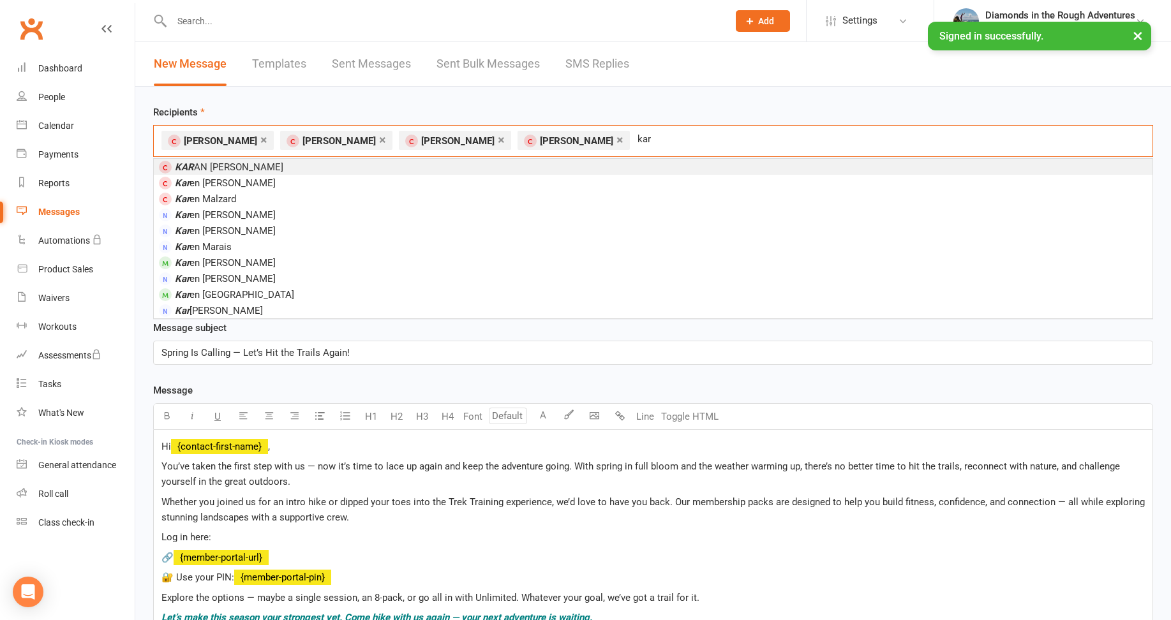
type input "kar"
click at [192, 169] on em "KAR" at bounding box center [184, 166] width 19 height 11
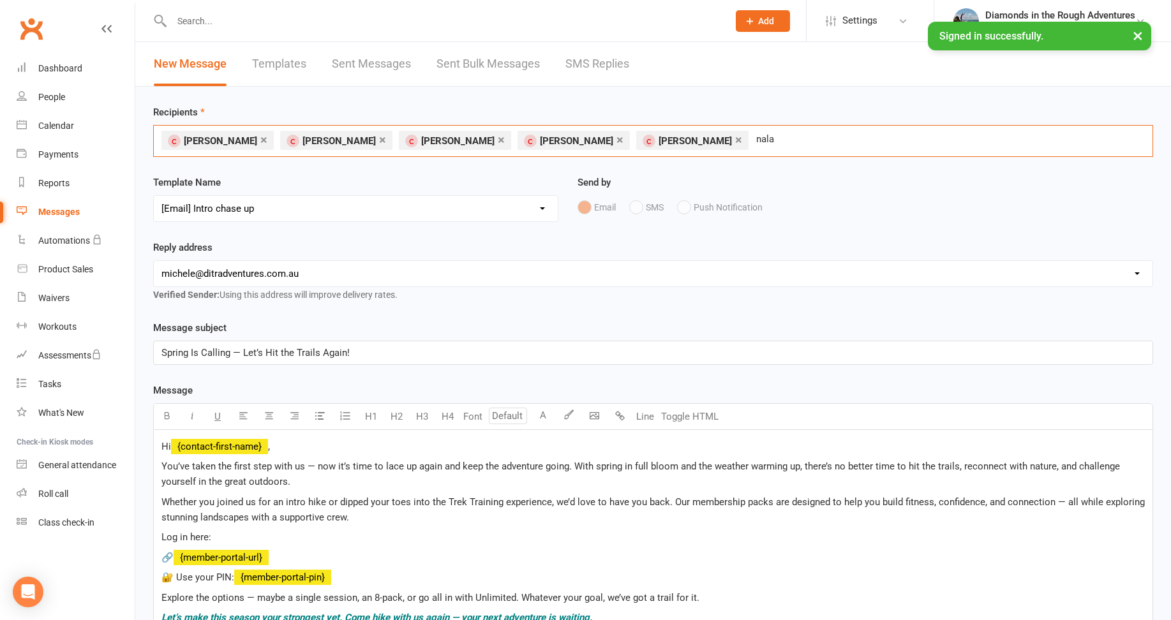
click at [755, 135] on input "nala" at bounding box center [776, 139] width 43 height 17
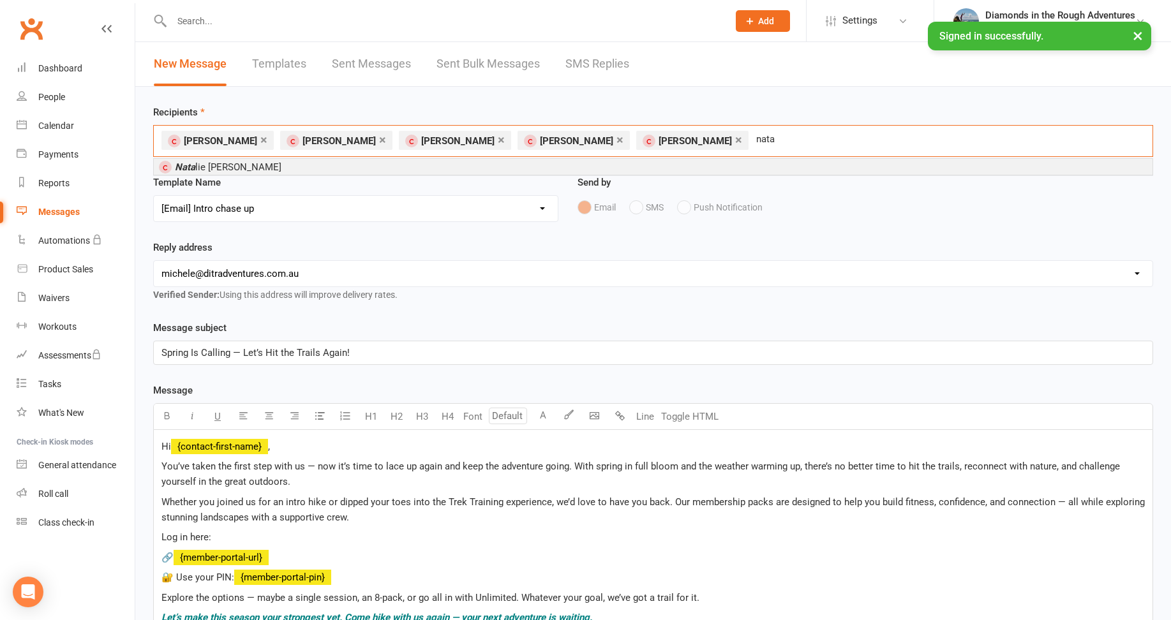
type input "nata"
click at [220, 168] on span "[PERSON_NAME]" at bounding box center [228, 166] width 107 height 11
type input "[PERSON_NAME]"
click at [230, 165] on span "[PERSON_NAME]" at bounding box center [252, 166] width 154 height 11
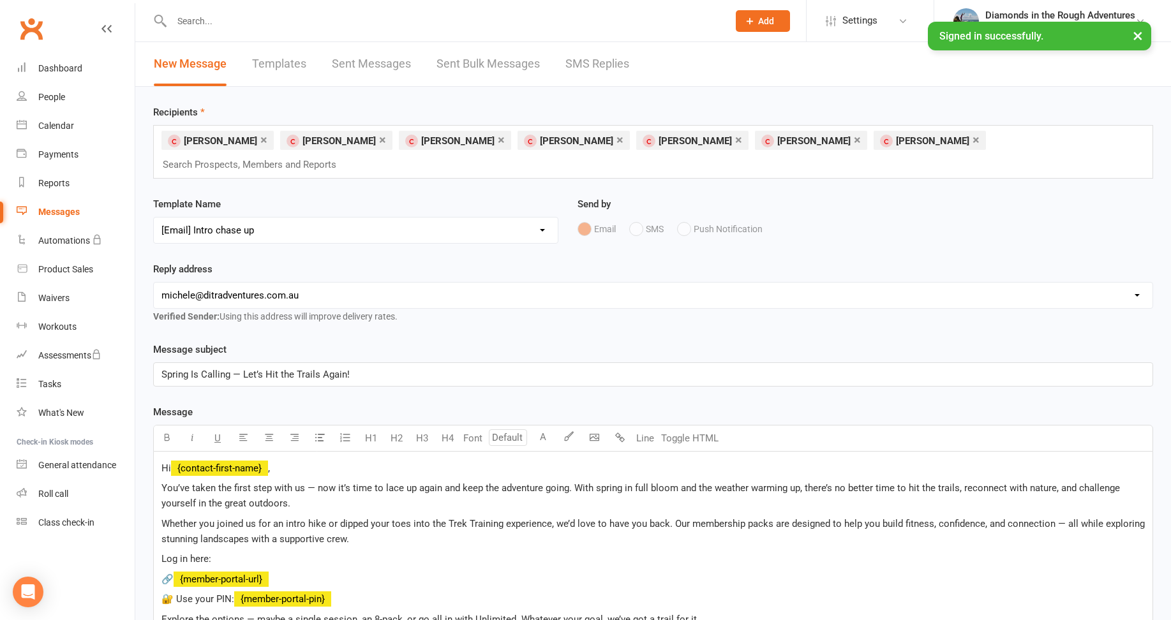
click at [348, 156] on input "text" at bounding box center [254, 164] width 187 height 17
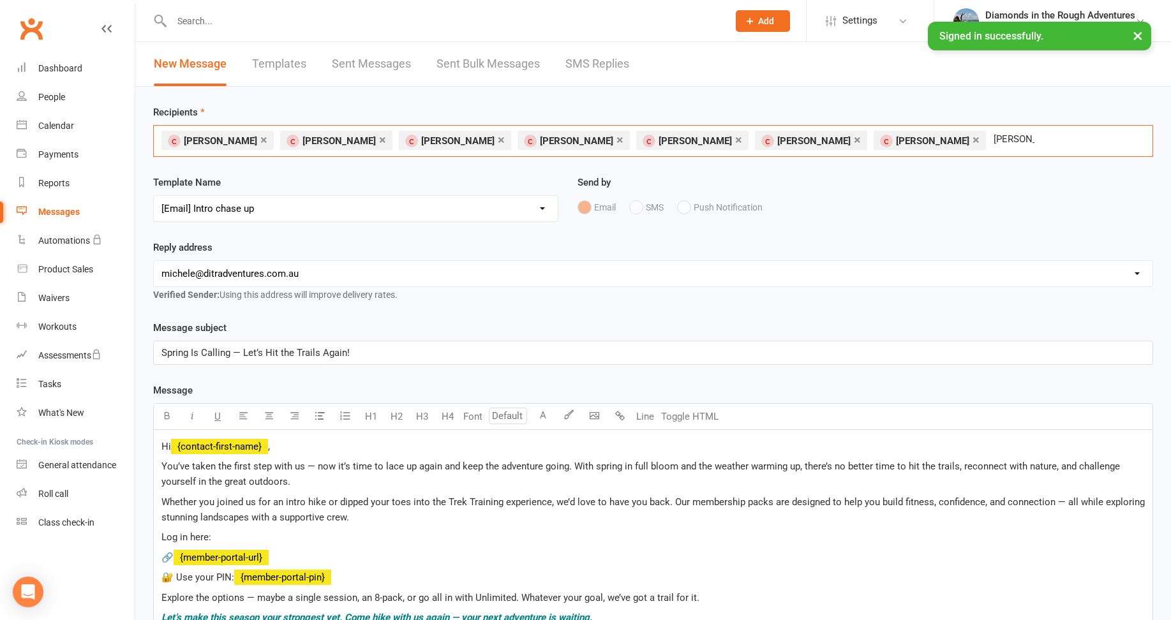
click at [992, 136] on input "[PERSON_NAME]" at bounding box center [1013, 139] width 43 height 17
click at [994, 138] on input "[PERSON_NAME]" at bounding box center [1013, 139] width 43 height 17
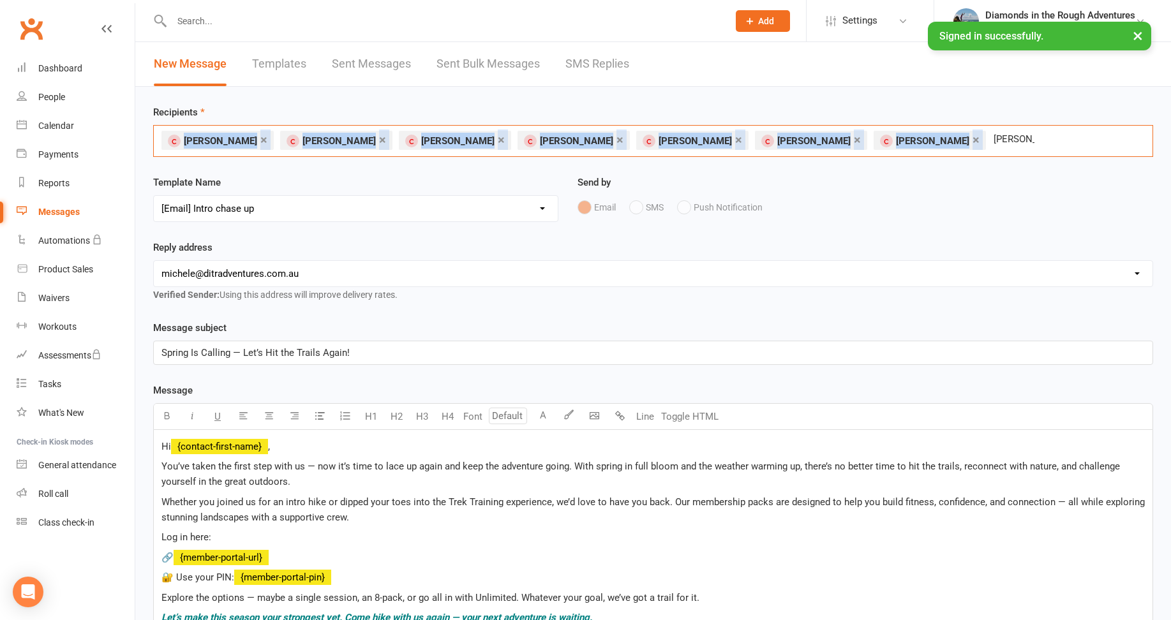
drag, startPoint x: 999, startPoint y: 136, endPoint x: 950, endPoint y: 140, distance: 48.6
click at [950, 140] on div "× [PERSON_NAME] × [PERSON_NAME] × [PERSON_NAME] × [PERSON_NAME] × [PERSON_NAME]…" at bounding box center [653, 141] width 1000 height 32
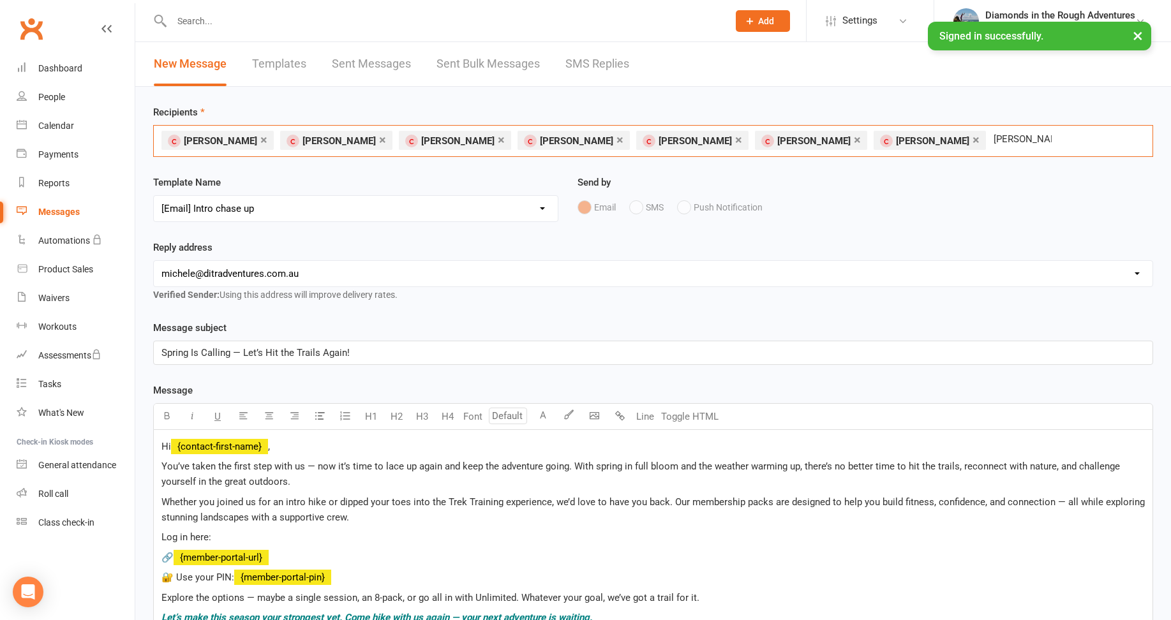
click at [1026, 136] on div "× [PERSON_NAME] × [PERSON_NAME] × [PERSON_NAME] × [PERSON_NAME] × [PERSON_NAME]…" at bounding box center [653, 141] width 1000 height 32
drag, startPoint x: 1008, startPoint y: 137, endPoint x: 969, endPoint y: 138, distance: 39.6
click at [967, 140] on div "× [PERSON_NAME] × [PERSON_NAME] × [PERSON_NAME] × [PERSON_NAME] × [PERSON_NAME]…" at bounding box center [653, 141] width 1000 height 32
drag, startPoint x: 1007, startPoint y: 134, endPoint x: 955, endPoint y: 138, distance: 51.9
click at [992, 138] on input "[PERSON_NAME]" at bounding box center [1022, 139] width 61 height 17
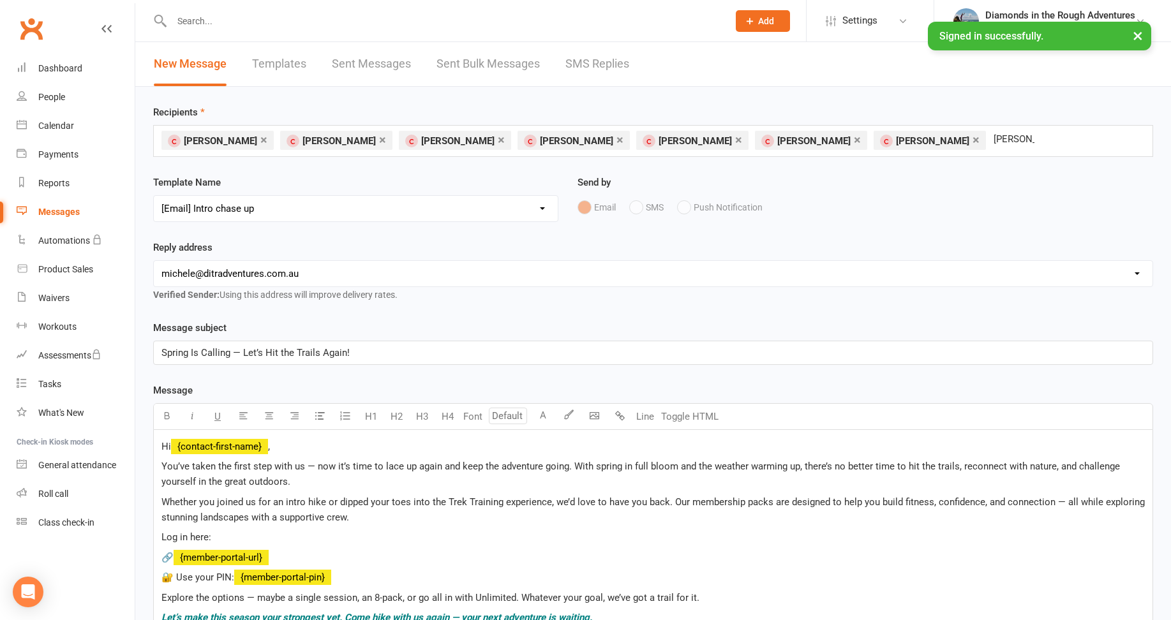
drag, startPoint x: 1012, startPoint y: 138, endPoint x: 979, endPoint y: 135, distance: 33.4
click at [1006, 137] on div "× [PERSON_NAME] × [PERSON_NAME] × [PERSON_NAME] × [PERSON_NAME] × [PERSON_NAME]…" at bounding box center [653, 141] width 1000 height 32
click at [992, 135] on input "[PERSON_NAME]" at bounding box center [1013, 139] width 43 height 17
type input "b"
type input "[PERSON_NAME]"
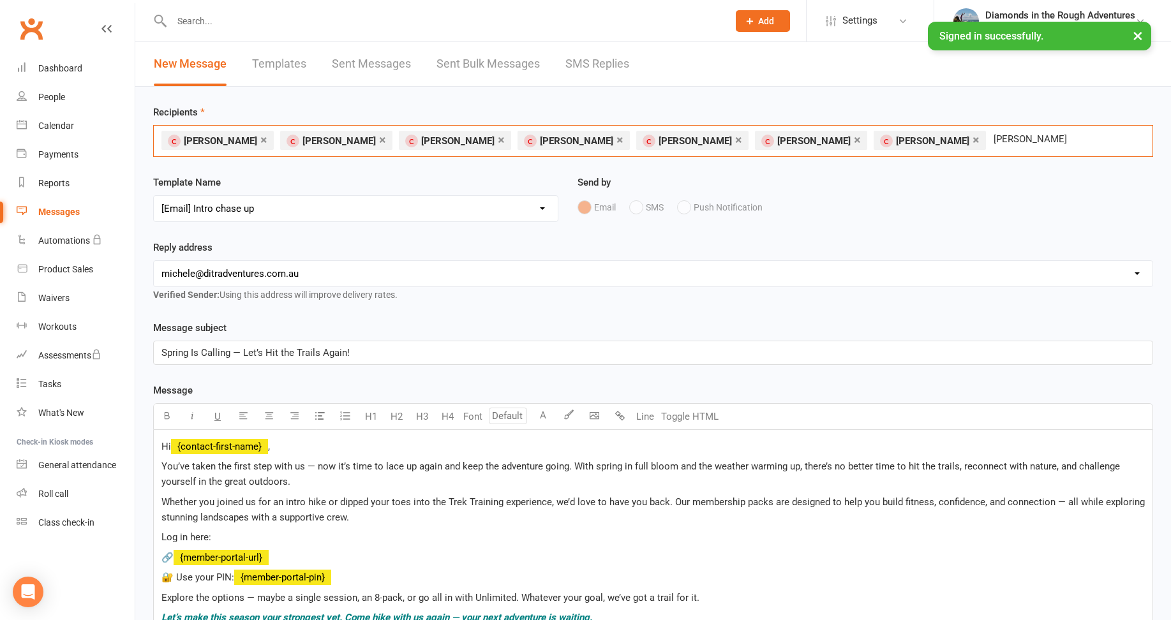
drag, startPoint x: 1041, startPoint y: 134, endPoint x: 1018, endPoint y: 140, distance: 24.3
click at [1018, 140] on div "× [PERSON_NAME] × [PERSON_NAME] × [PERSON_NAME] × [PERSON_NAME] × [PERSON_NAME]…" at bounding box center [653, 141] width 1000 height 32
drag, startPoint x: 1027, startPoint y: 140, endPoint x: 954, endPoint y: 140, distance: 73.4
click at [992, 140] on input "[PERSON_NAME]" at bounding box center [1031, 139] width 78 height 17
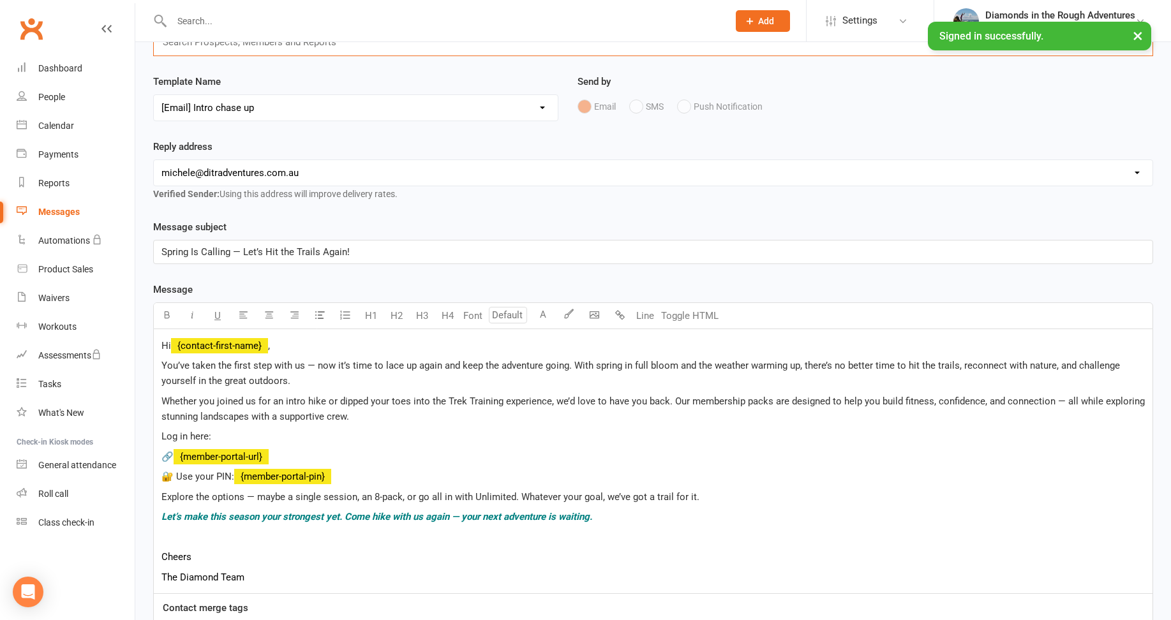
scroll to position [128, 0]
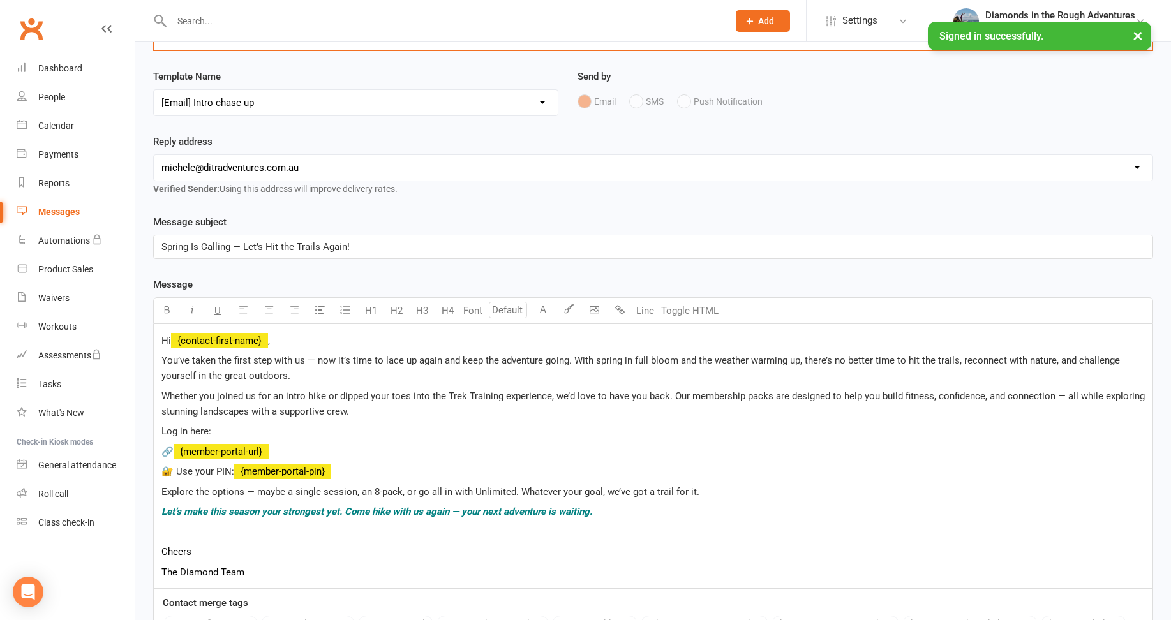
click at [366, 391] on p "Whether you joined us for an intro hike or dipped your toes into the Trek Train…" at bounding box center [652, 404] width 983 height 31
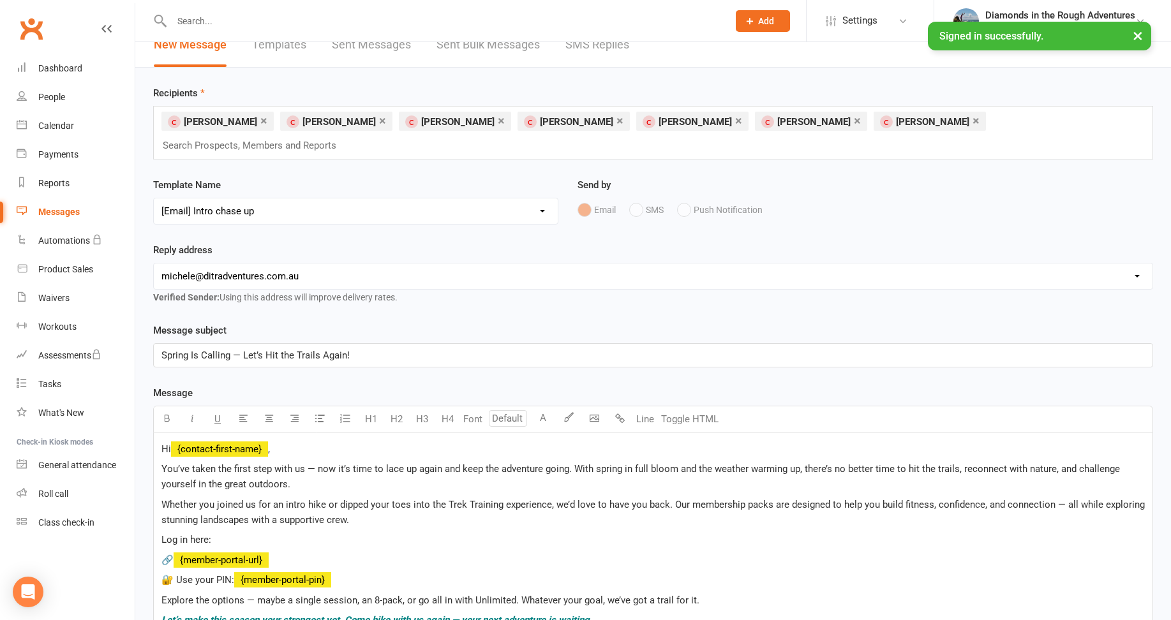
scroll to position [0, 0]
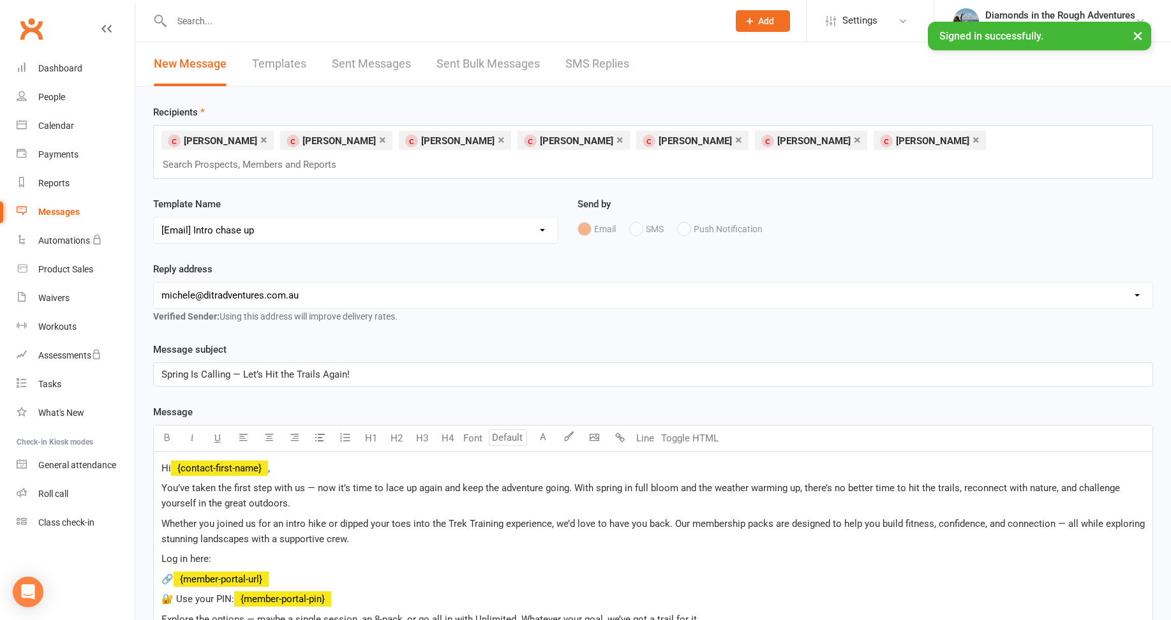
click at [348, 156] on input "text" at bounding box center [254, 164] width 187 height 17
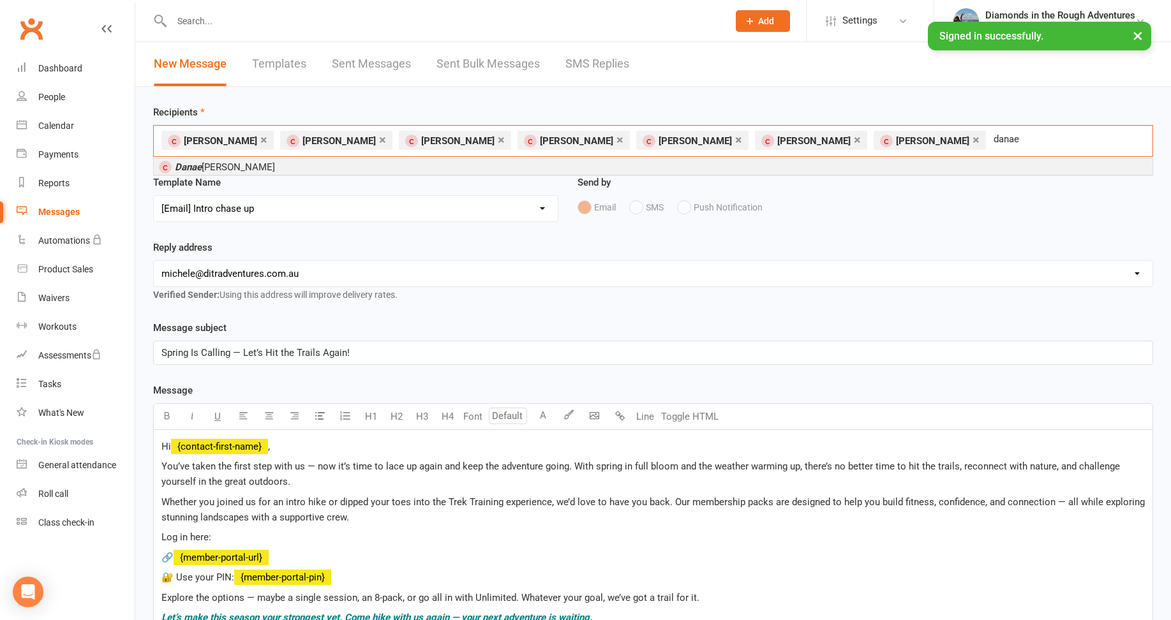
type input "danae"
click at [201, 164] on em "Danae" at bounding box center [188, 166] width 27 height 11
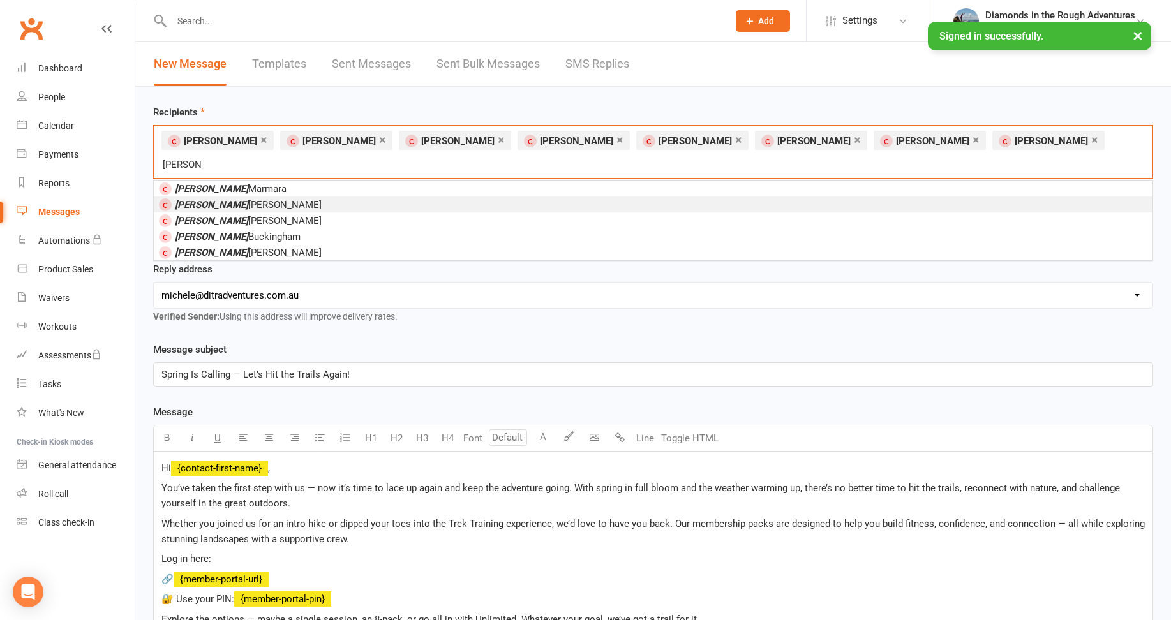
type input "[PERSON_NAME]"
click at [206, 199] on span "[PERSON_NAME]" at bounding box center [248, 204] width 147 height 11
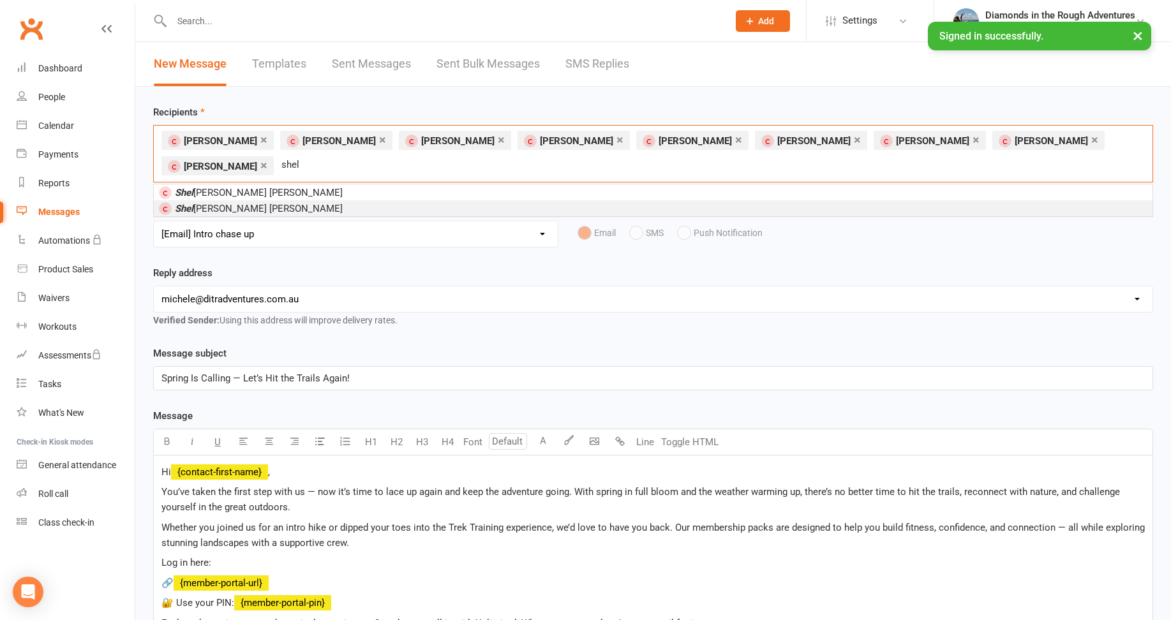
type input "shel"
click at [216, 211] on span "[PERSON_NAME] [PERSON_NAME]" at bounding box center [259, 208] width 168 height 11
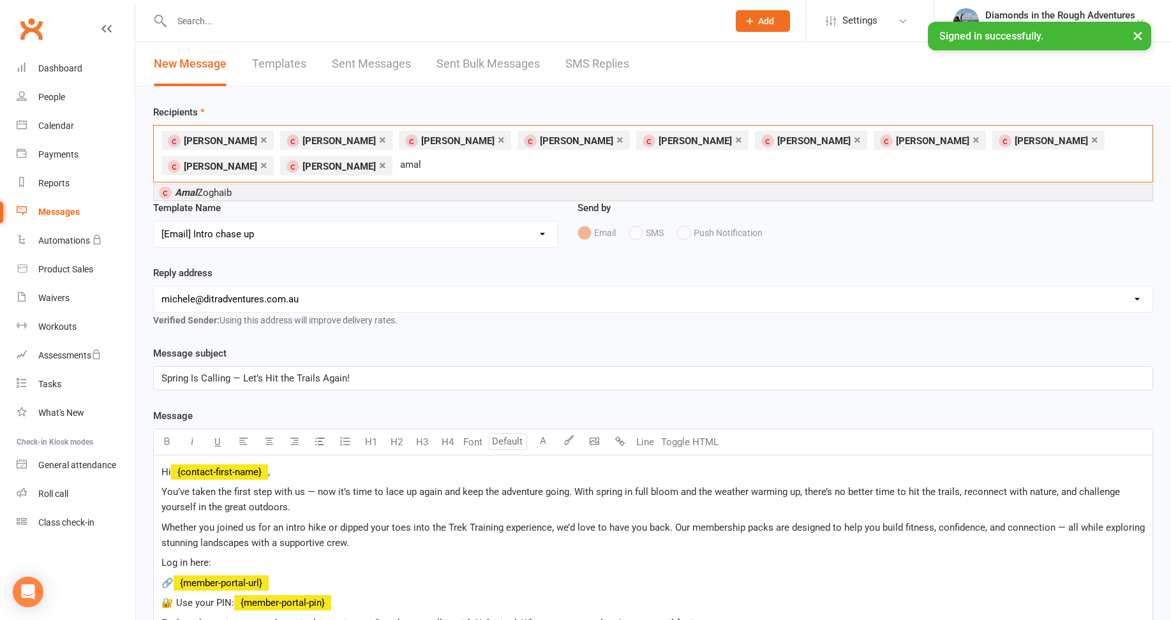
type input "amal"
click at [225, 193] on span "[PERSON_NAME]" at bounding box center [203, 192] width 57 height 11
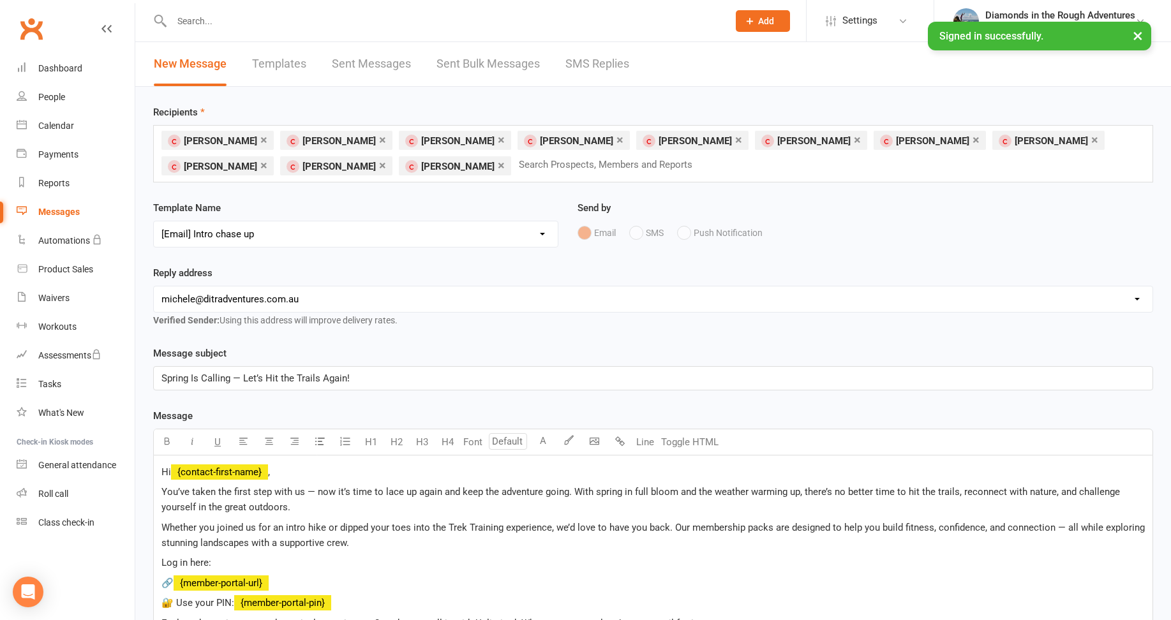
click at [517, 166] on input "text" at bounding box center [610, 164] width 187 height 17
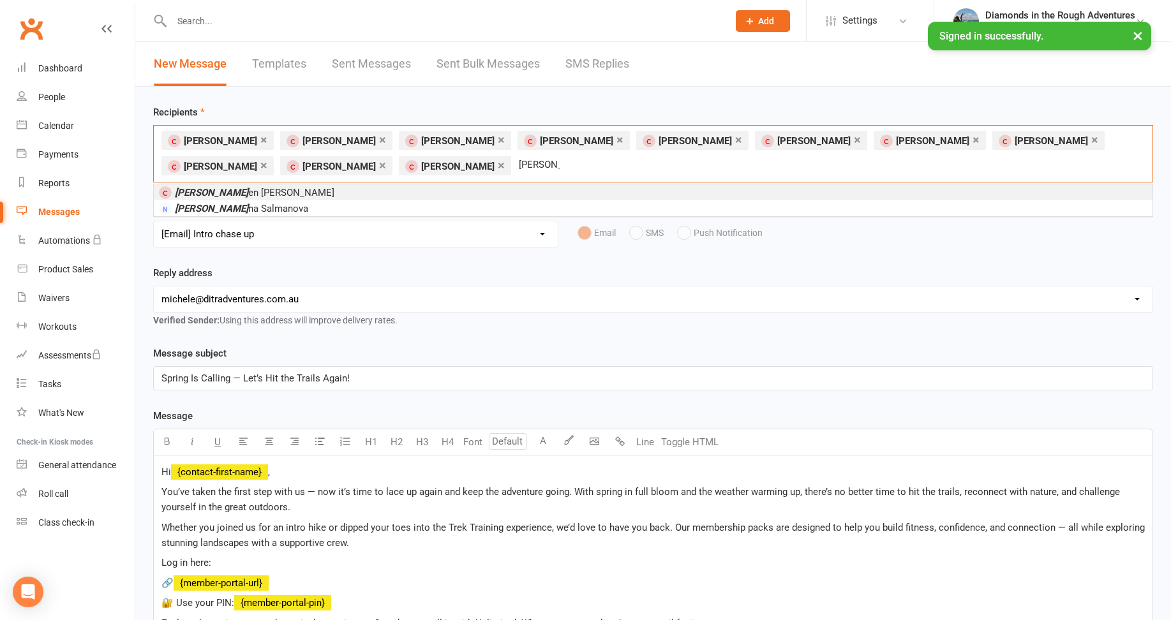
type input "[PERSON_NAME]"
click at [220, 190] on span "[PERSON_NAME] en [PERSON_NAME]" at bounding box center [255, 192] width 160 height 11
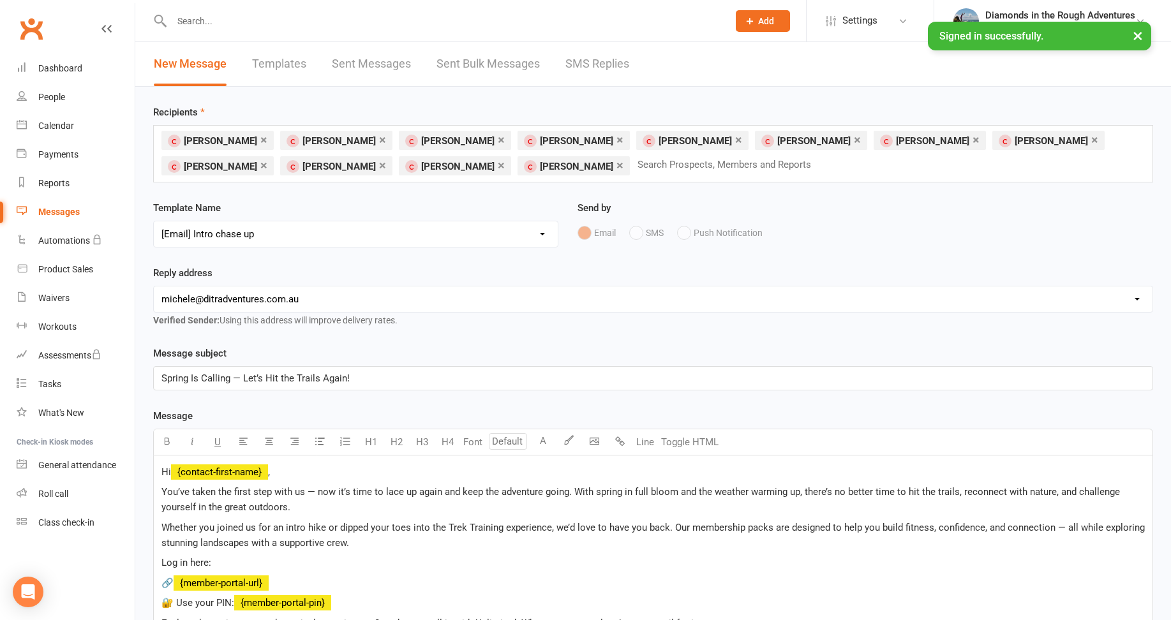
click at [636, 164] on input "text" at bounding box center [729, 164] width 187 height 17
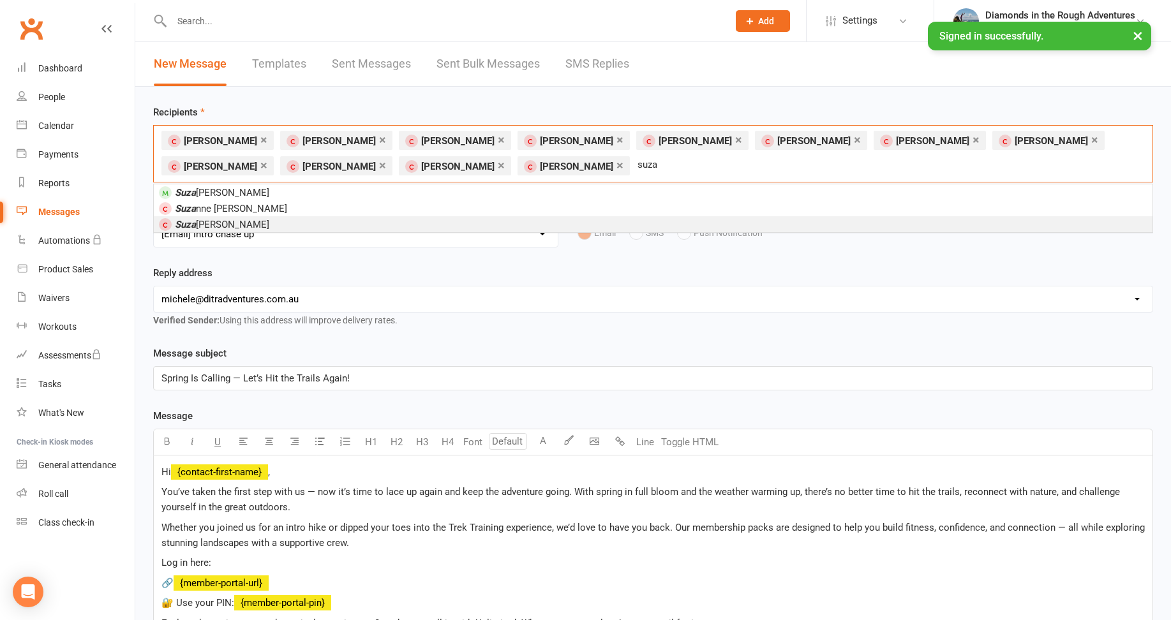
type input "suza"
click at [222, 224] on span "Suza [PERSON_NAME]" at bounding box center [222, 224] width 94 height 11
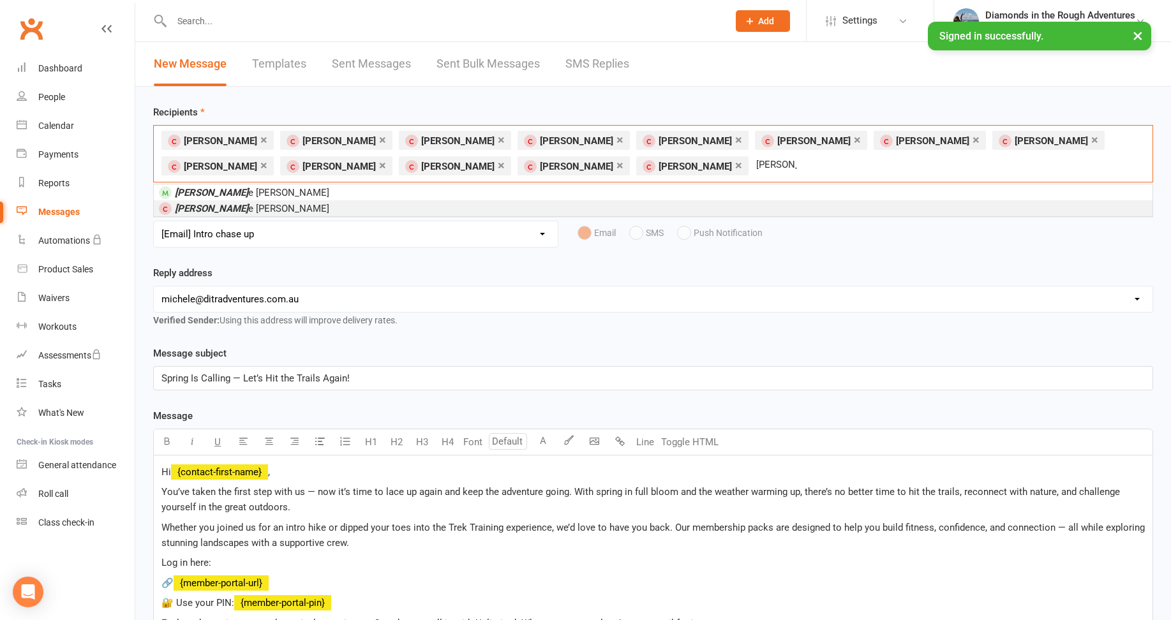
type input "[PERSON_NAME]"
drag, startPoint x: 241, startPoint y: 205, endPoint x: 253, endPoint y: 207, distance: 11.6
click at [241, 206] on li "[PERSON_NAME]" at bounding box center [653, 208] width 999 height 16
type input "jack"
click at [214, 207] on span "[PERSON_NAME] ie [PERSON_NAME]" at bounding box center [209, 208] width 69 height 11
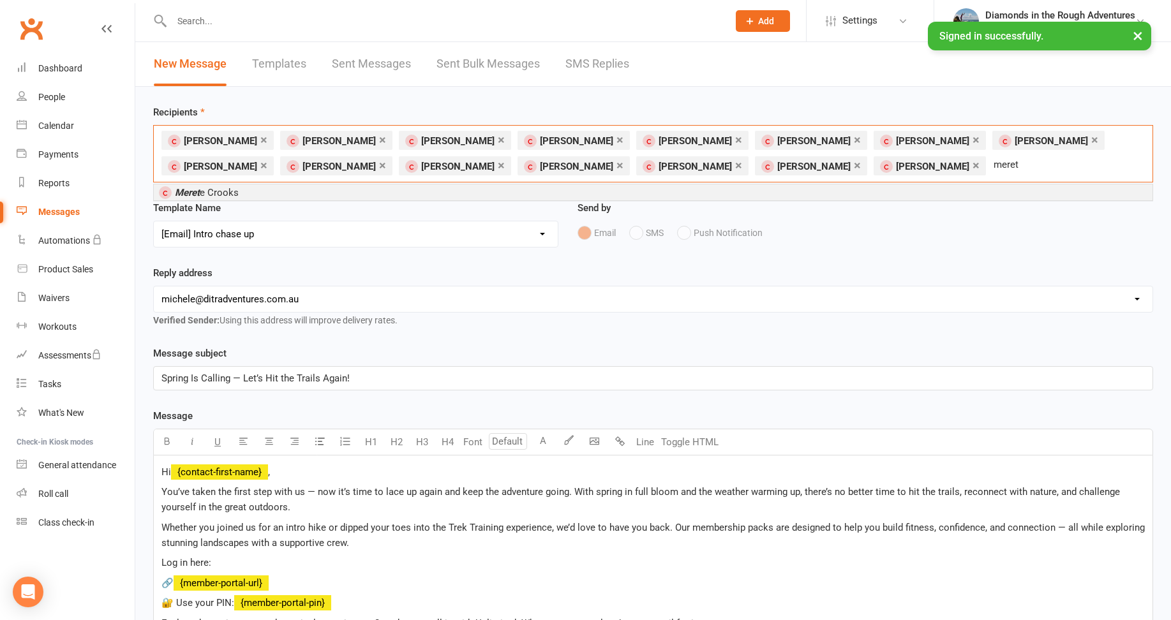
type input "meret"
click at [206, 191] on span "[PERSON_NAME]" at bounding box center [207, 192] width 64 height 11
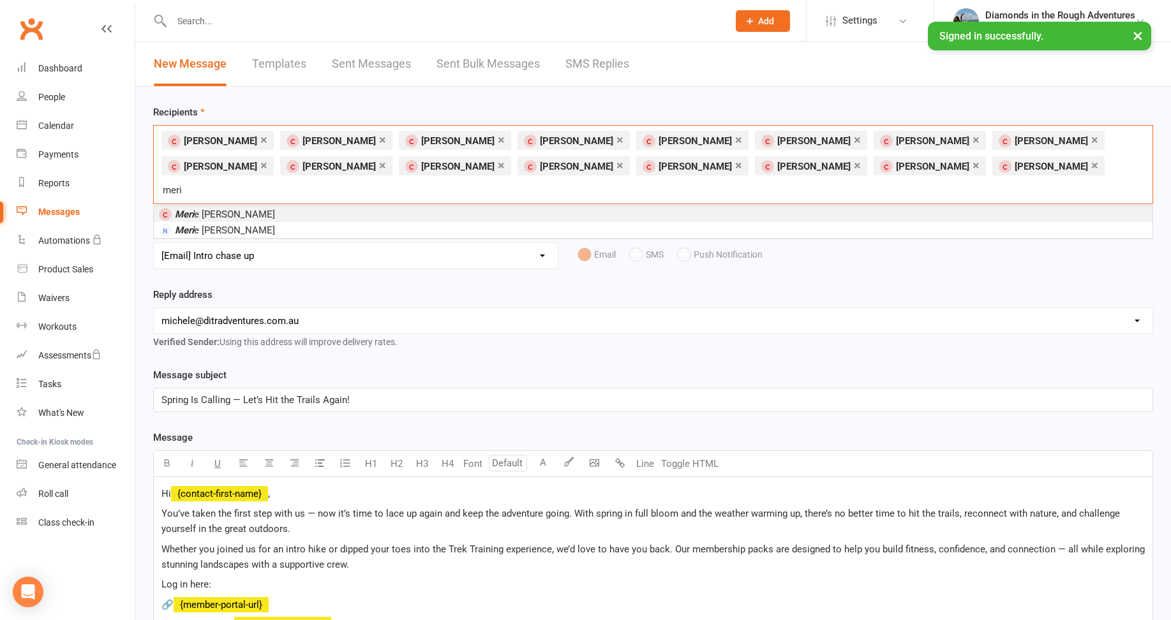
type input "meri"
click at [207, 209] on span "[PERSON_NAME]" at bounding box center [225, 214] width 100 height 11
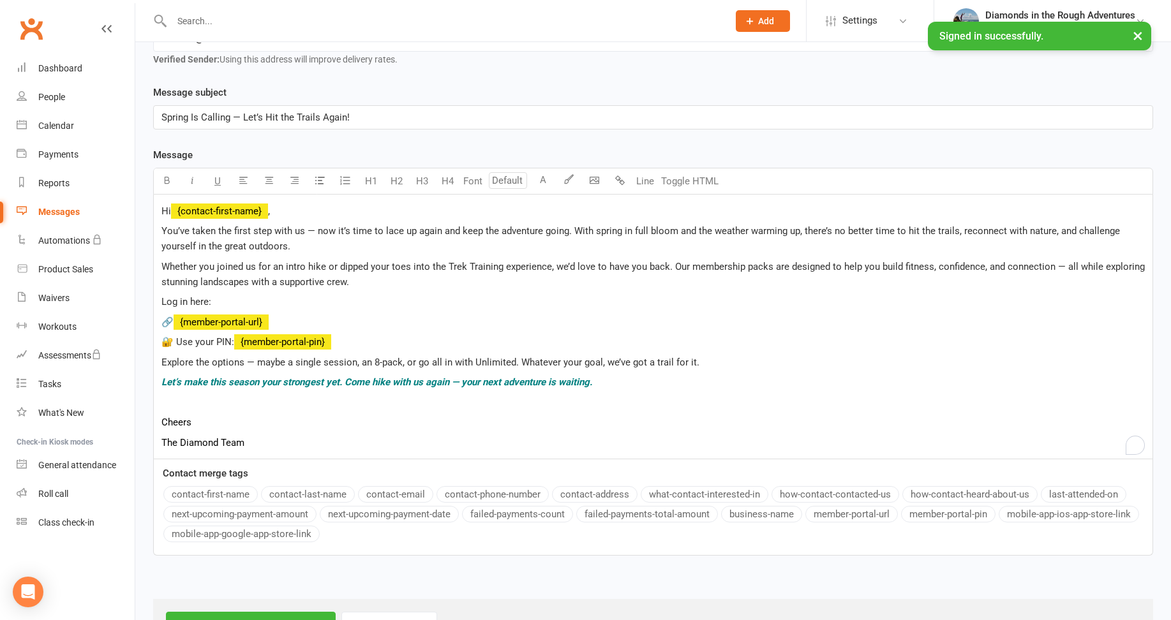
scroll to position [319, 0]
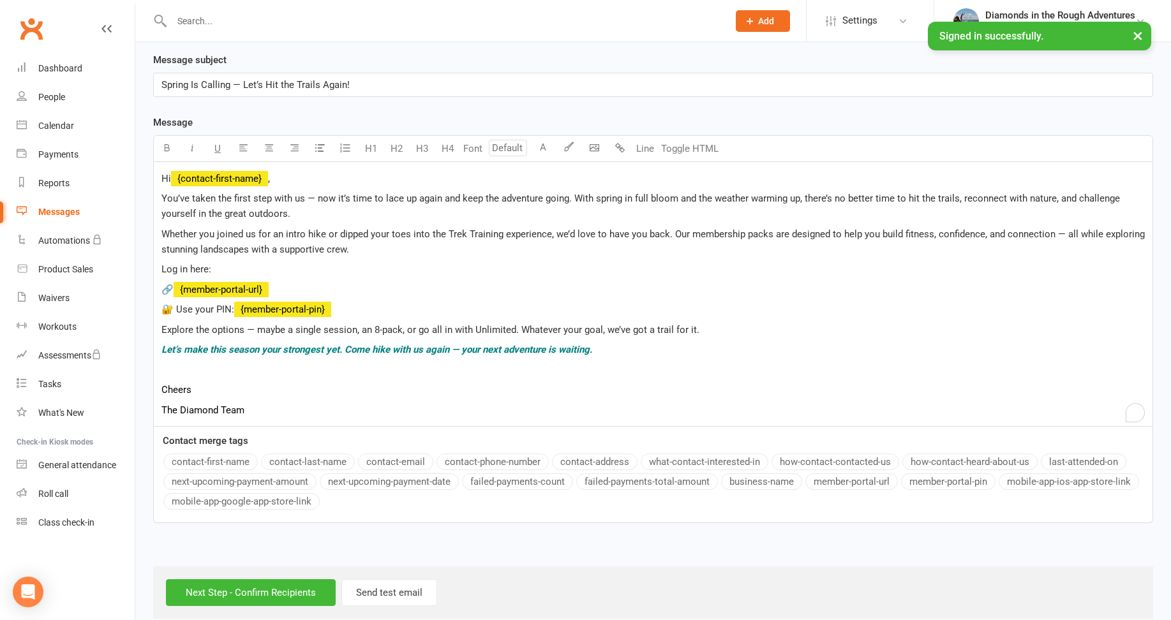
click at [168, 363] on p "To enrich screen reader interactions, please activate Accessibility in Grammarl…" at bounding box center [652, 369] width 983 height 15
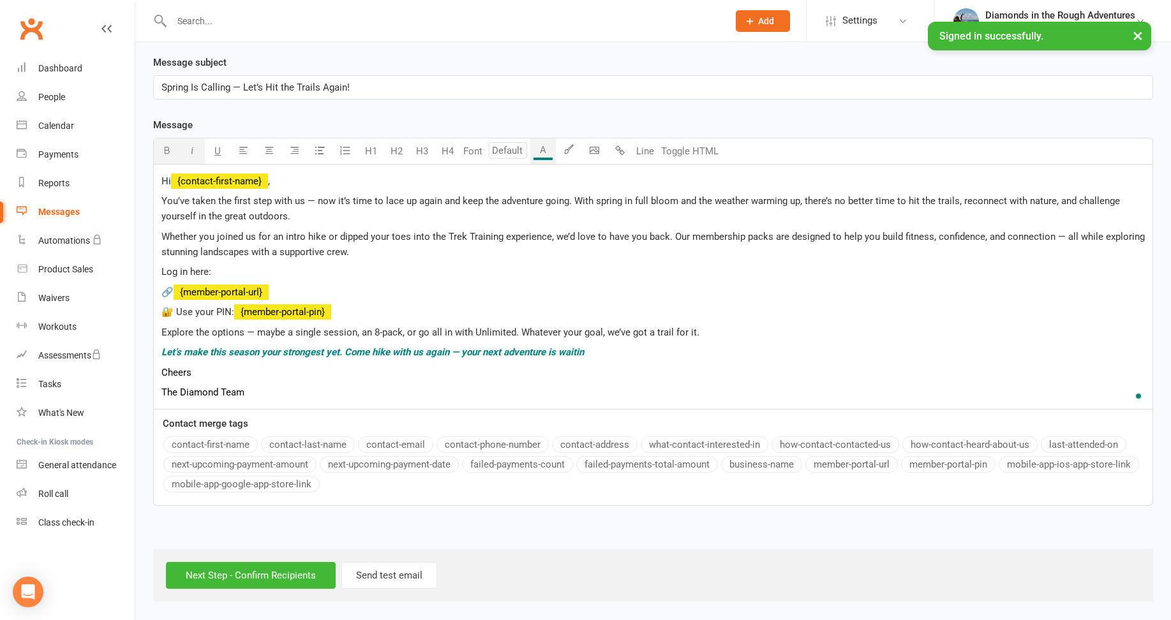
scroll to position [313, 0]
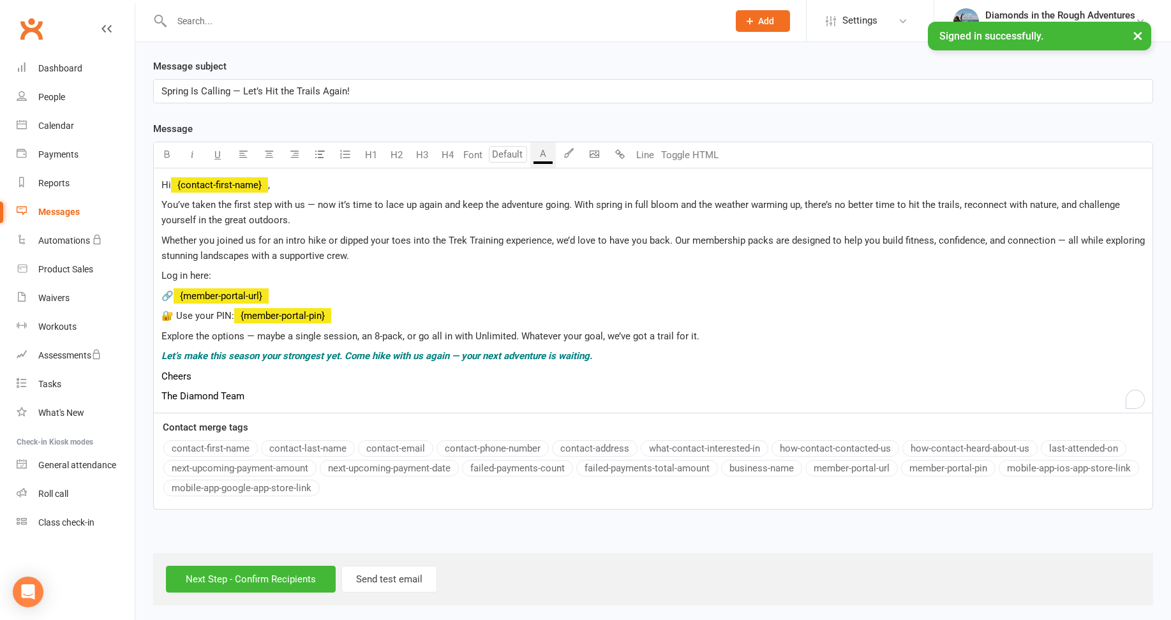
click at [200, 371] on p "Cheers" at bounding box center [652, 376] width 983 height 15
drag, startPoint x: 179, startPoint y: 373, endPoint x: 151, endPoint y: 366, distance: 28.9
click at [150, 374] on div "Message subject Spring Is Calling — Let’s Hit the Trails Again! Message Font si…" at bounding box center [653, 293] width 1019 height 469
click at [218, 392] on span "The Diamond Team" at bounding box center [202, 396] width 83 height 11
click at [258, 575] on input "Next Step - Confirm Recipients" at bounding box center [251, 579] width 170 height 27
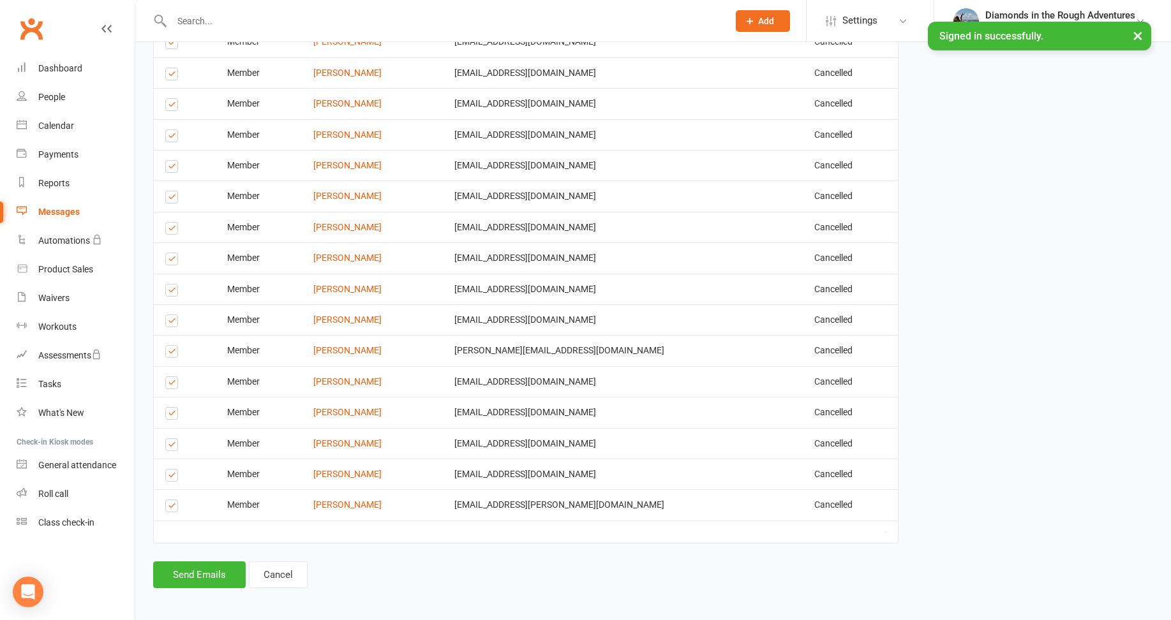
scroll to position [596, 0]
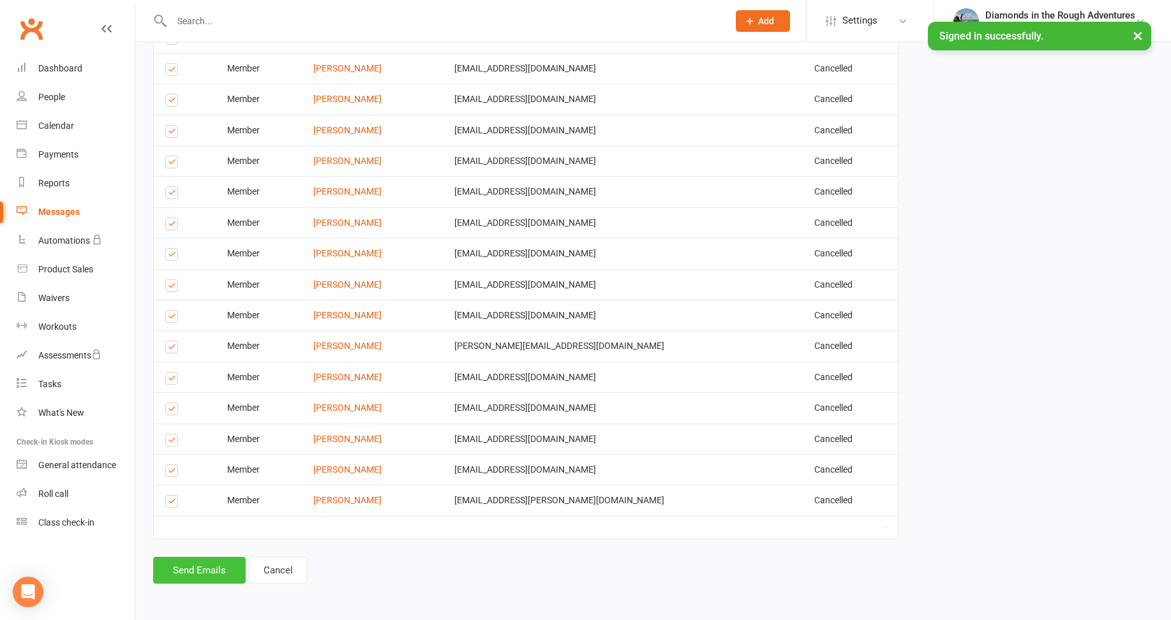
click at [202, 570] on button "Send Emails" at bounding box center [199, 570] width 93 height 27
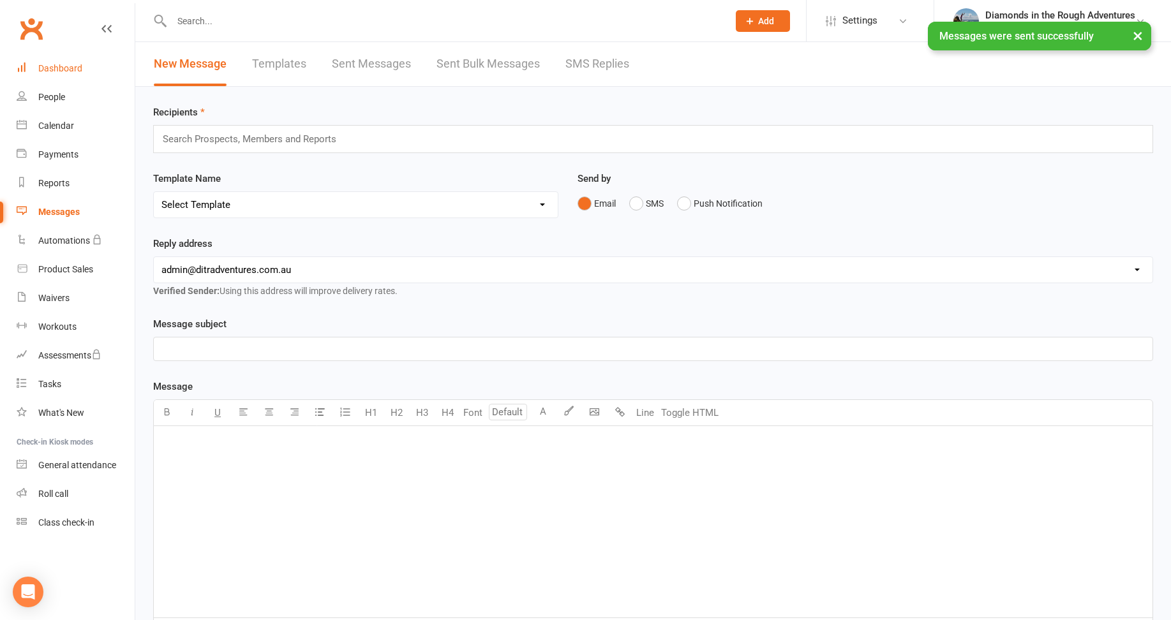
click at [68, 69] on div "Dashboard" at bounding box center [60, 68] width 44 height 10
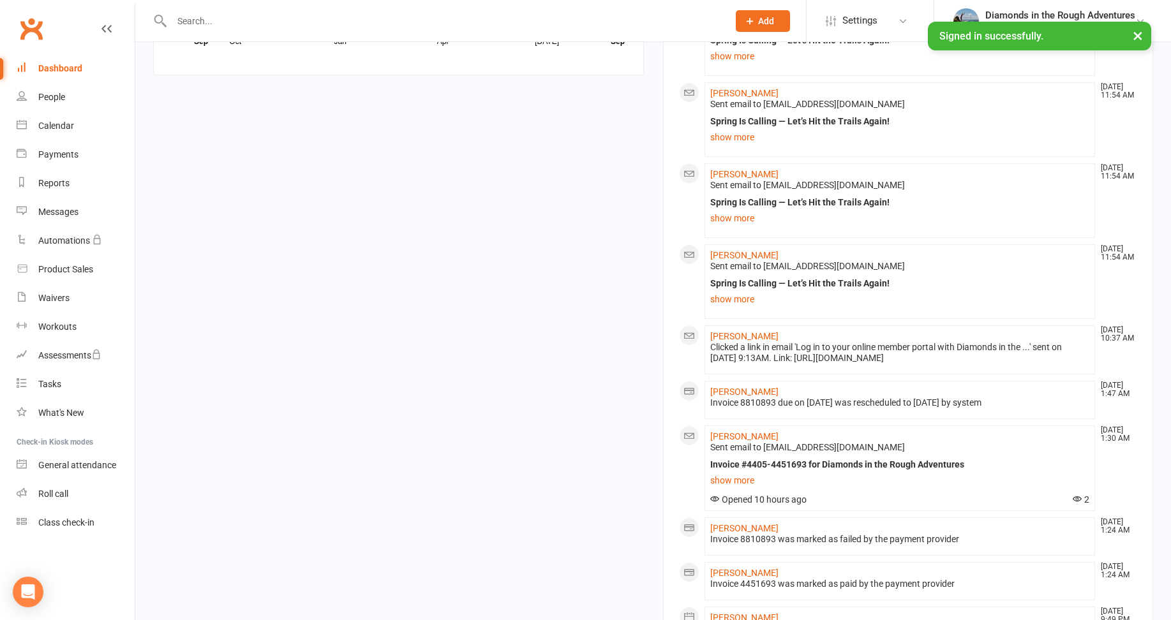
scroll to position [957, 0]
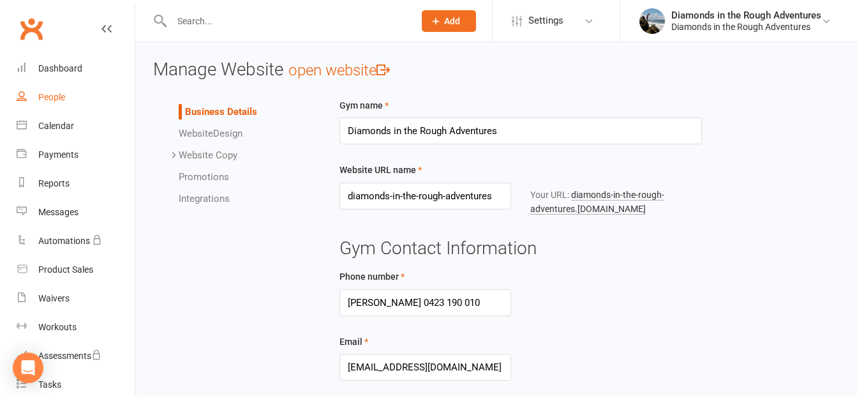
click at [54, 96] on div "People" at bounding box center [51, 97] width 27 height 10
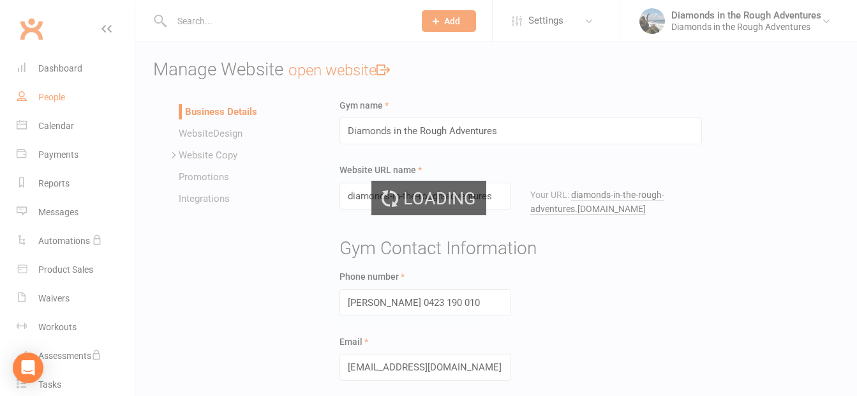
select select "100"
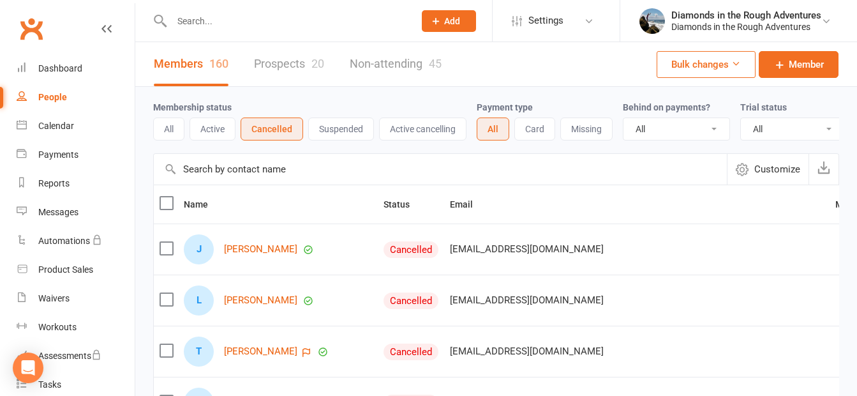
click at [269, 126] on button "Cancelled" at bounding box center [272, 128] width 63 height 23
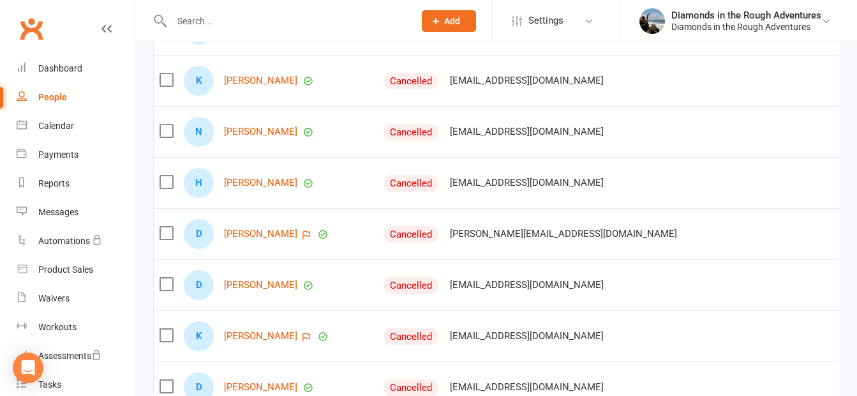
scroll to position [638, 0]
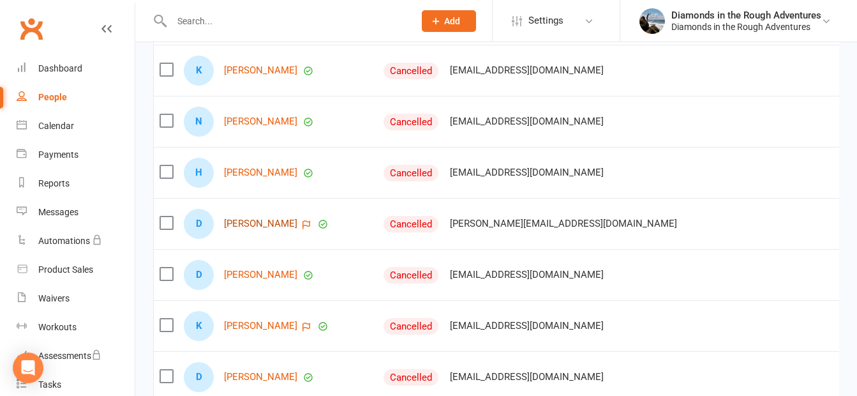
click at [273, 229] on link "[PERSON_NAME]" at bounding box center [260, 223] width 73 height 11
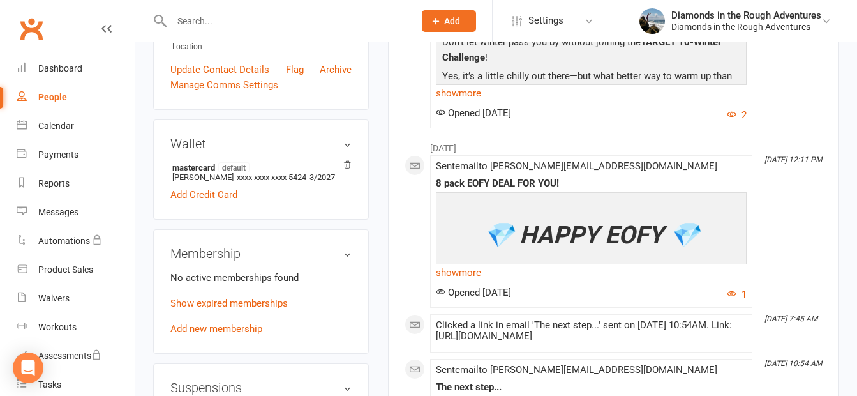
scroll to position [383, 0]
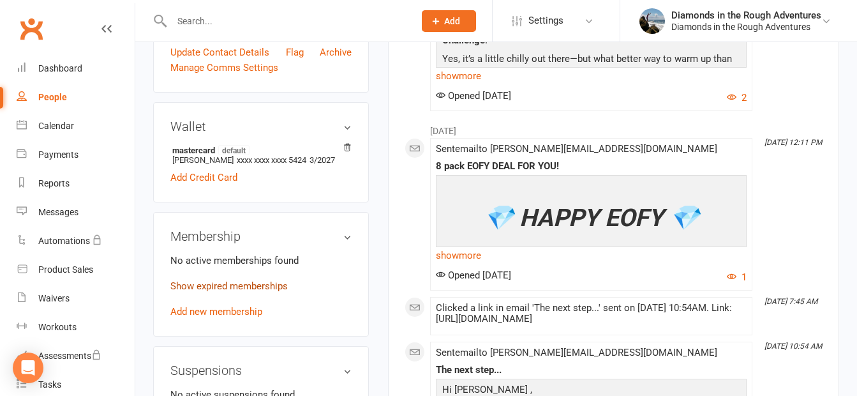
click at [272, 283] on link "Show expired memberships" at bounding box center [228, 285] width 117 height 11
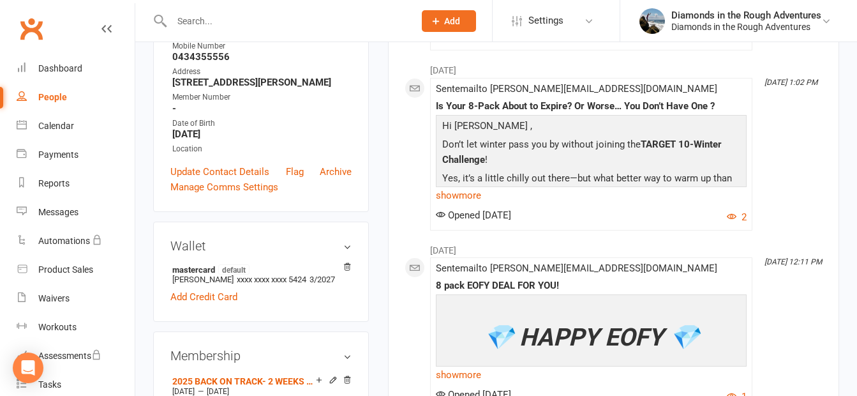
scroll to position [128, 0]
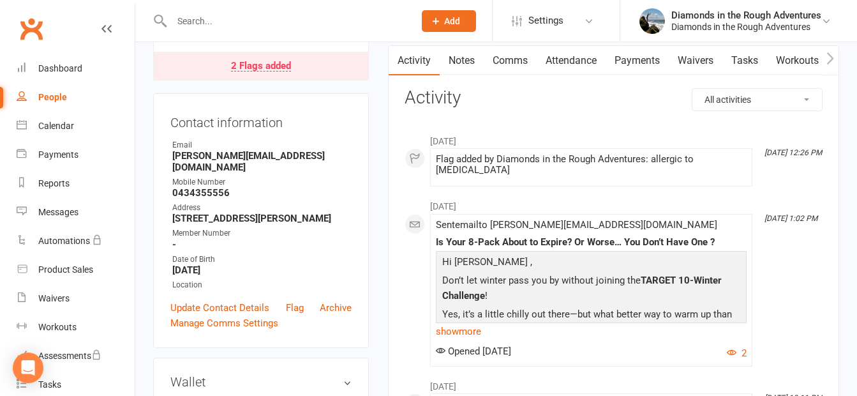
select select "100"
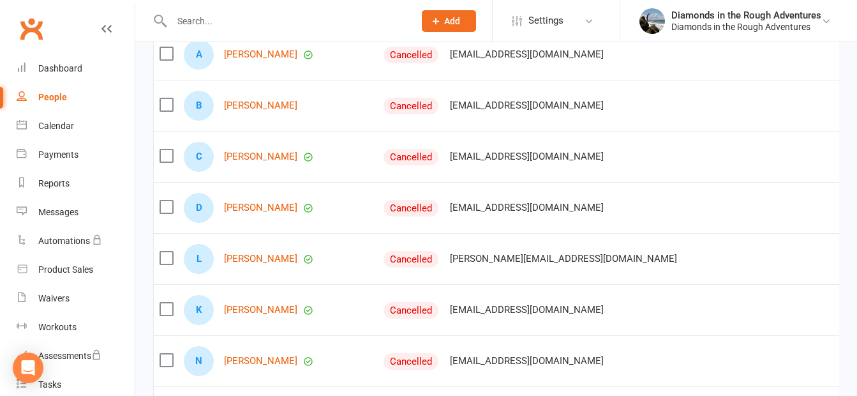
scroll to position [383, 0]
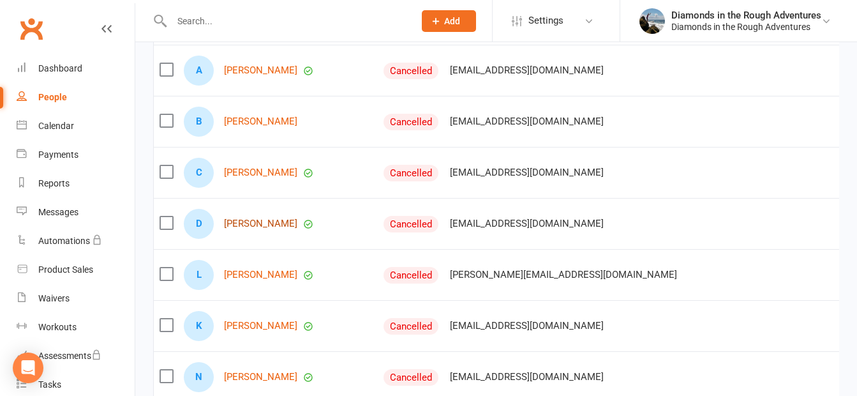
click at [265, 229] on link "[PERSON_NAME]" at bounding box center [260, 223] width 73 height 11
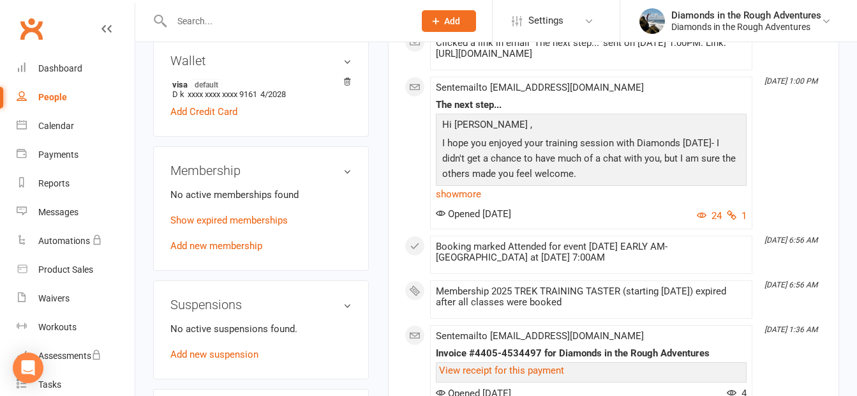
scroll to position [447, 0]
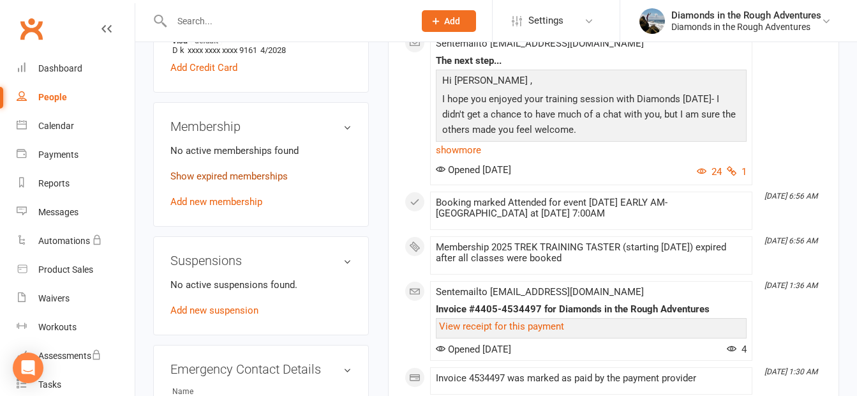
click at [260, 173] on link "Show expired memberships" at bounding box center [228, 175] width 117 height 11
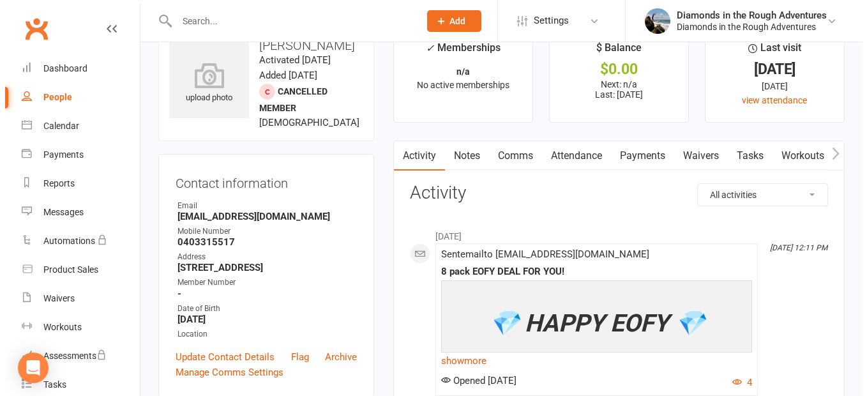
scroll to position [0, 0]
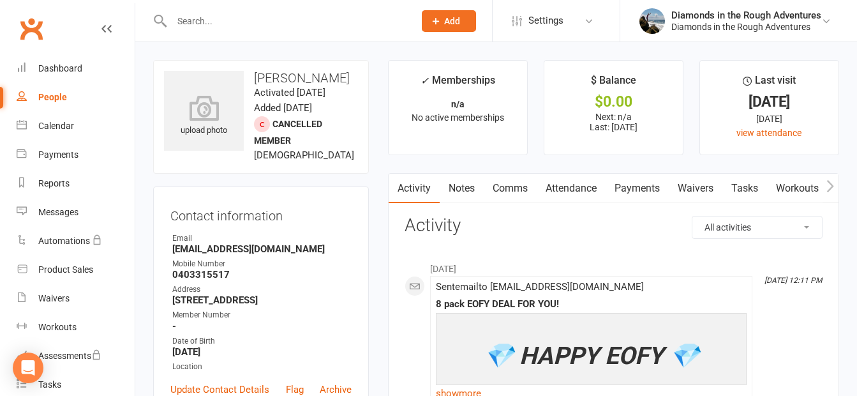
drag, startPoint x: 352, startPoint y: 76, endPoint x: 256, endPoint y: 81, distance: 96.5
click at [256, 81] on h3 "[PERSON_NAME]" at bounding box center [261, 78] width 194 height 14
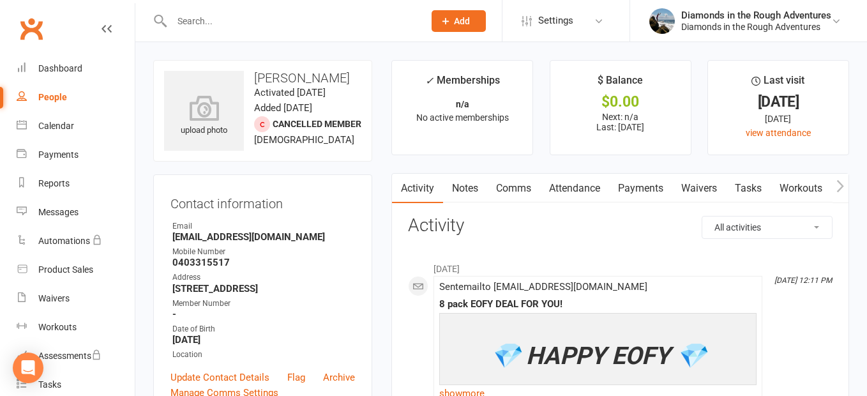
select select "100"
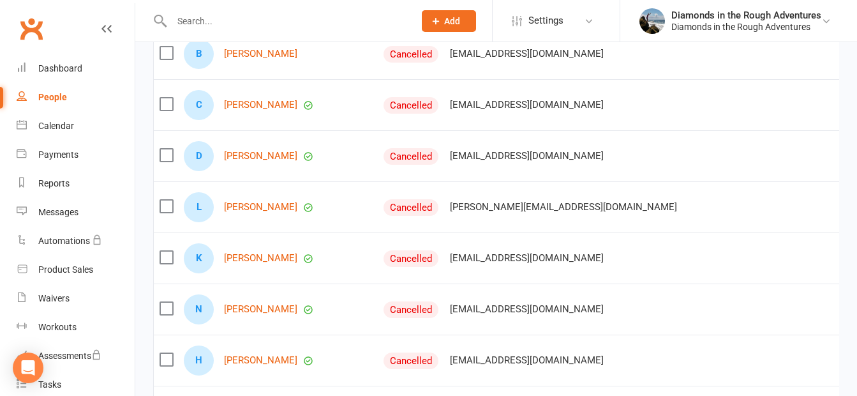
scroll to position [510, 0]
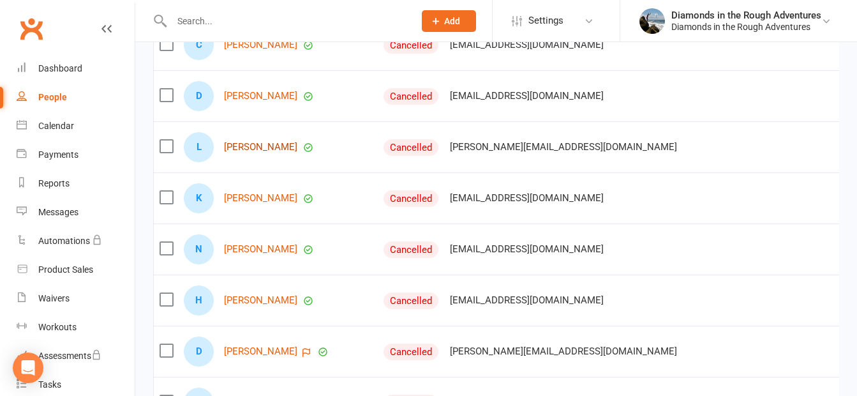
click at [264, 153] on link "[PERSON_NAME]" at bounding box center [260, 147] width 73 height 11
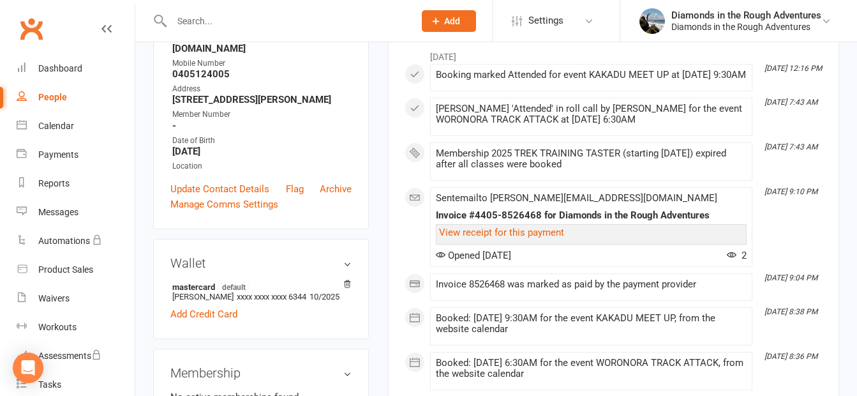
scroll to position [191, 0]
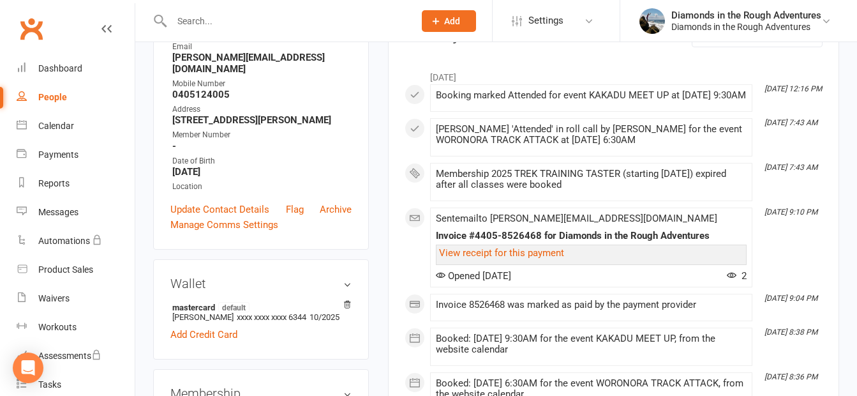
select select "100"
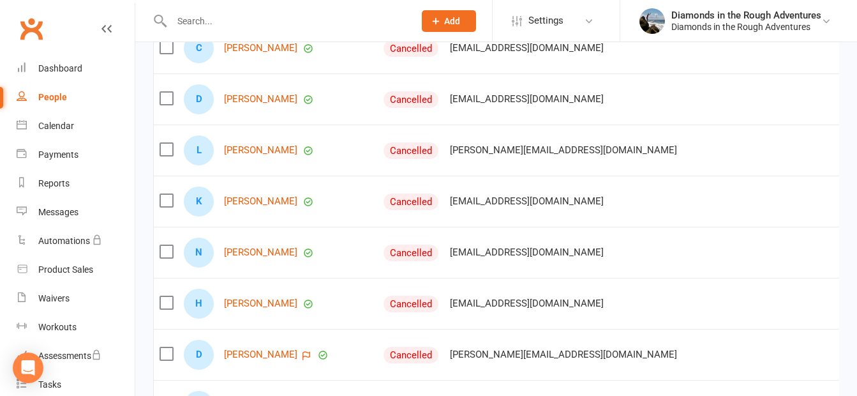
scroll to position [510, 0]
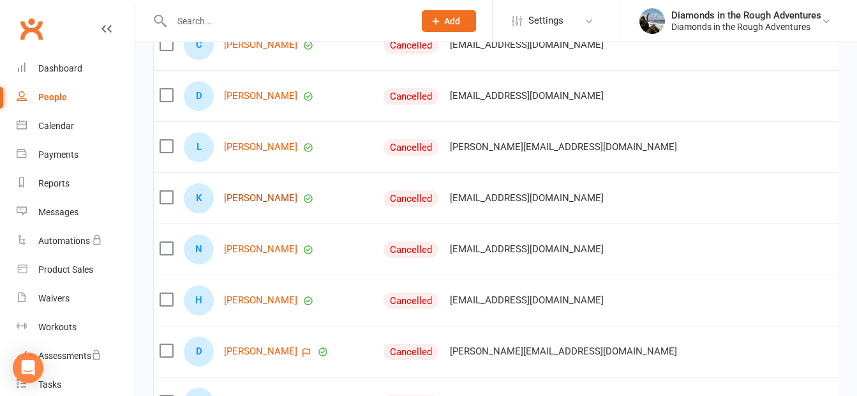
click at [267, 204] on link "[PERSON_NAME]" at bounding box center [260, 198] width 73 height 11
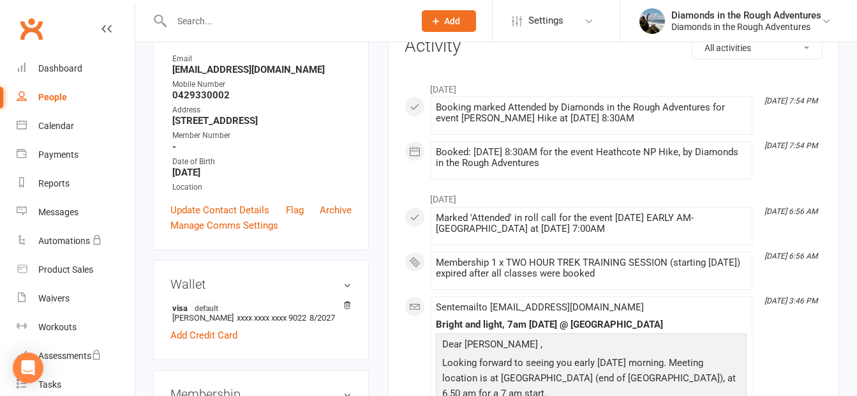
scroll to position [191, 0]
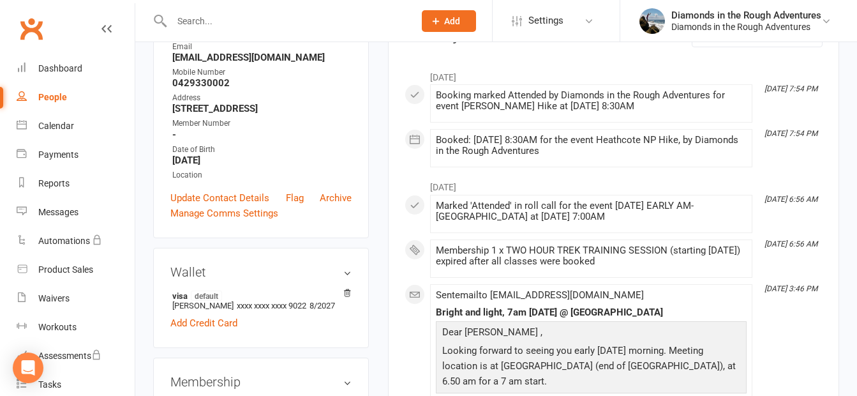
select select "100"
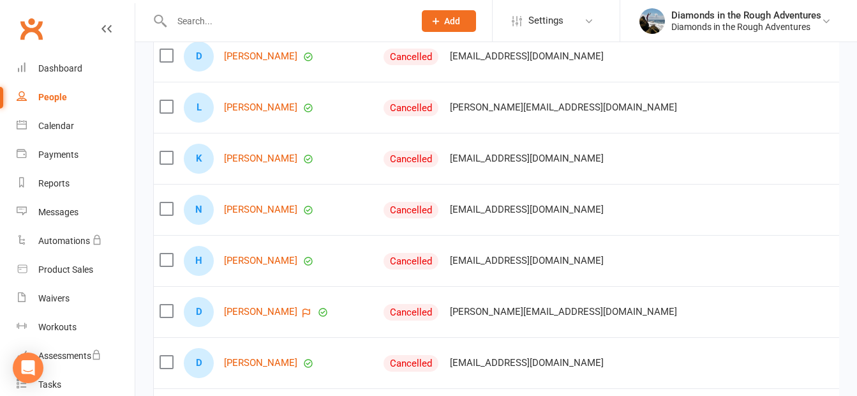
scroll to position [574, 0]
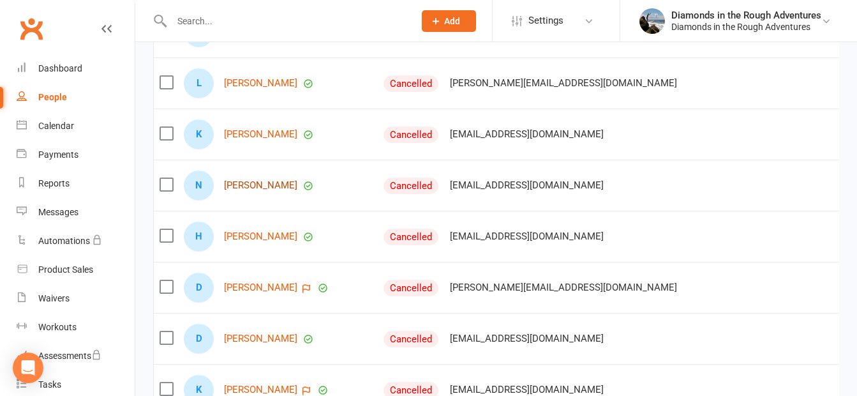
click at [276, 191] on link "[PERSON_NAME]" at bounding box center [260, 185] width 73 height 11
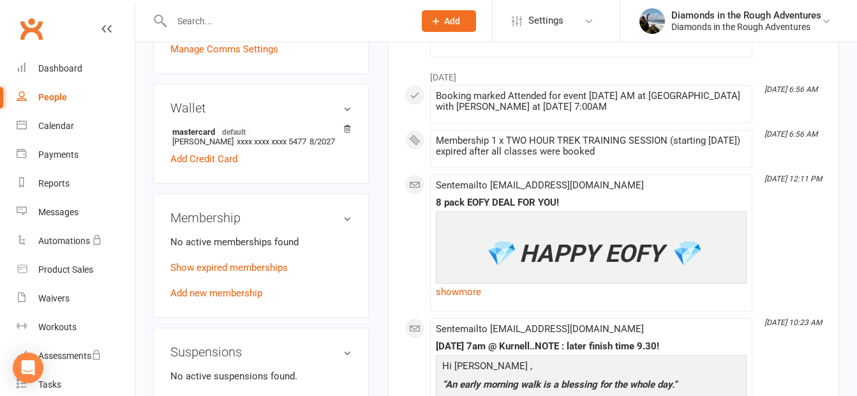
scroll to position [383, 0]
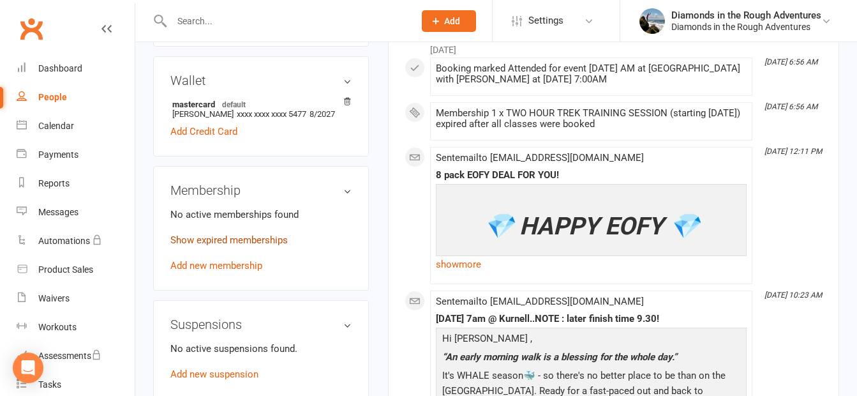
click at [247, 246] on link "Show expired memberships" at bounding box center [228, 239] width 117 height 11
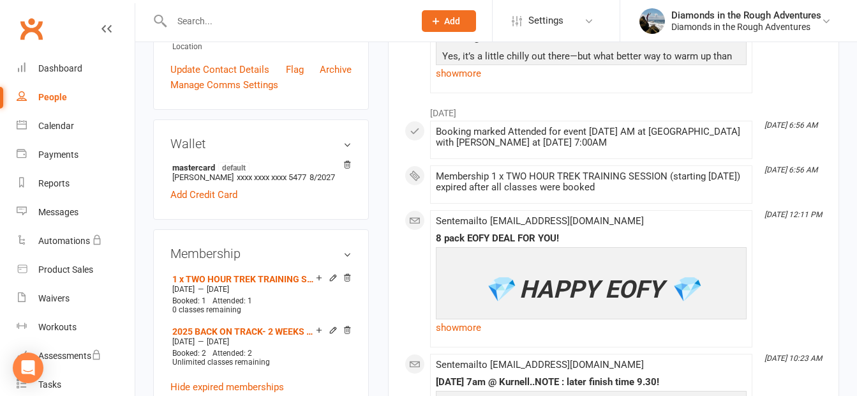
scroll to position [319, 0]
select select "100"
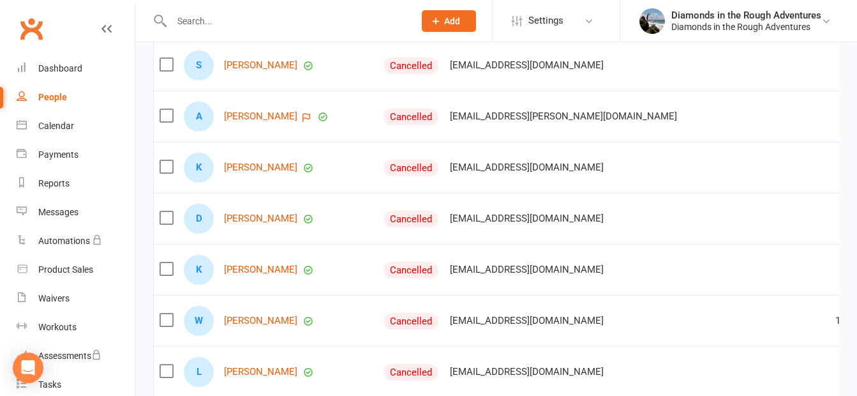
scroll to position [1212, 0]
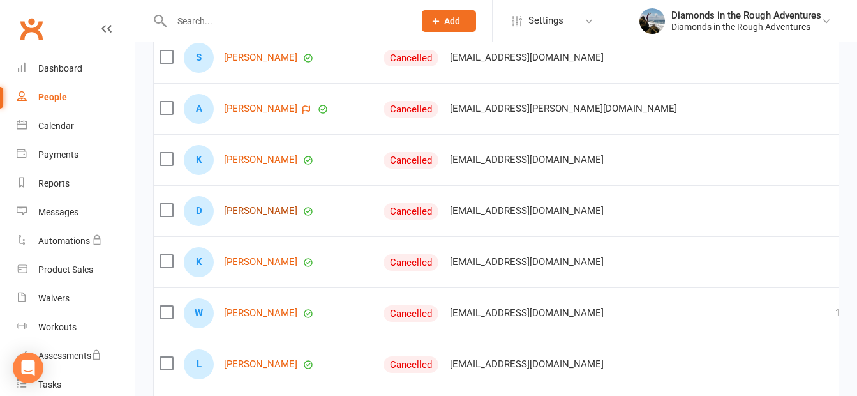
click at [276, 216] on link "[PERSON_NAME]" at bounding box center [260, 210] width 73 height 11
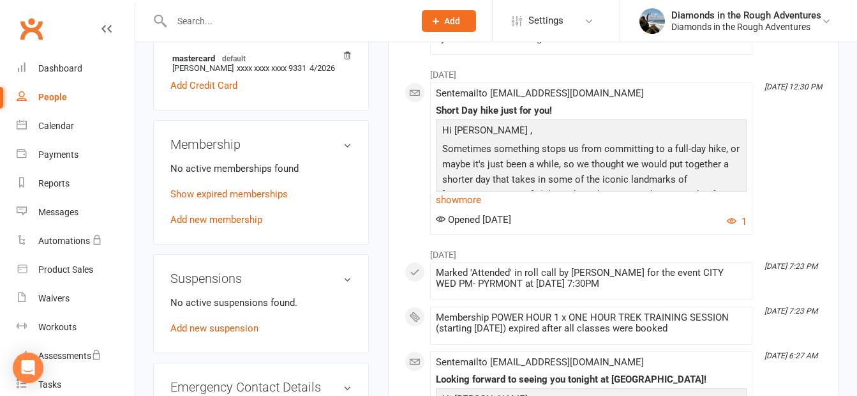
scroll to position [447, 0]
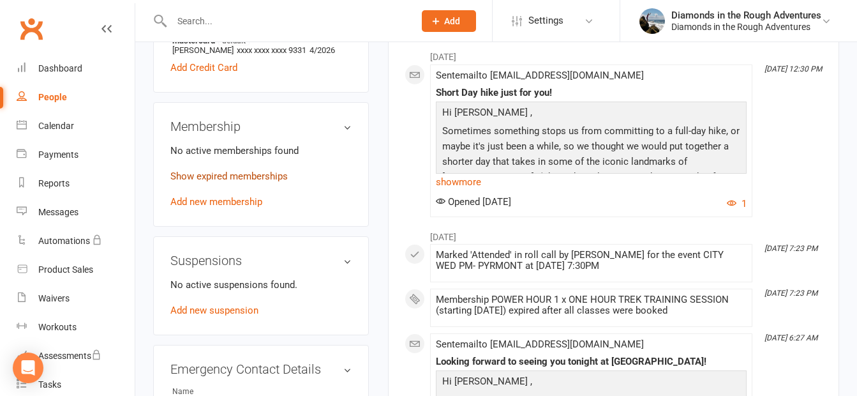
click at [270, 182] on link "Show expired memberships" at bounding box center [228, 175] width 117 height 11
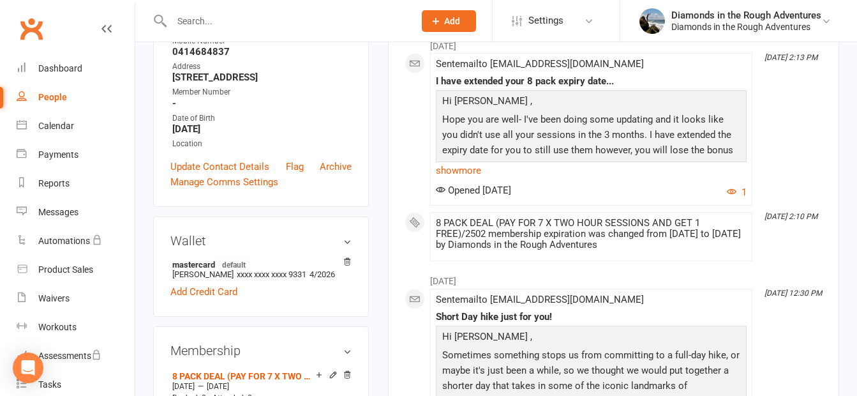
scroll to position [191, 0]
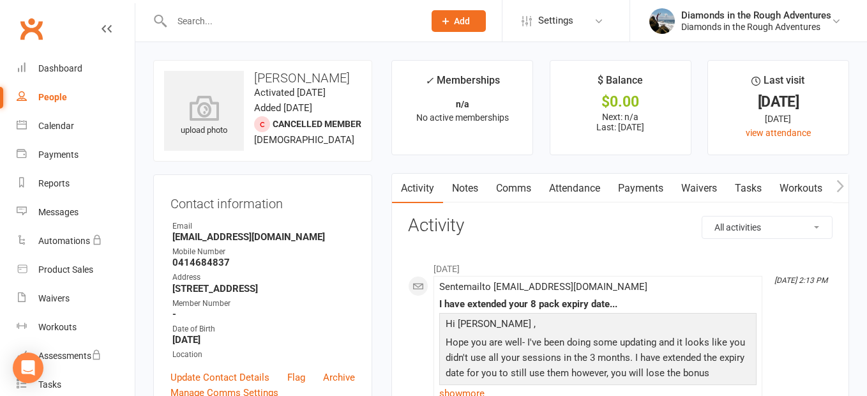
select select "100"
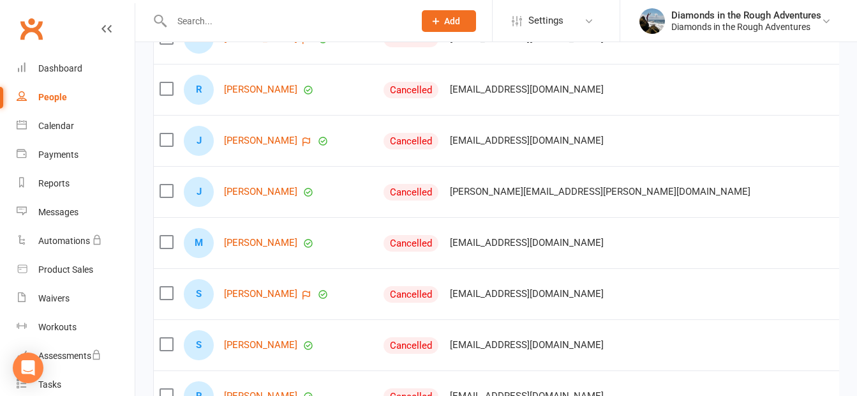
scroll to position [1659, 0]
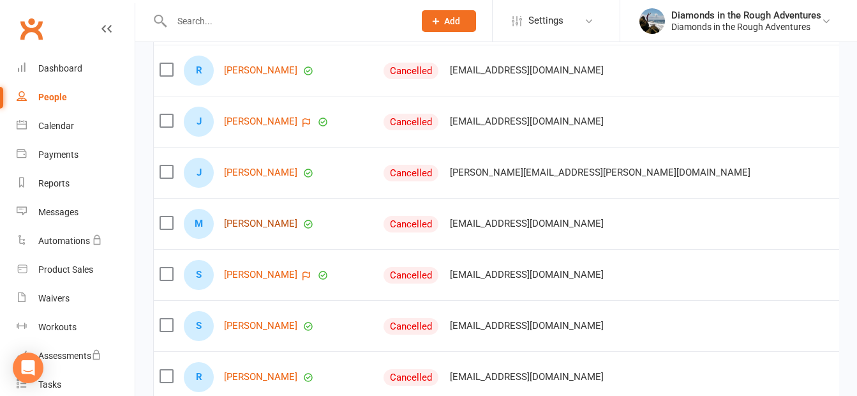
click at [283, 229] on link "[PERSON_NAME]" at bounding box center [260, 223] width 73 height 11
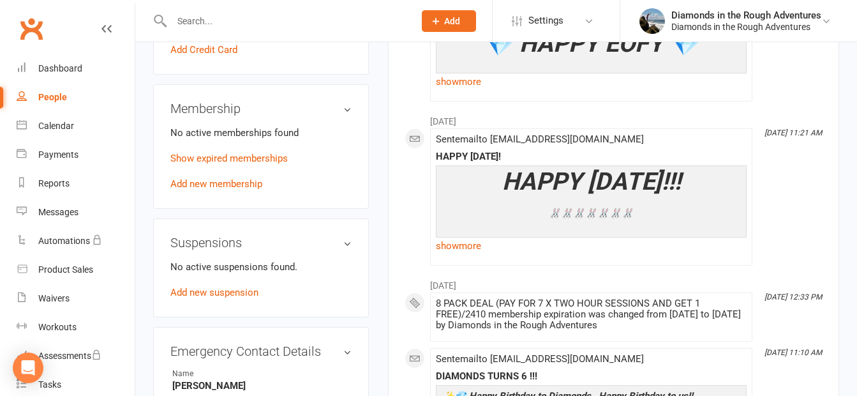
scroll to position [510, 0]
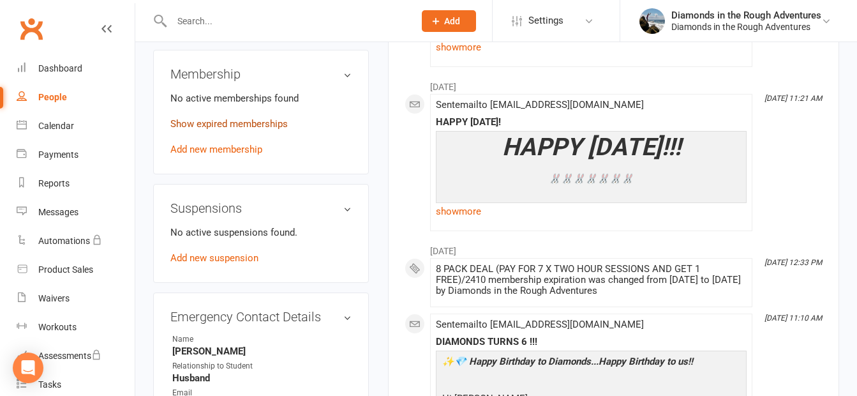
click at [263, 130] on link "Show expired memberships" at bounding box center [228, 123] width 117 height 11
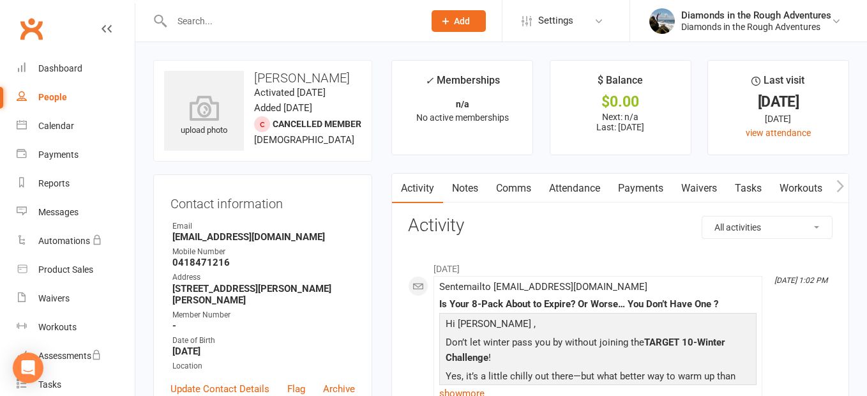
select select "100"
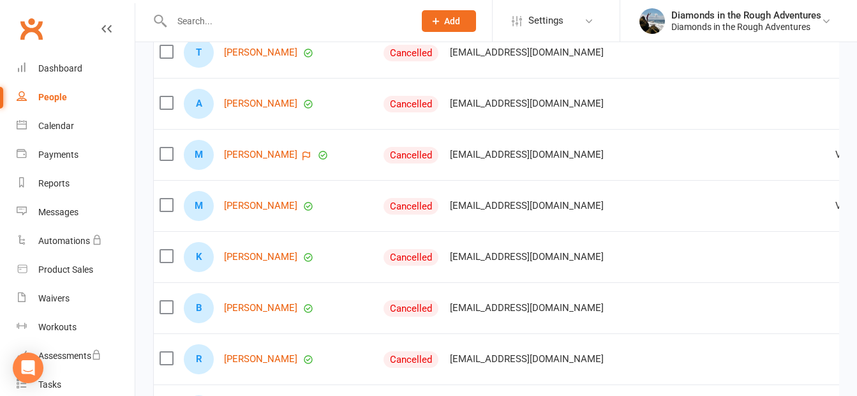
scroll to position [2233, 0]
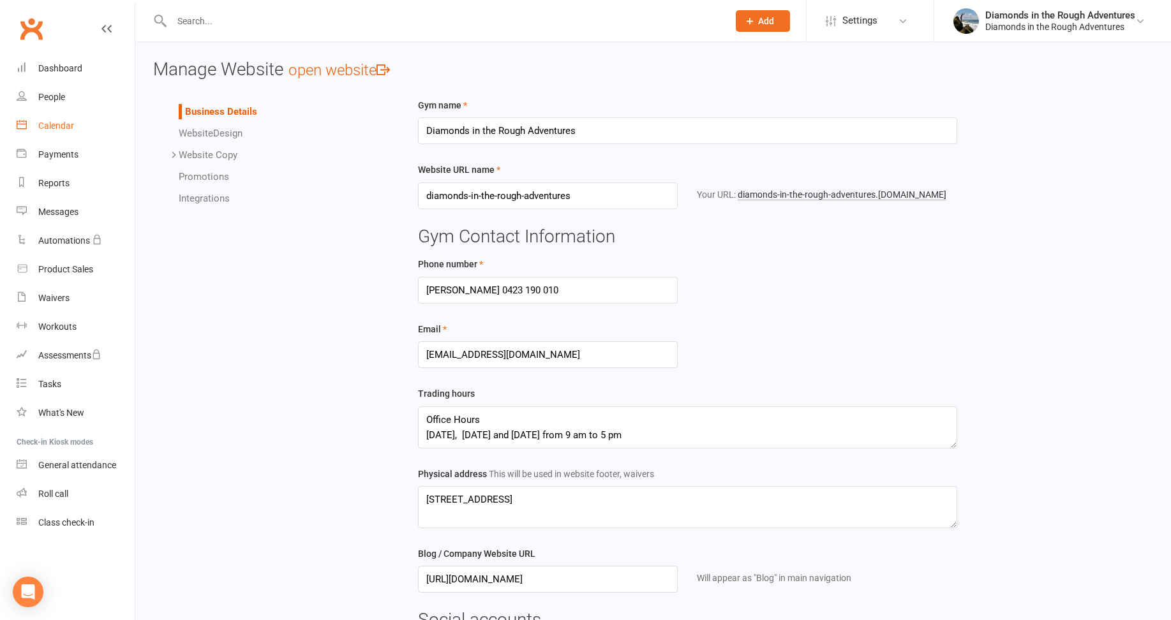
click at [55, 121] on div "Calendar" at bounding box center [56, 126] width 36 height 10
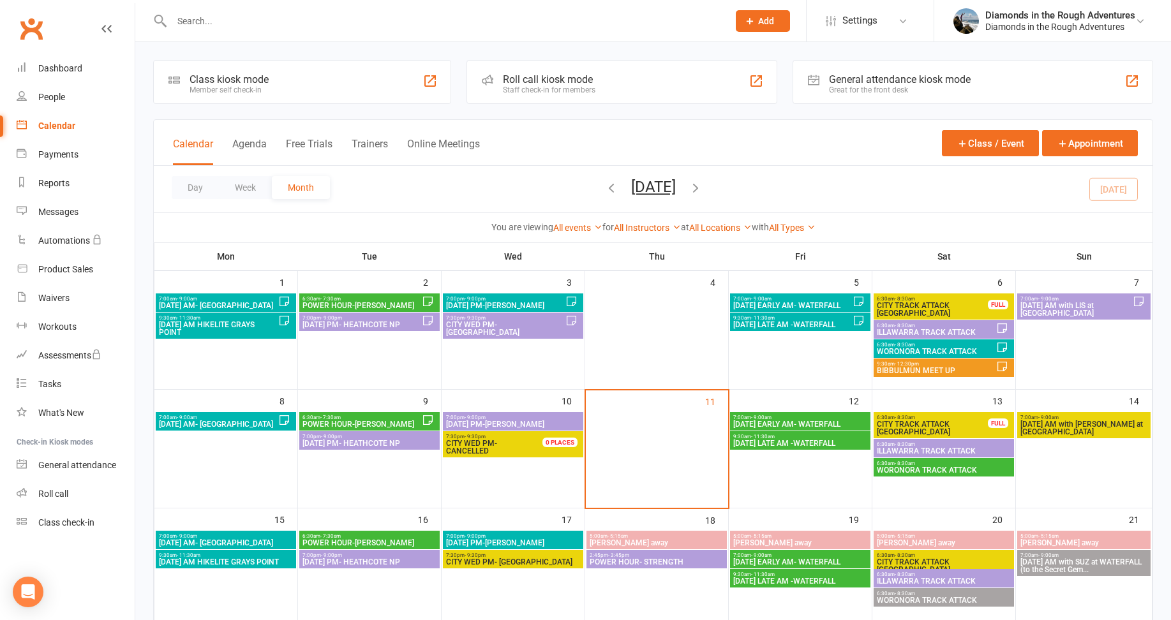
click at [938, 306] on span "CITY TRACK ATTACK [GEOGRAPHIC_DATA]" at bounding box center [932, 309] width 112 height 15
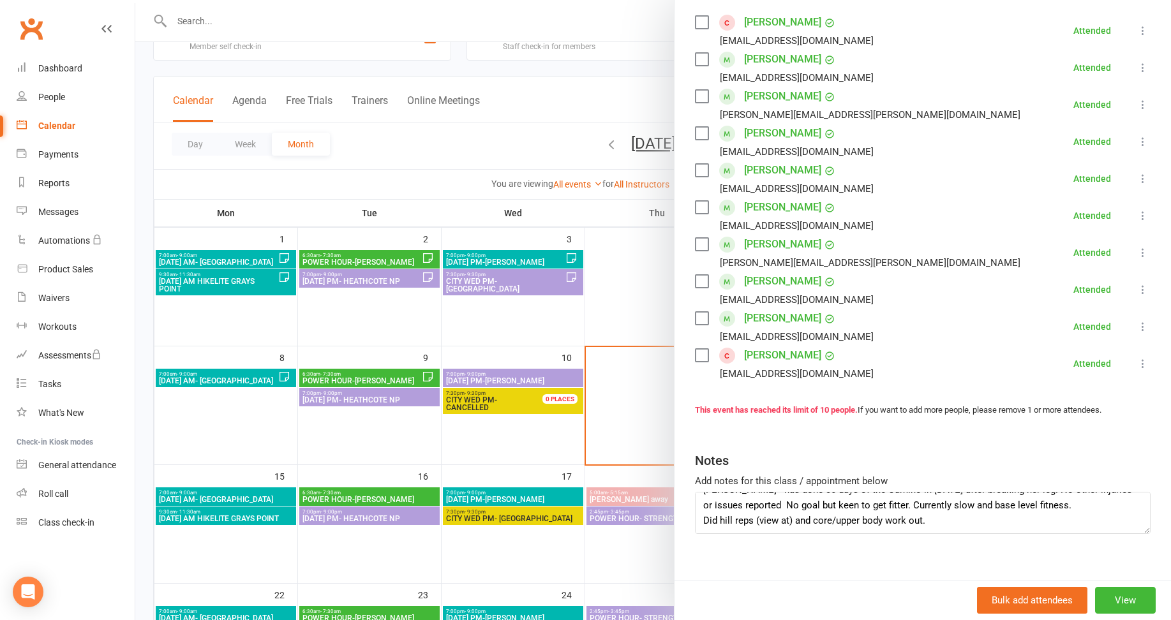
scroll to position [64, 0]
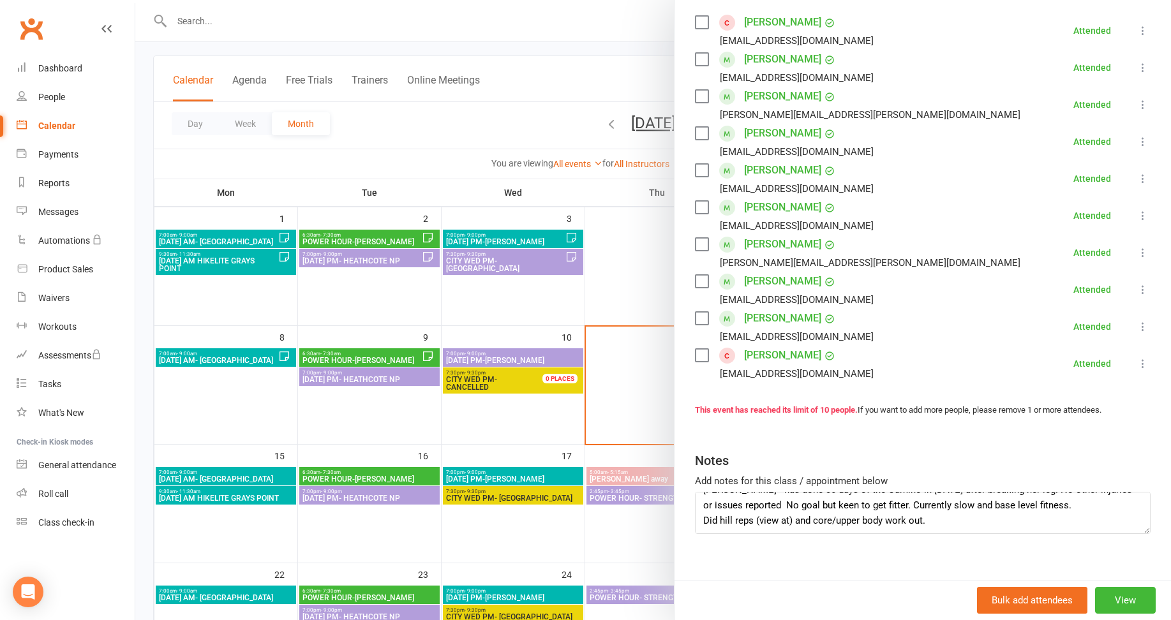
click at [144, 533] on div at bounding box center [653, 310] width 1036 height 620
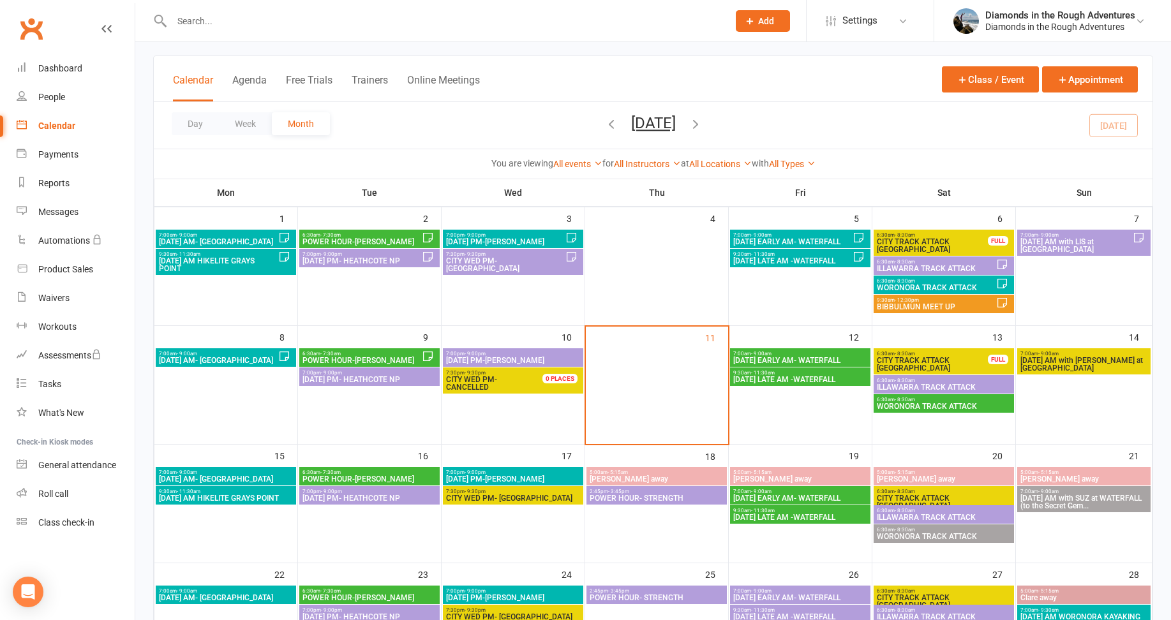
click at [918, 242] on span "CITY TRACK ATTACK [GEOGRAPHIC_DATA]" at bounding box center [932, 245] width 112 height 15
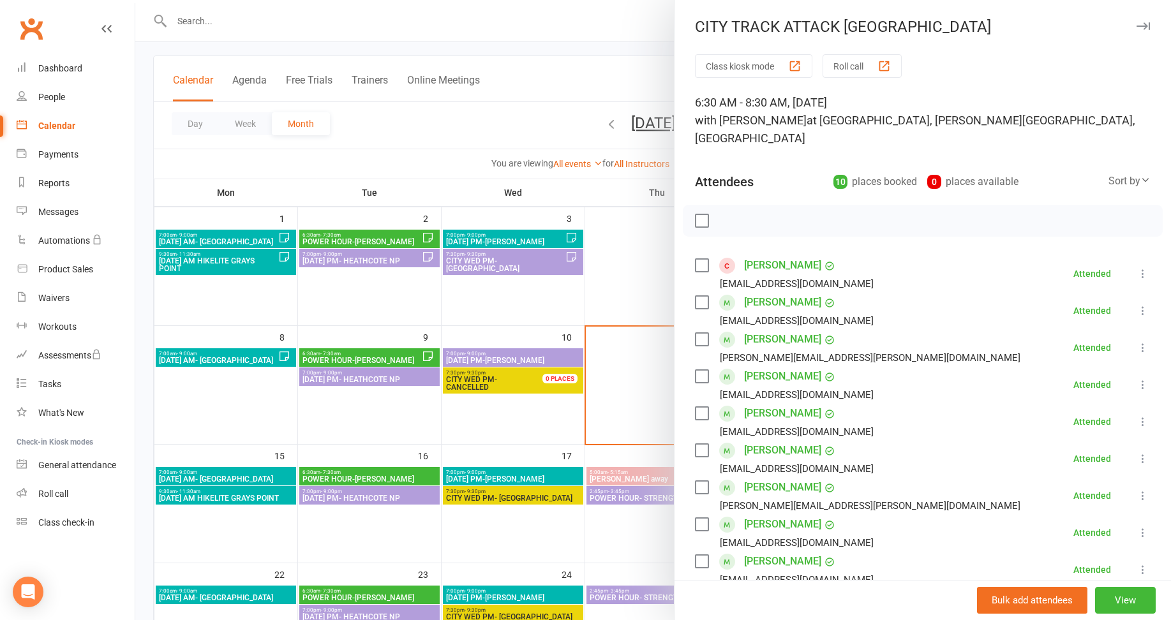
click at [779, 255] on link "[PERSON_NAME]" at bounding box center [782, 265] width 77 height 20
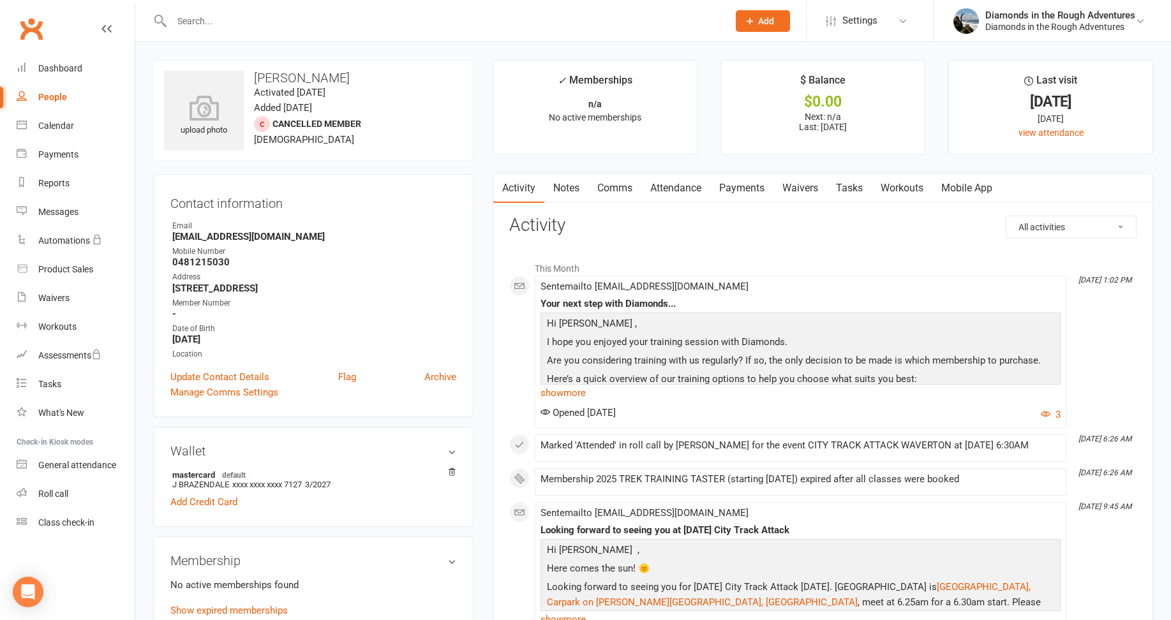
click at [618, 187] on link "Comms" at bounding box center [614, 188] width 53 height 29
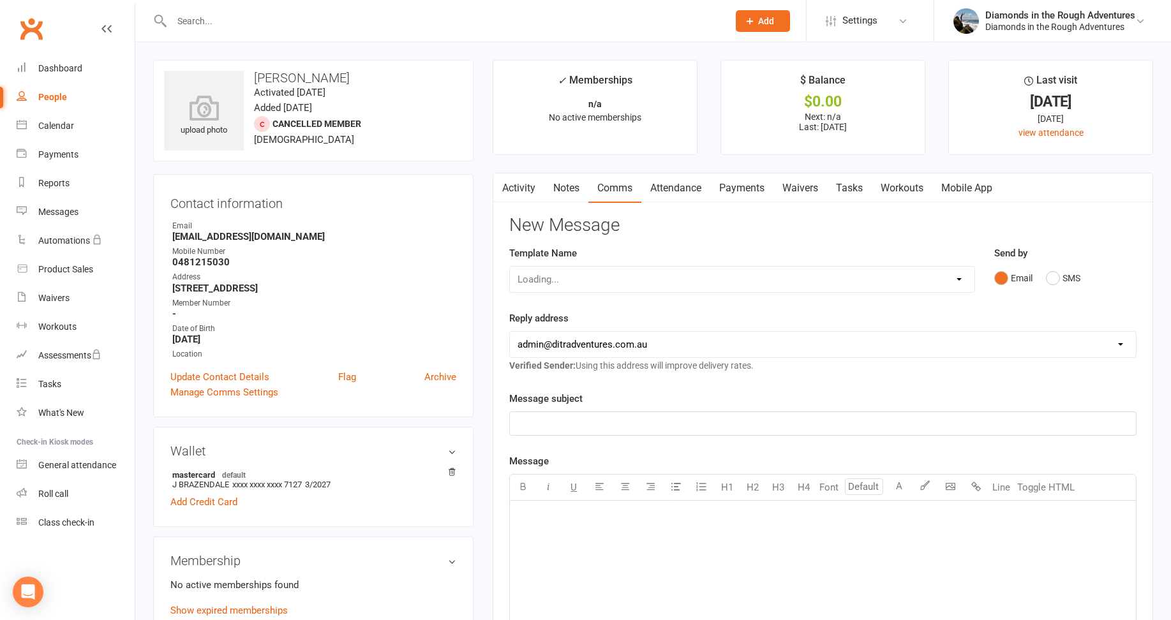
click at [581, 281] on div "Loading..." at bounding box center [741, 279] width 465 height 27
click at [572, 277] on select "Select Template [Email] Bring a Friend Member Email [Email] DIAMOND VIRTUAL TRA…" at bounding box center [742, 280] width 464 height 26
select select "145"
click at [510, 267] on select "Select Template [Email] Bring a Friend Member Email [Email] DIAMOND VIRTUAL TRA…" at bounding box center [742, 280] width 464 height 26
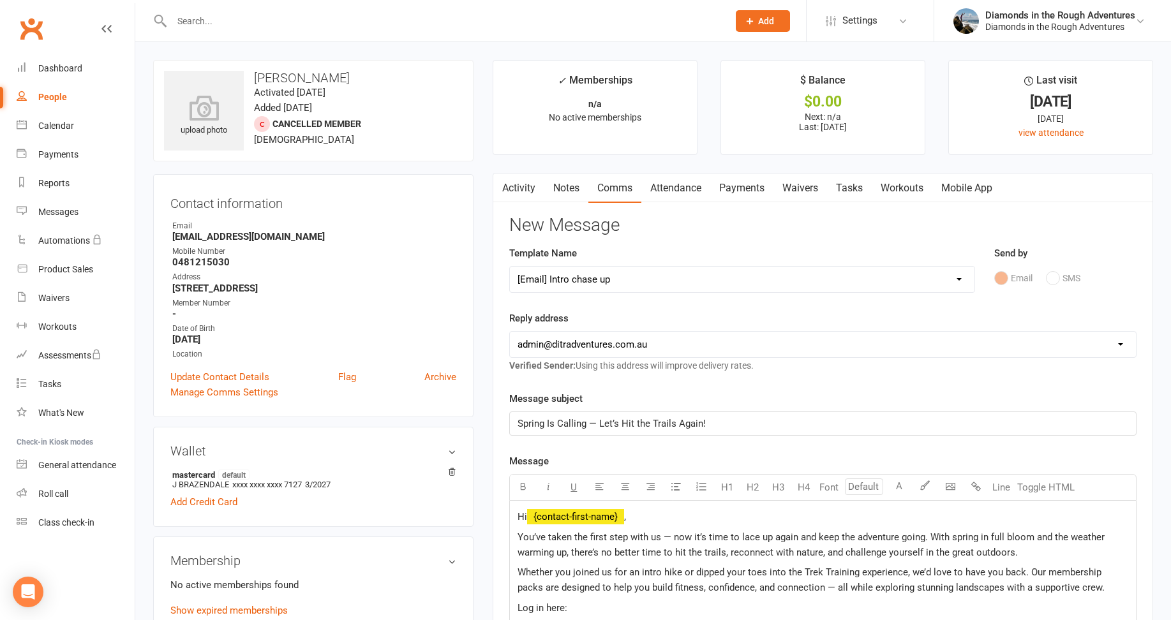
click at [636, 348] on select "[EMAIL_ADDRESS][DOMAIN_NAME] [EMAIL_ADDRESS][DOMAIN_NAME] [PERSON_NAME][EMAIL_A…" at bounding box center [823, 345] width 626 height 26
select select "2"
click at [510, 332] on select "[EMAIL_ADDRESS][DOMAIN_NAME] [EMAIL_ADDRESS][DOMAIN_NAME] [PERSON_NAME][EMAIL_A…" at bounding box center [823, 345] width 626 height 26
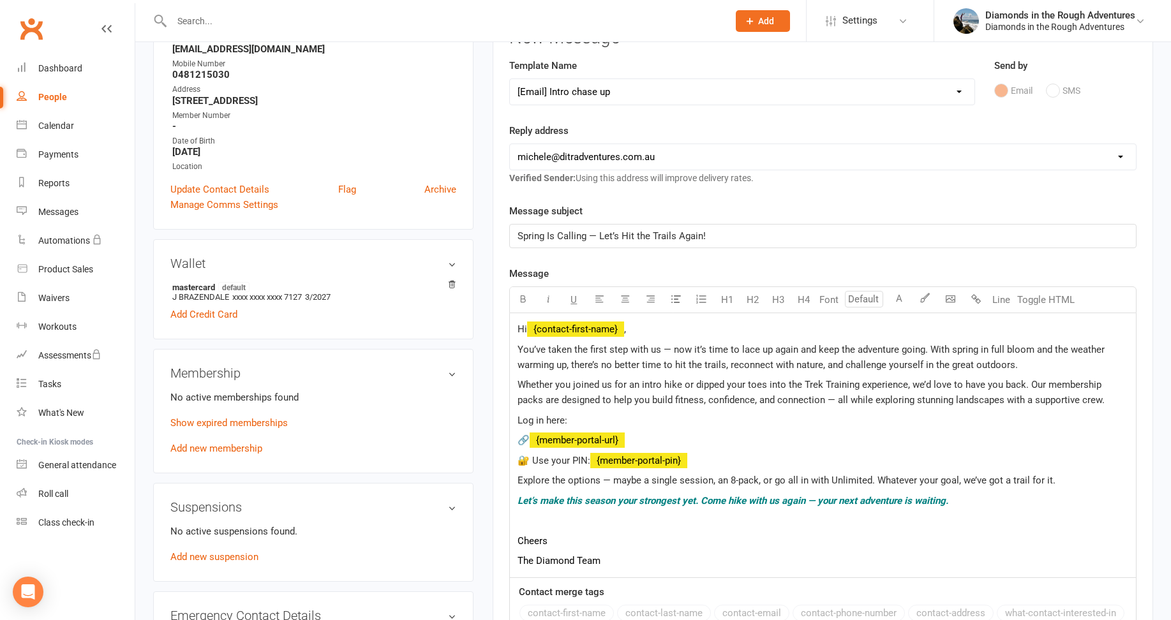
scroll to position [191, 0]
